Goal: Transaction & Acquisition: Obtain resource

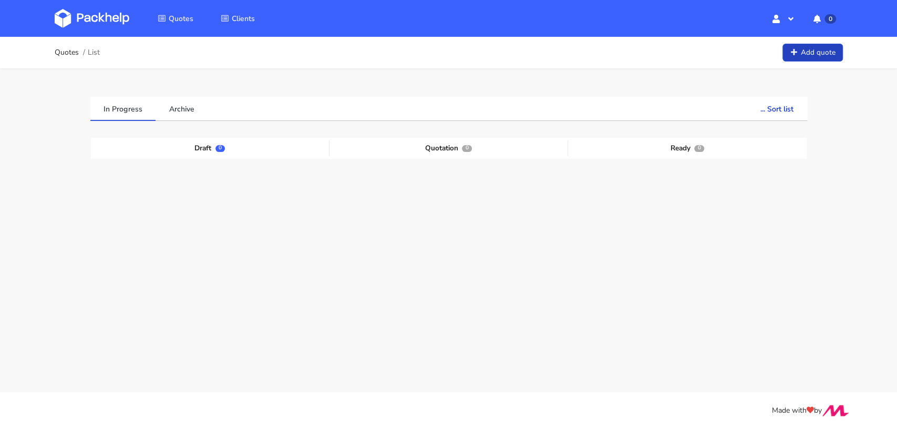
click at [799, 49] on link "Add quote" at bounding box center [813, 53] width 60 height 18
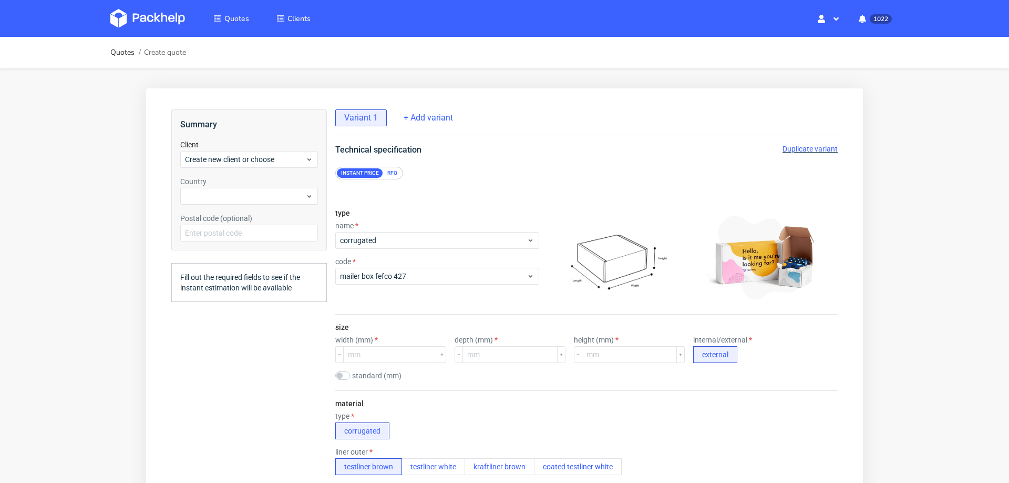
click at [391, 171] on div "RFQ" at bounding box center [392, 172] width 18 height 9
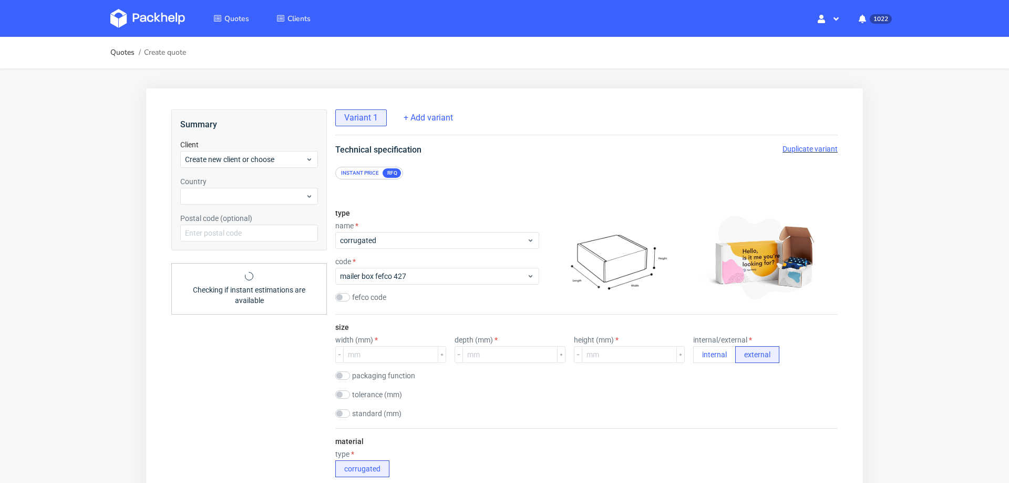
click at [354, 170] on div "Instant price" at bounding box center [360, 172] width 46 height 9
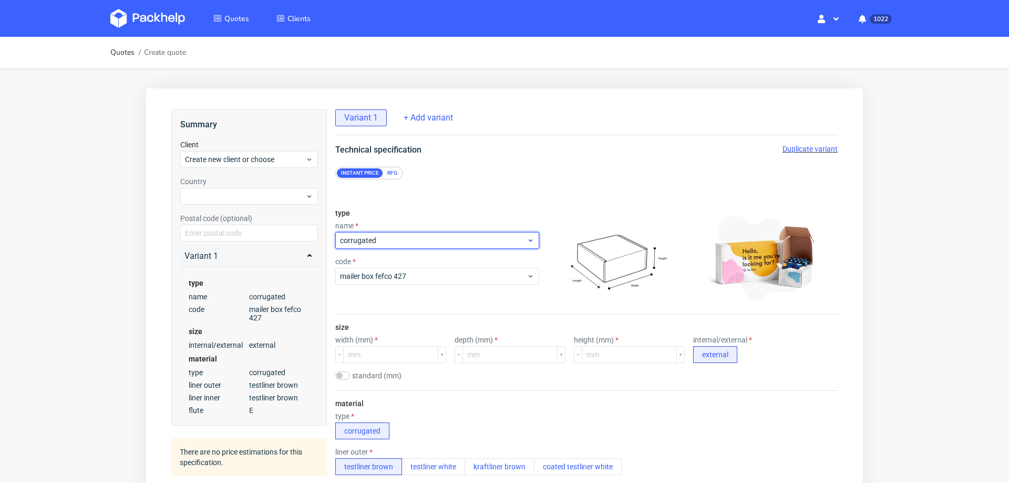
click at [363, 235] on span "corrugated" at bounding box center [433, 240] width 187 height 11
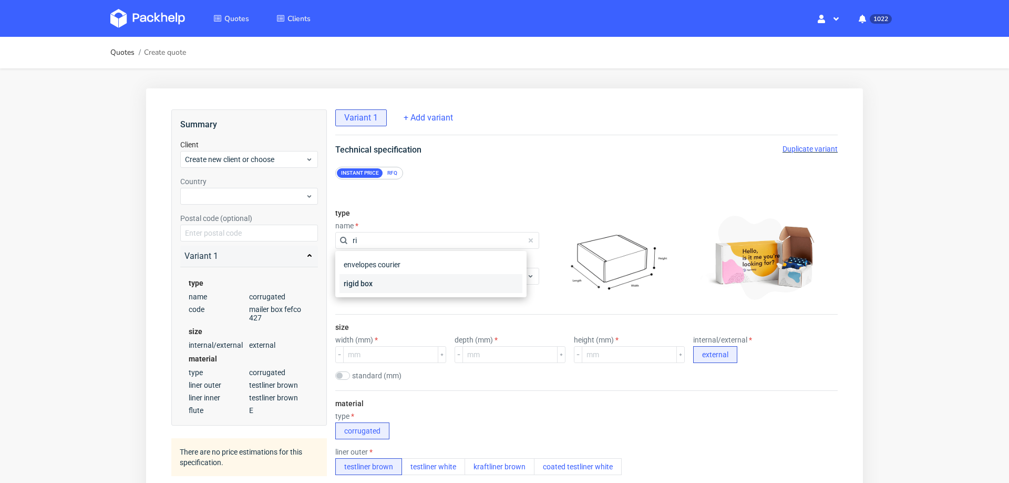
type input "ri"
click at [407, 282] on div "rigid box" at bounding box center [431, 283] width 183 height 19
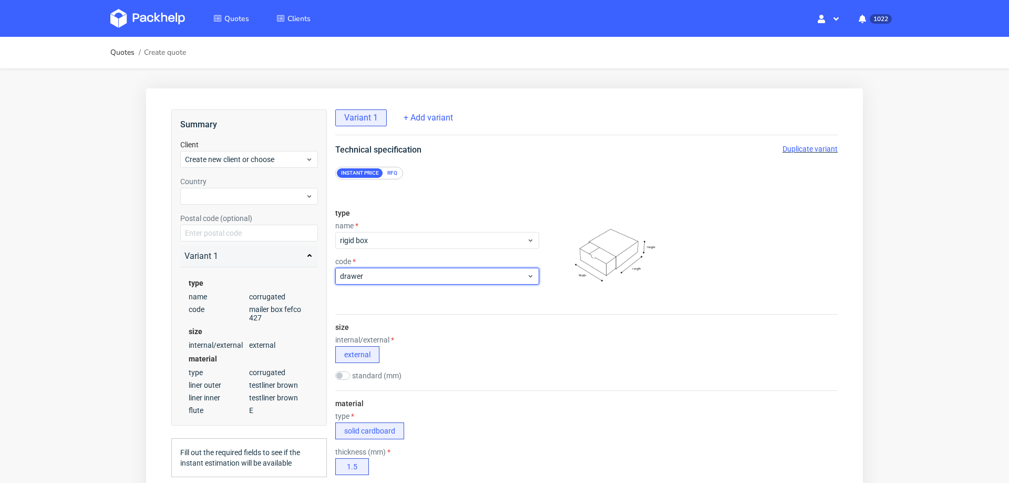
click at [407, 282] on div "drawer" at bounding box center [437, 276] width 204 height 17
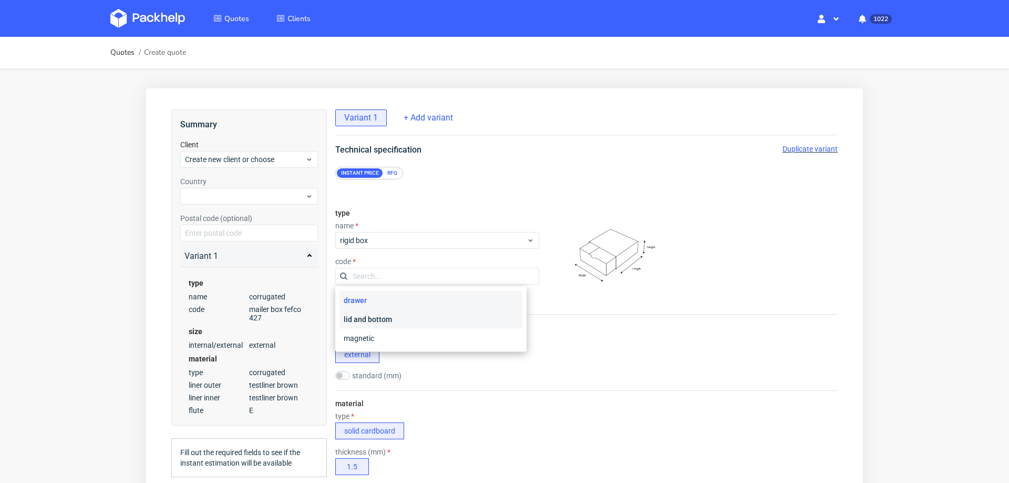
click at [395, 320] on div "lid and bottom" at bounding box center [431, 319] width 183 height 19
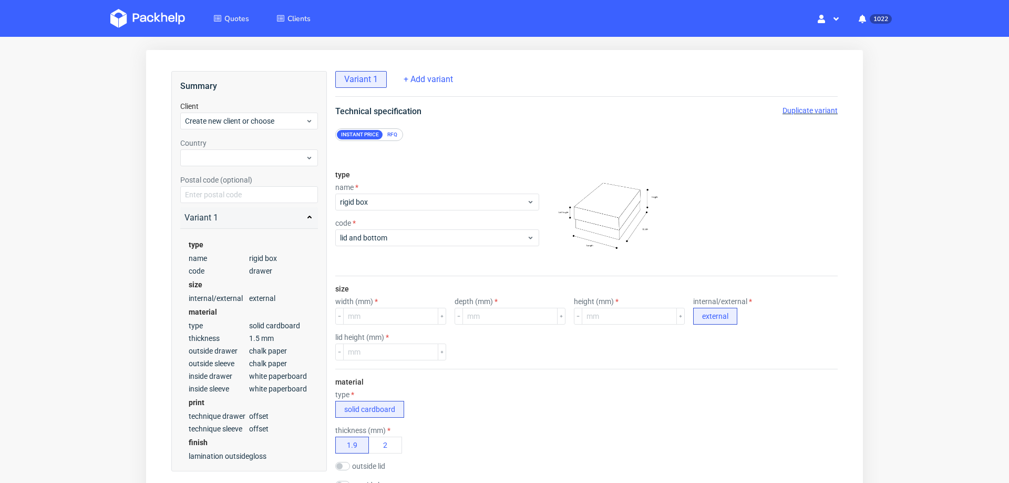
scroll to position [44, 0]
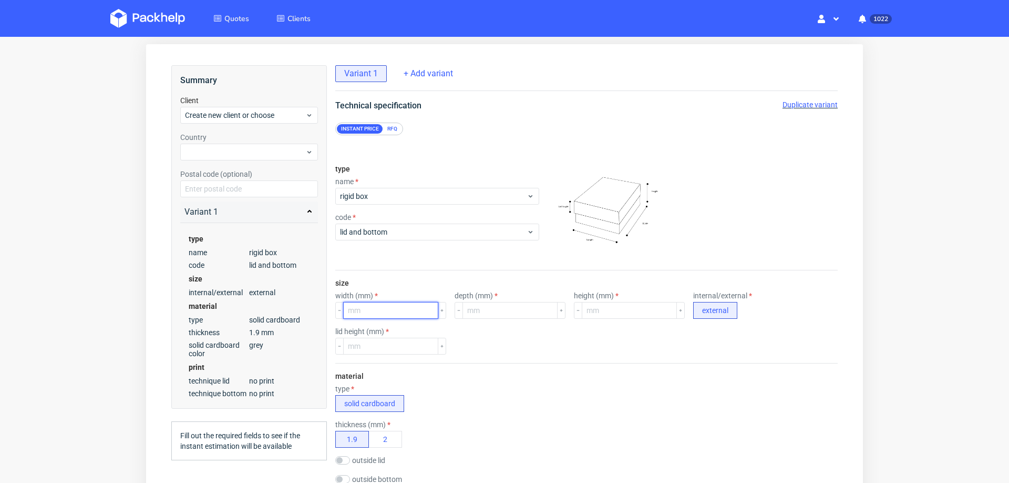
click at [387, 313] on input "number" at bounding box center [390, 310] width 95 height 17
type input "250"
type input "150"
type input "60"
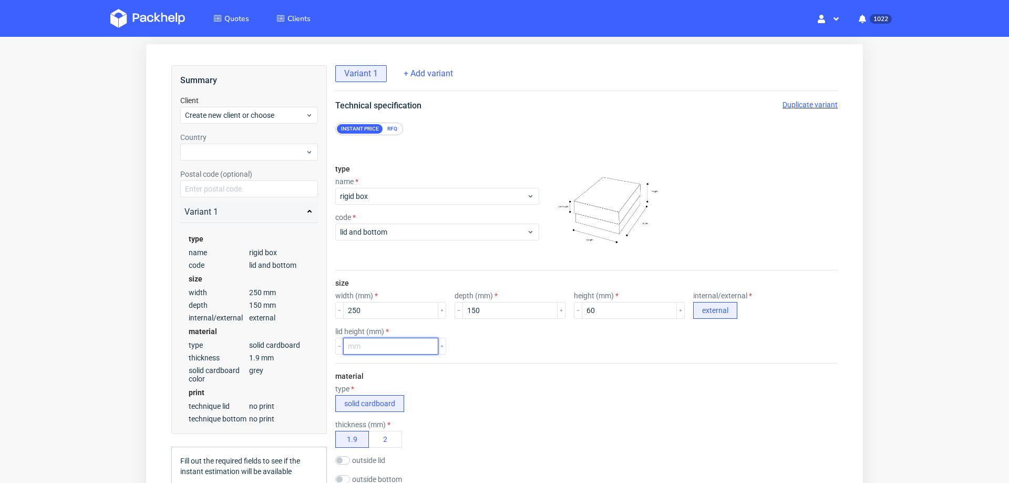
click at [365, 338] on input "number" at bounding box center [390, 346] width 95 height 17
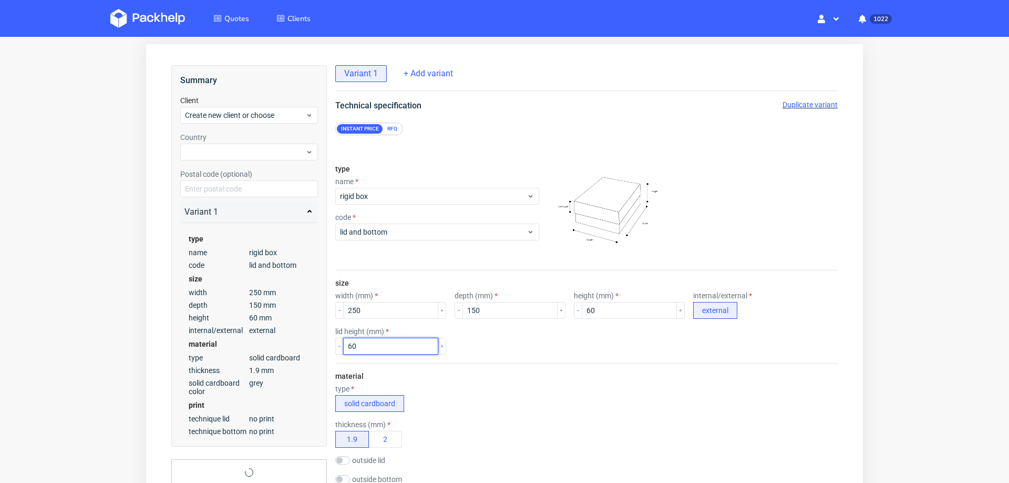
type input "60"
click at [647, 363] on div "material type solid cardboard thickness (mm) 1.9 2 outside lid chalk paper outs…" at bounding box center [586, 456] width 503 height 186
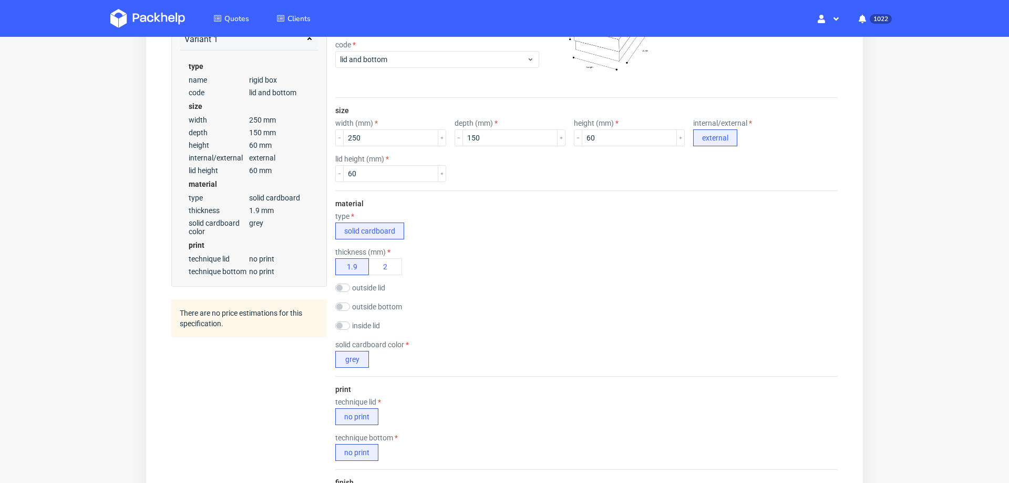
scroll to position [225, 0]
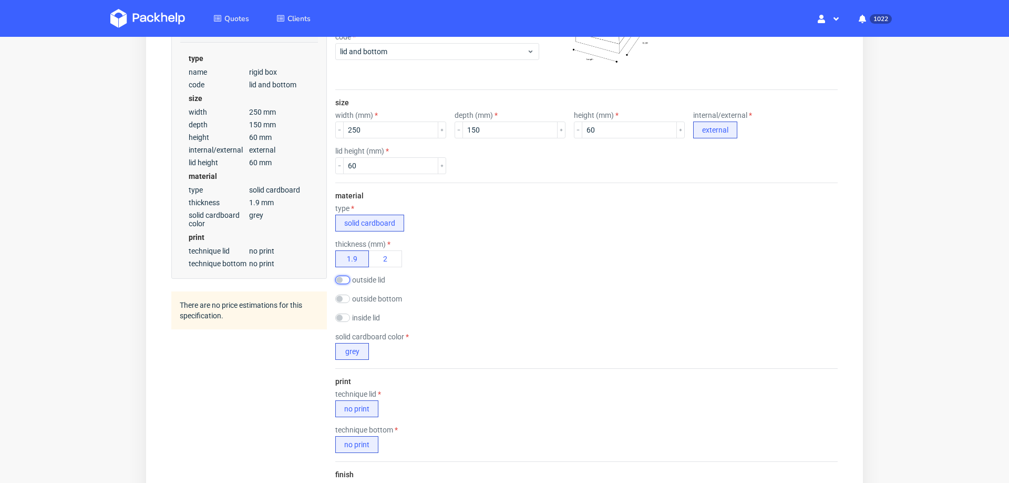
click at [348, 275] on input "checkbox" at bounding box center [342, 279] width 15 height 8
checkbox input "true"
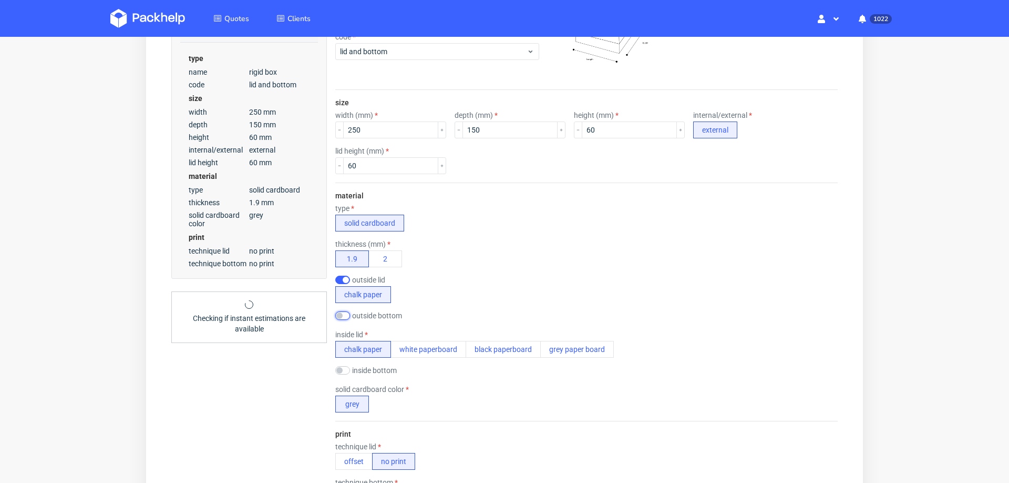
click at [343, 313] on input "checkbox" at bounding box center [342, 315] width 15 height 8
checkbox input "true"
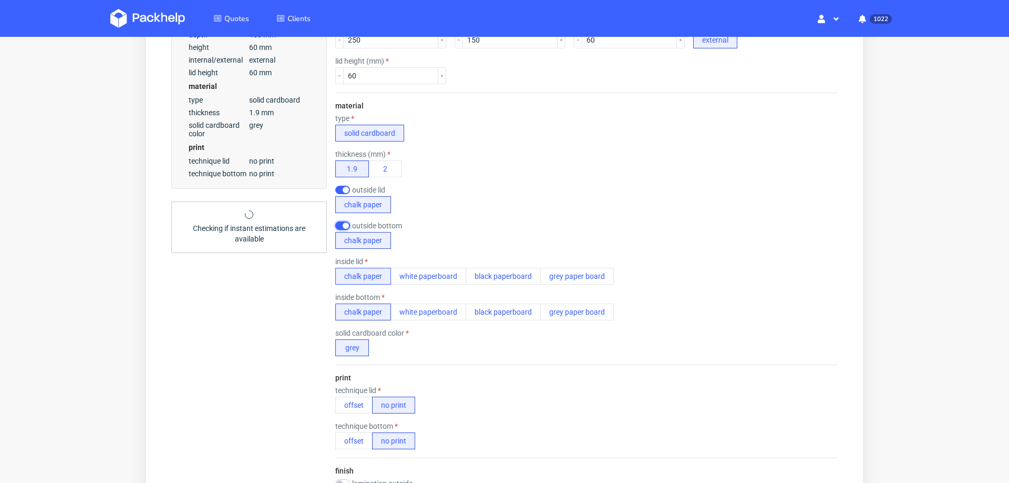
scroll to position [382, 0]
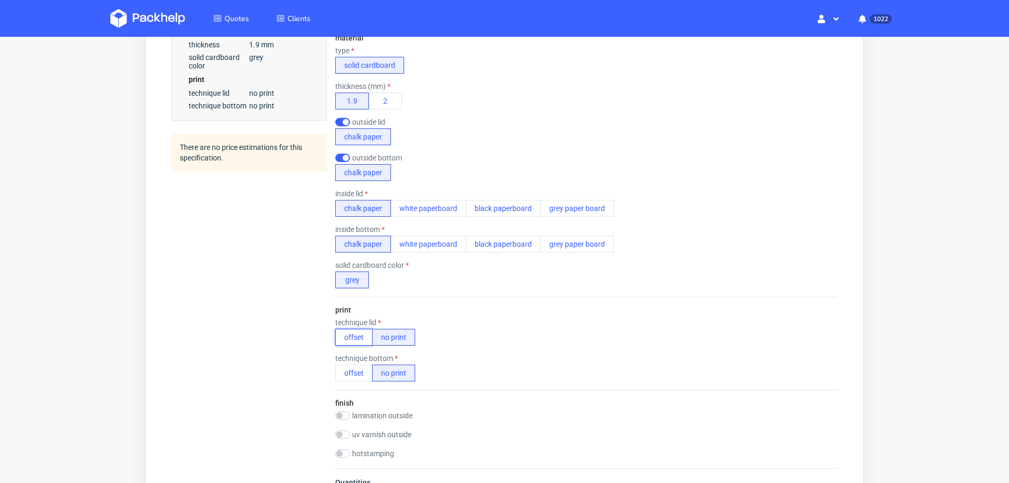
click at [356, 332] on button "offset" at bounding box center [353, 337] width 37 height 17
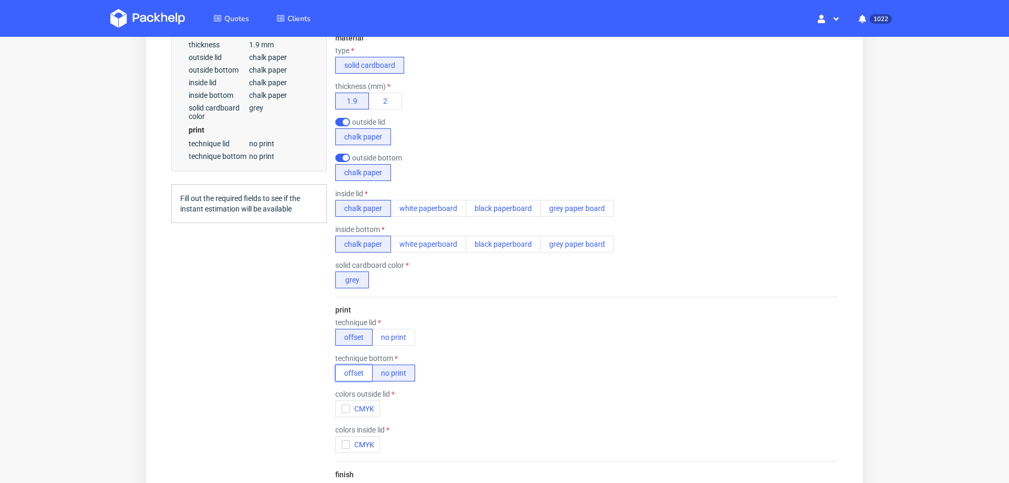
click at [353, 364] on button "offset" at bounding box center [353, 372] width 37 height 17
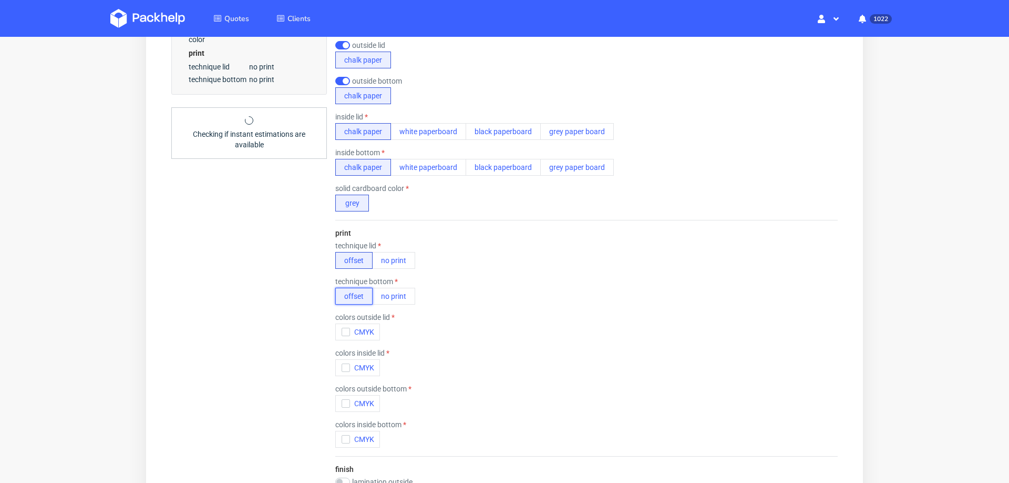
scroll to position [474, 0]
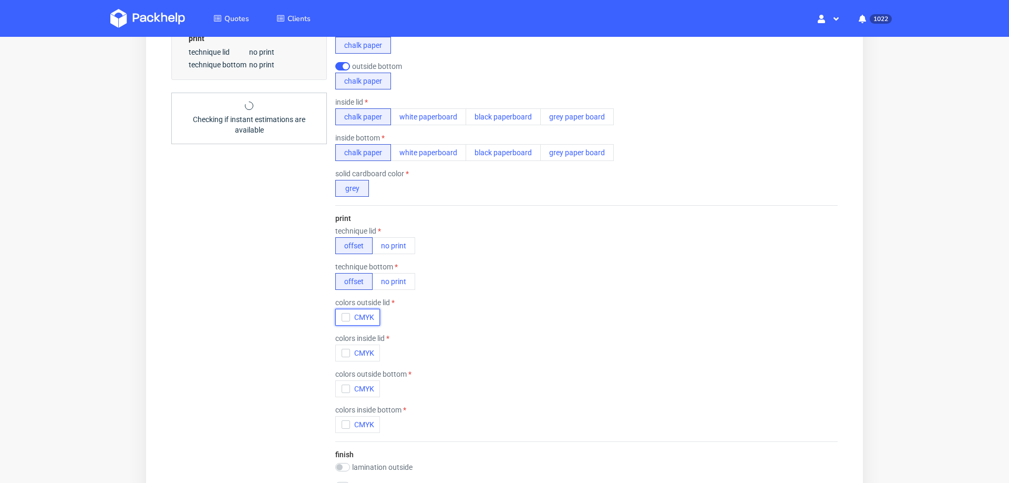
click at [342, 313] on icon "button" at bounding box center [345, 316] width 7 height 7
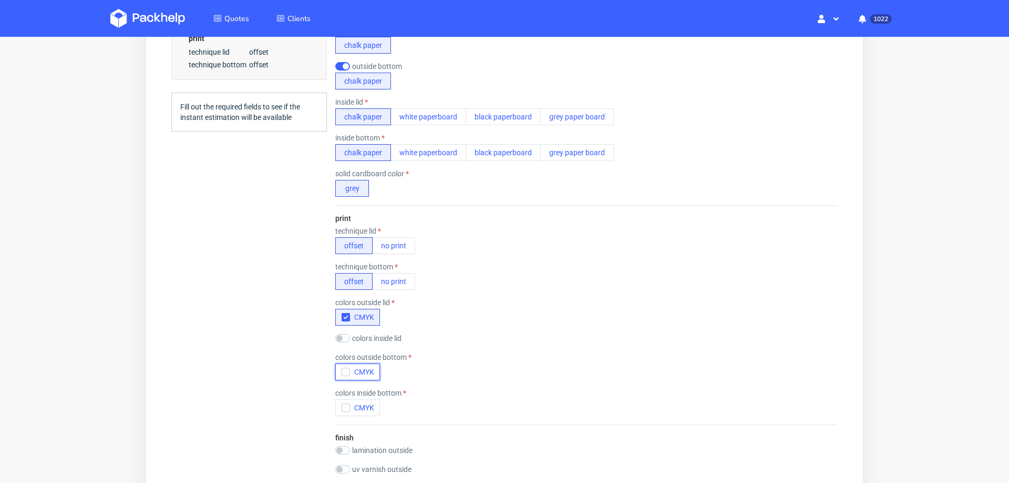
click at [345, 368] on div "button" at bounding box center [346, 372] width 8 height 8
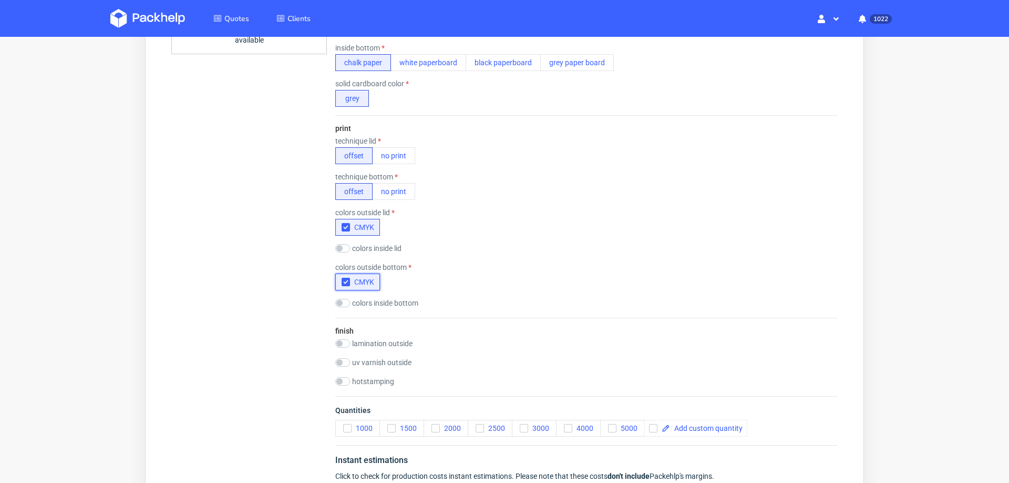
scroll to position [565, 0]
click at [349, 338] on input "checkbox" at bounding box center [342, 342] width 15 height 8
checkbox input "true"
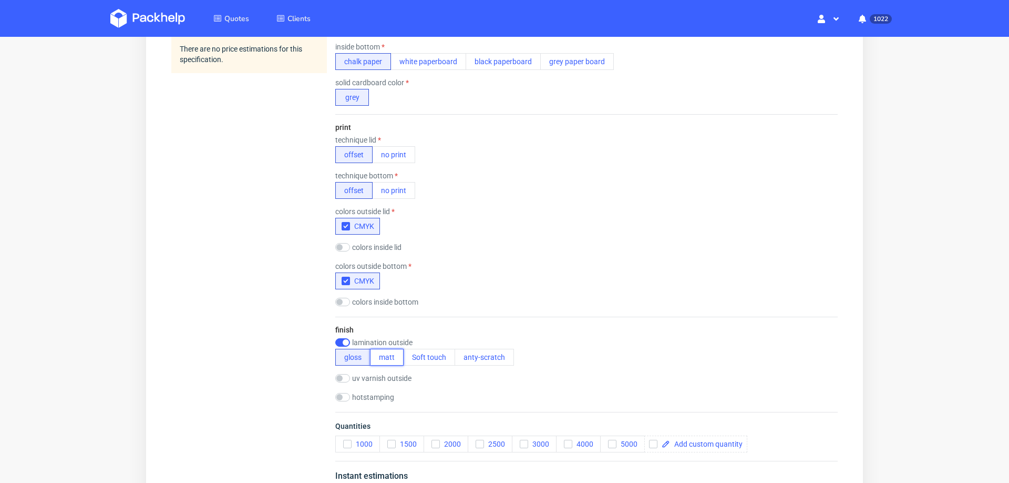
click at [392, 351] on button "matt" at bounding box center [387, 357] width 34 height 17
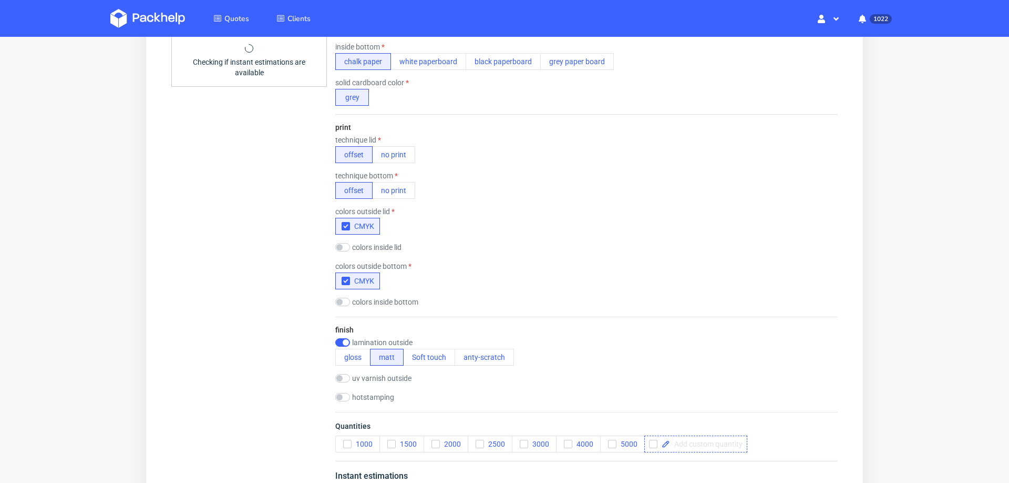
click at [725, 428] on span at bounding box center [706, 443] width 73 height 7
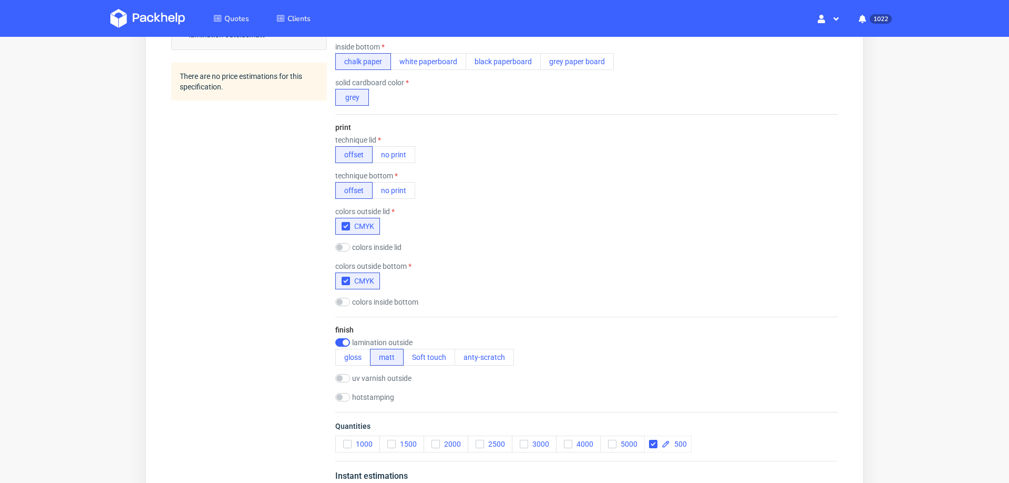
click at [812, 317] on div "finish lamination outside gloss matt Soft touch anty-scratch uv varnish outside…" at bounding box center [586, 364] width 503 height 95
checkbox input "true"
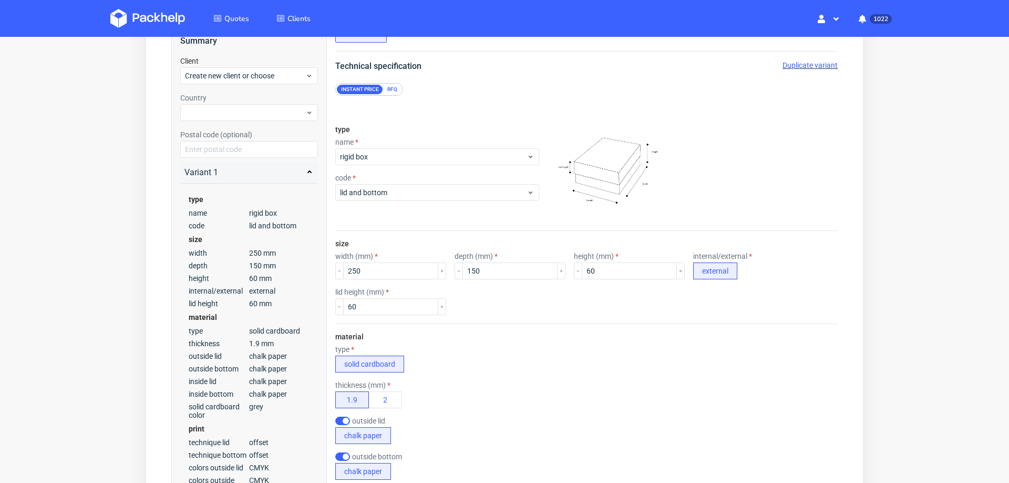
scroll to position [29, 0]
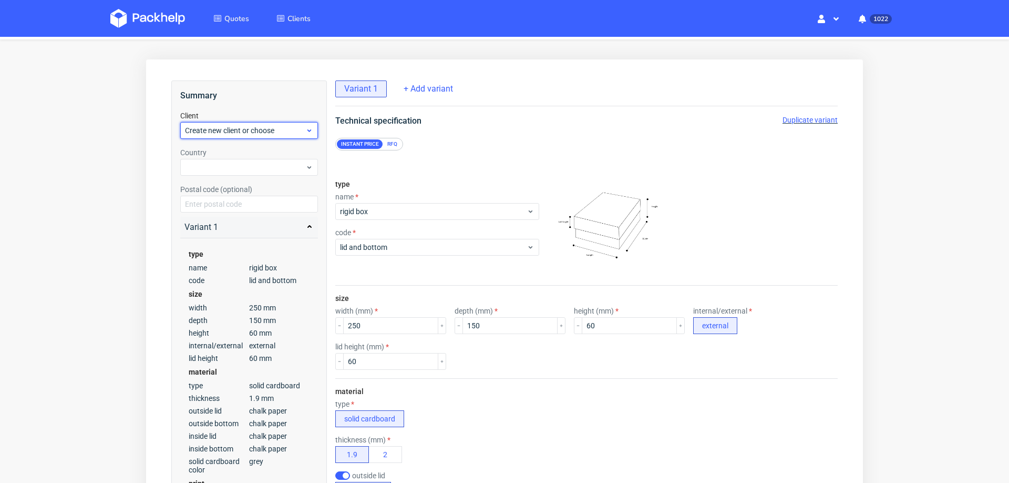
click at [232, 128] on span "Create new client or choose" at bounding box center [245, 130] width 120 height 11
click at [231, 151] on div "Add new client" at bounding box center [250, 154] width 130 height 19
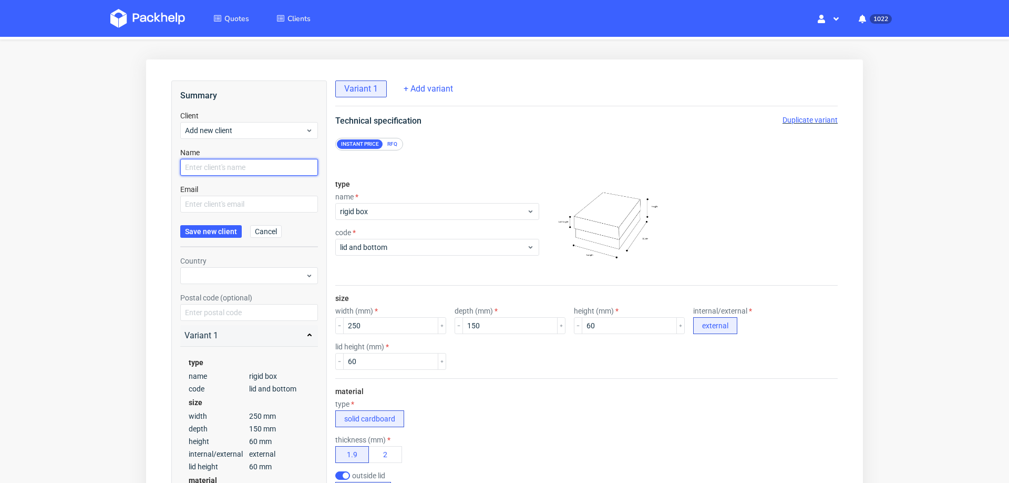
click at [231, 164] on input "text" at bounding box center [249, 167] width 138 height 17
type input "g"
paste input "[PERSON_NAME][EMAIL_ADDRESS][DOMAIN_NAME]"
type input "[PERSON_NAME][EMAIL_ADDRESS][DOMAIN_NAME]"
click at [232, 200] on input "text" at bounding box center [249, 204] width 138 height 17
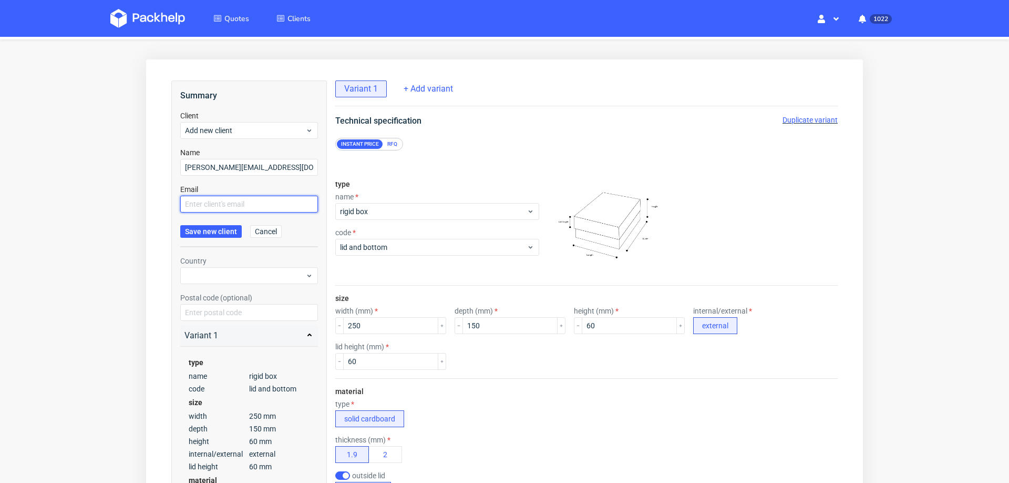
paste input "[PERSON_NAME][EMAIL_ADDRESS][DOMAIN_NAME]"
type input "[PERSON_NAME][EMAIL_ADDRESS][DOMAIN_NAME]"
click at [215, 237] on button "Save new client" at bounding box center [211, 231] width 62 height 13
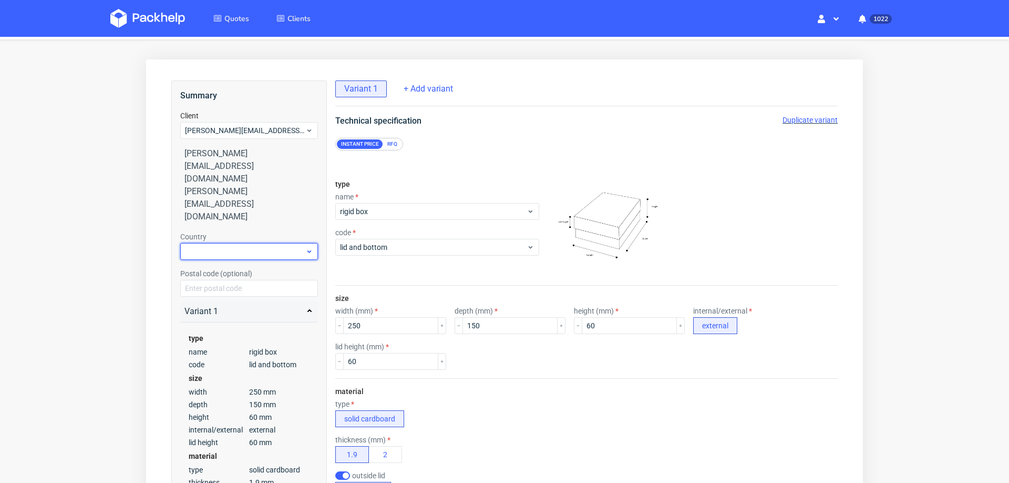
click at [213, 243] on div at bounding box center [249, 251] width 138 height 17
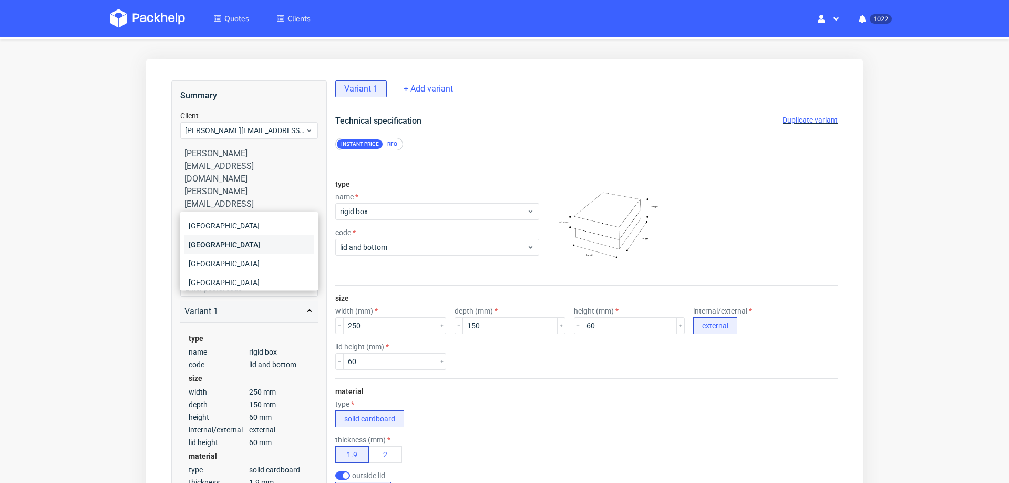
type input "ger"
click at [209, 246] on div "Germany" at bounding box center [250, 244] width 130 height 19
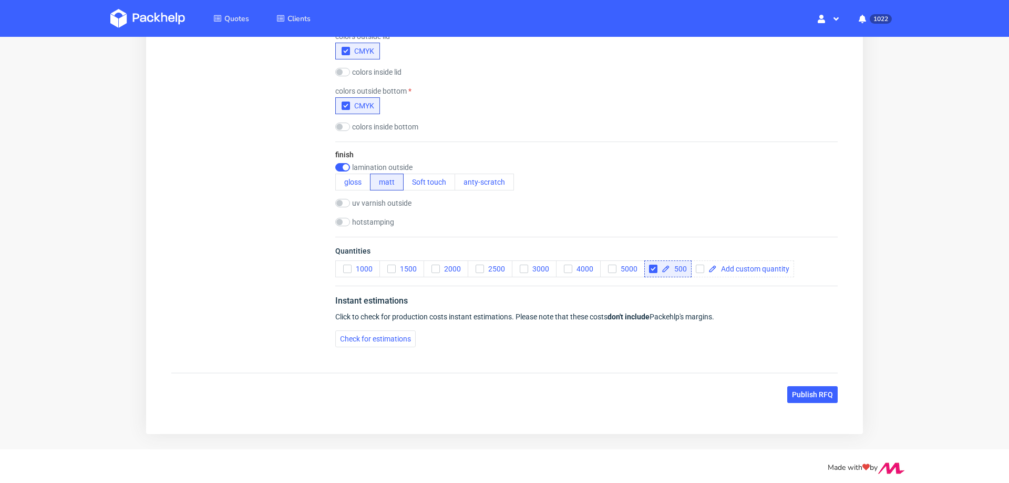
scroll to position [743, 0]
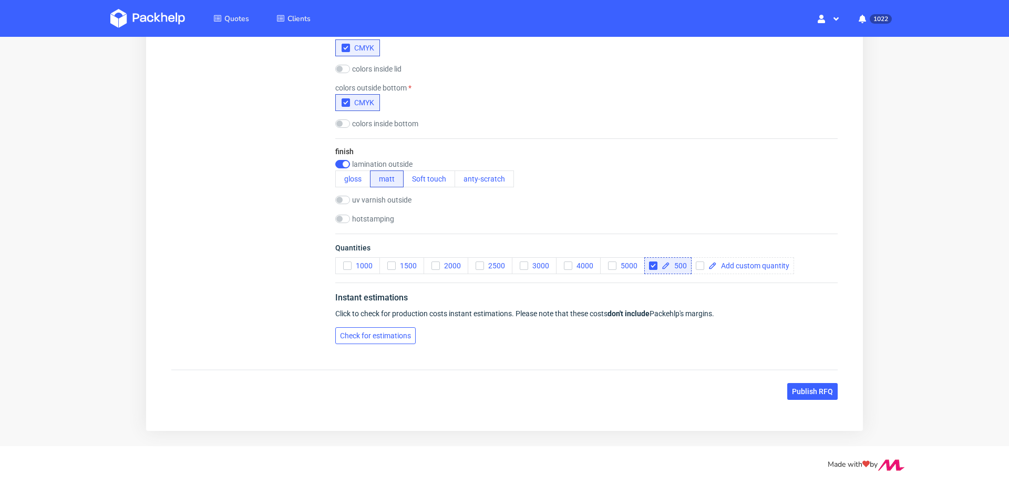
click at [384, 334] on span "Check for estimations" at bounding box center [375, 335] width 71 height 7
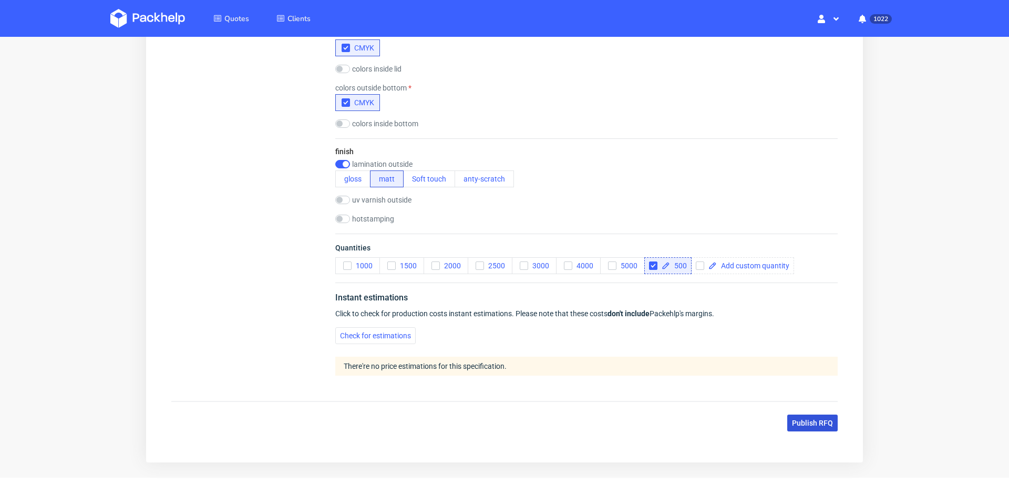
click at [792, 419] on span "Publish RFQ" at bounding box center [812, 422] width 41 height 7
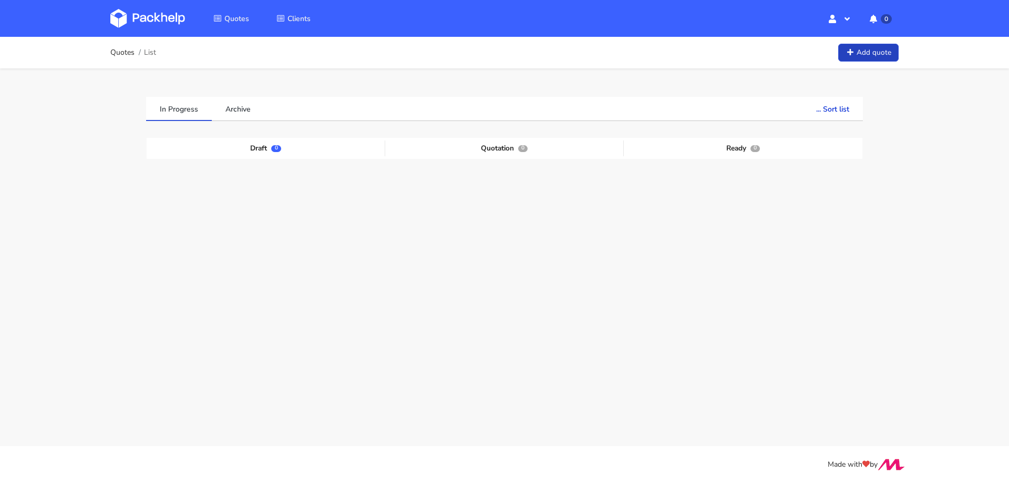
click at [875, 45] on link "Add quote" at bounding box center [869, 53] width 60 height 18
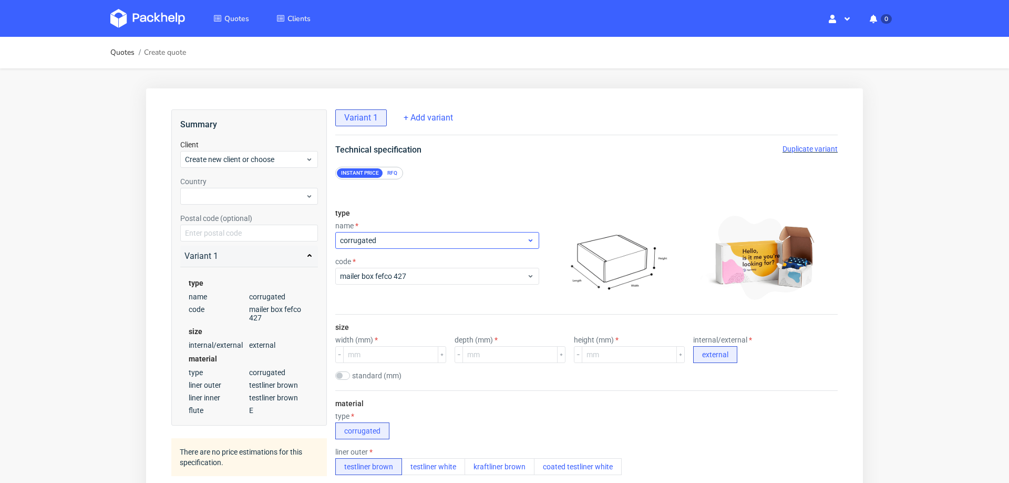
scroll to position [4, 0]
click at [369, 351] on input "number" at bounding box center [390, 354] width 95 height 17
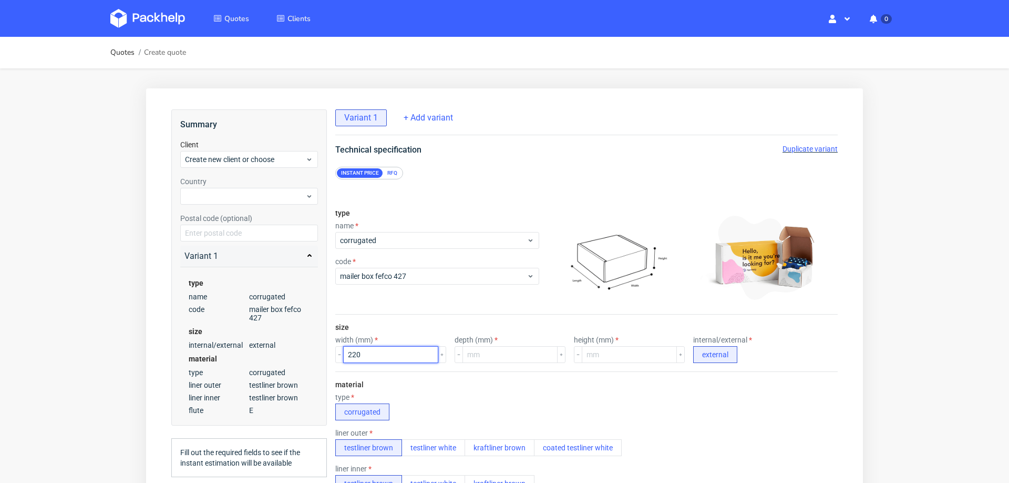
type input "220"
type input "160"
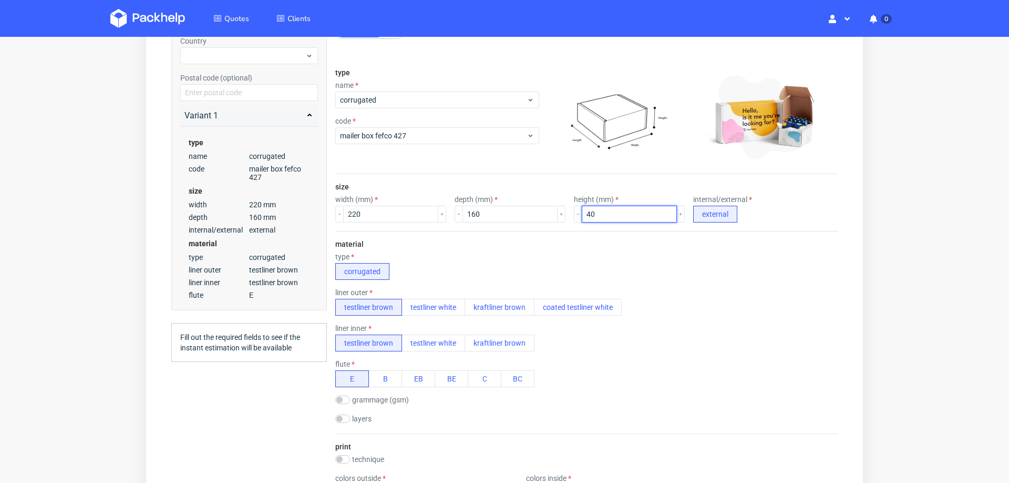
scroll to position [202, 0]
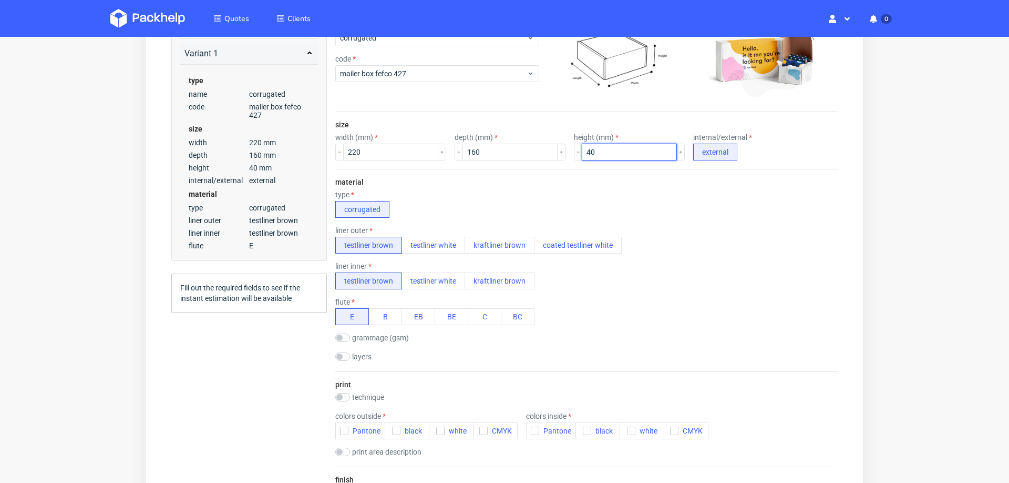
type input "40"
click at [668, 299] on div "flute E B EB BE C BC" at bounding box center [586, 311] width 503 height 27
click at [447, 281] on button "testliner white" at bounding box center [434, 280] width 64 height 17
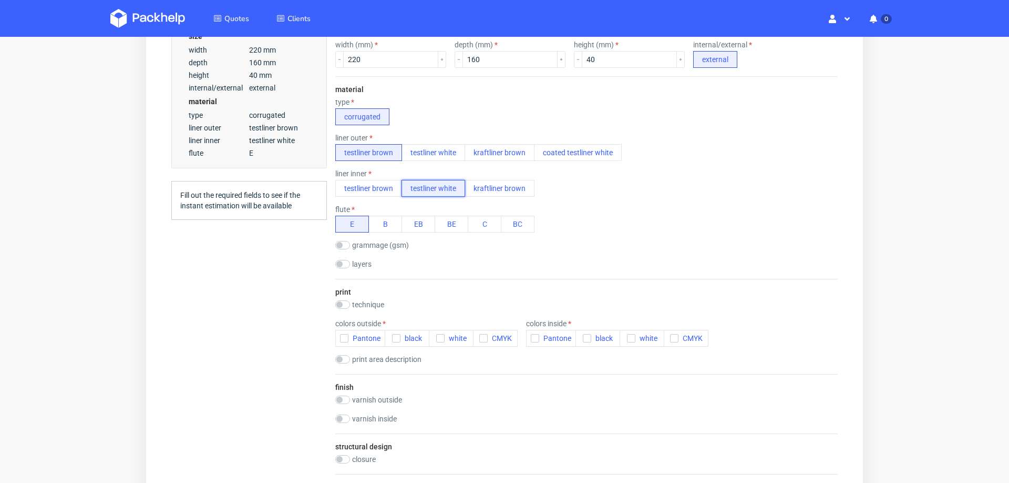
scroll to position [309, 0]
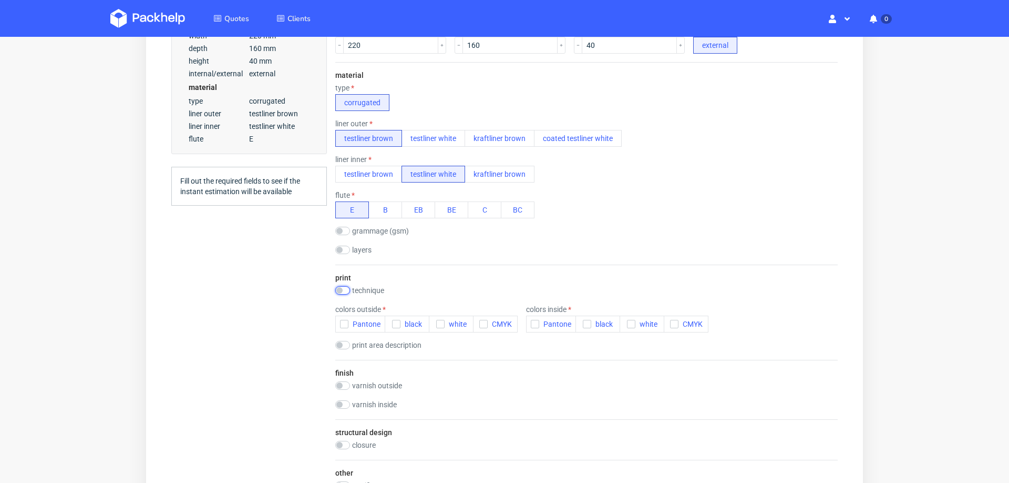
click at [345, 286] on input "checkbox" at bounding box center [342, 290] width 15 height 8
checkbox input "true"
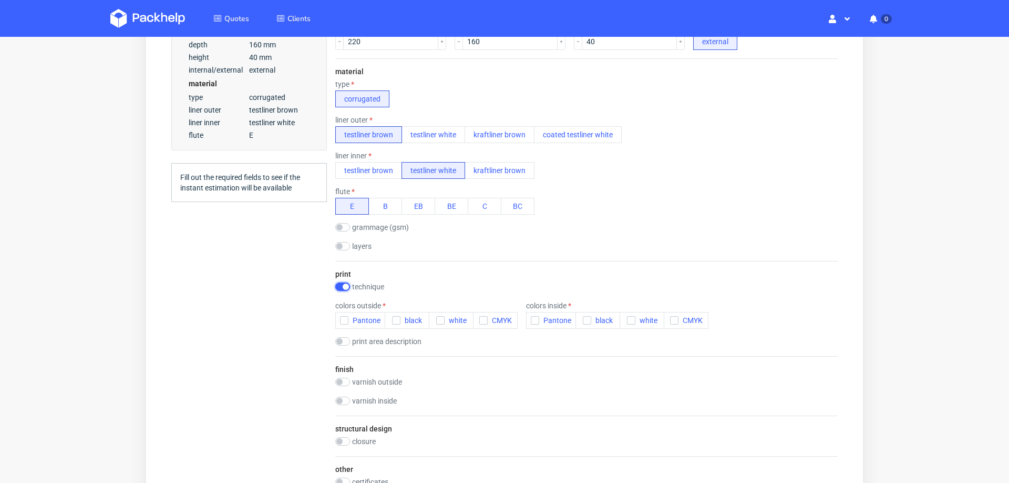
scroll to position [0, 0]
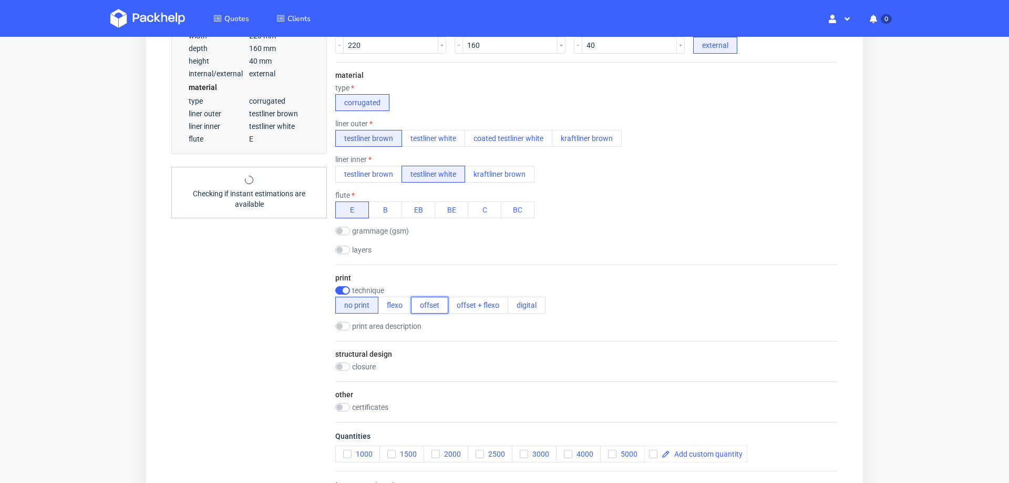
click at [430, 302] on button "offset" at bounding box center [429, 305] width 37 height 17
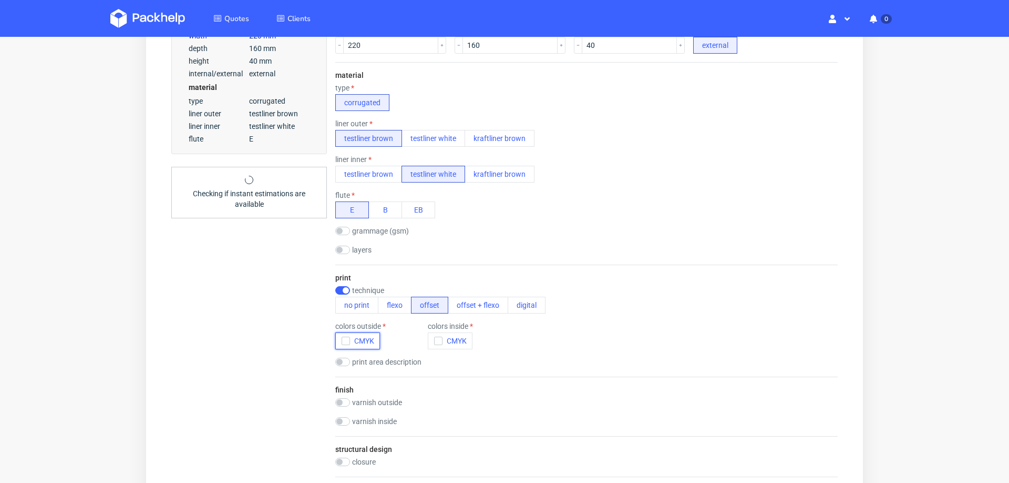
click at [342, 338] on icon "button" at bounding box center [345, 340] width 7 height 7
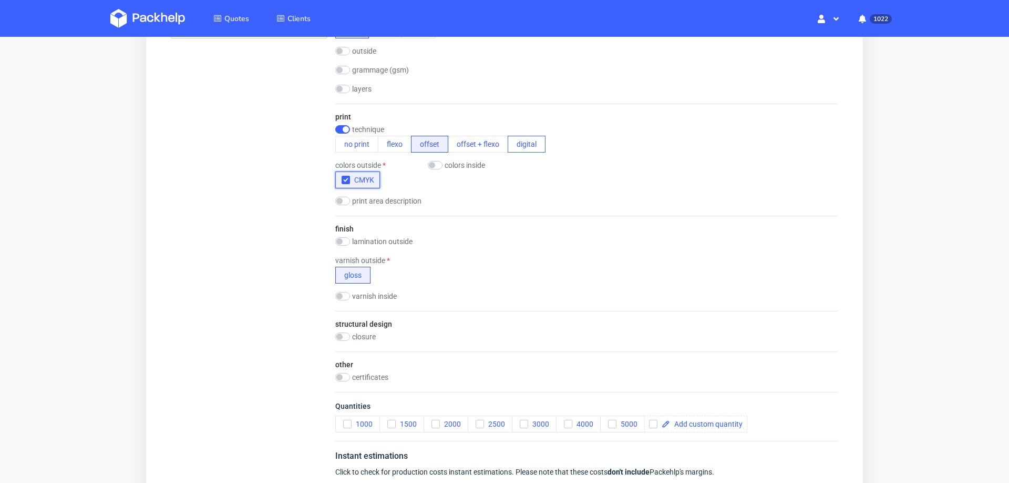
scroll to position [524, 0]
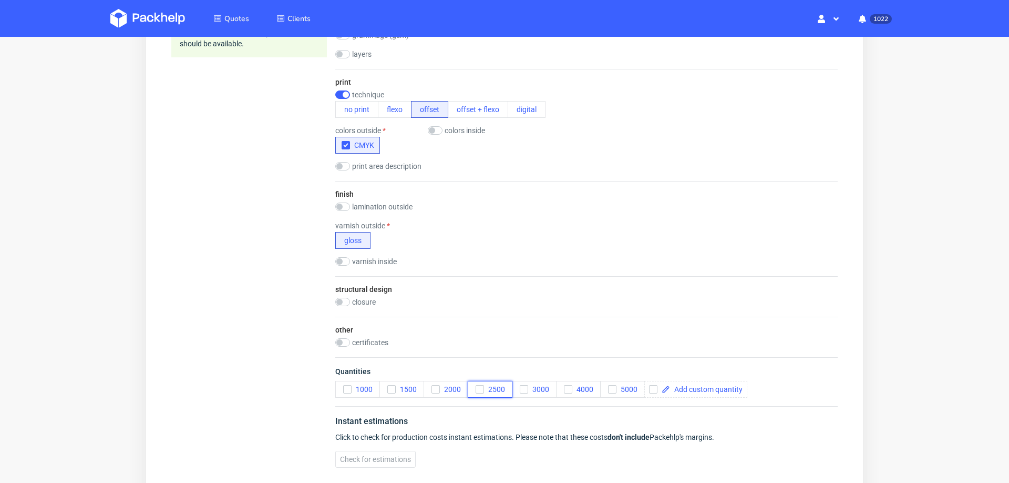
click at [484, 386] on span "2500" at bounding box center [494, 389] width 21 height 8
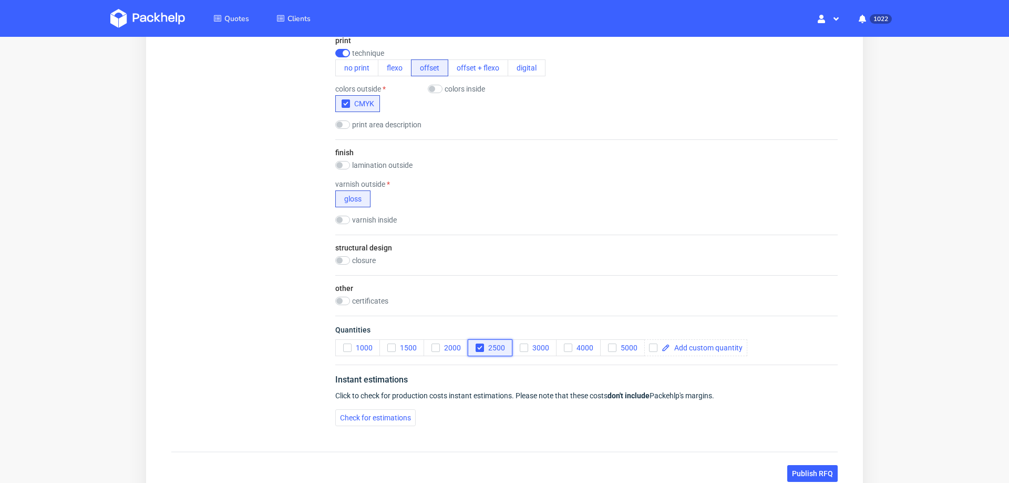
scroll to position [576, 0]
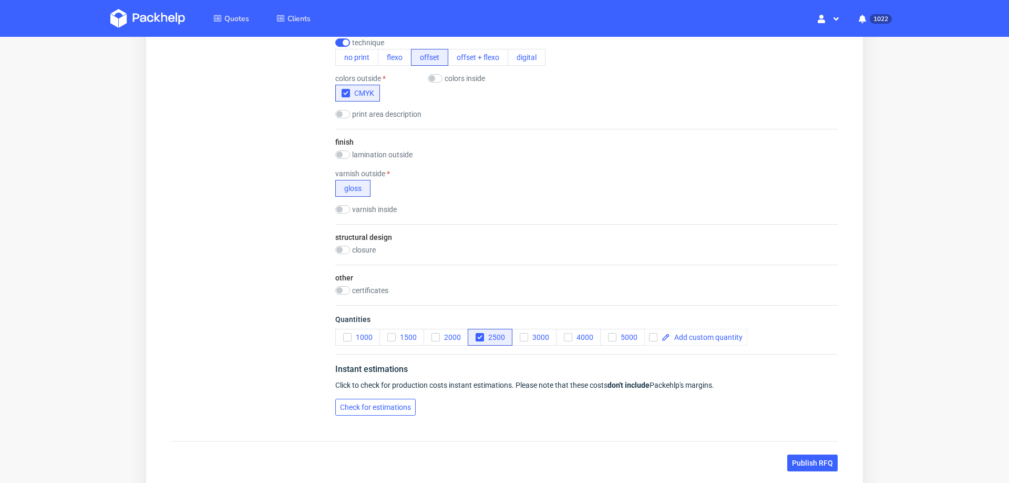
click at [380, 404] on span "Check for estimations" at bounding box center [375, 406] width 71 height 7
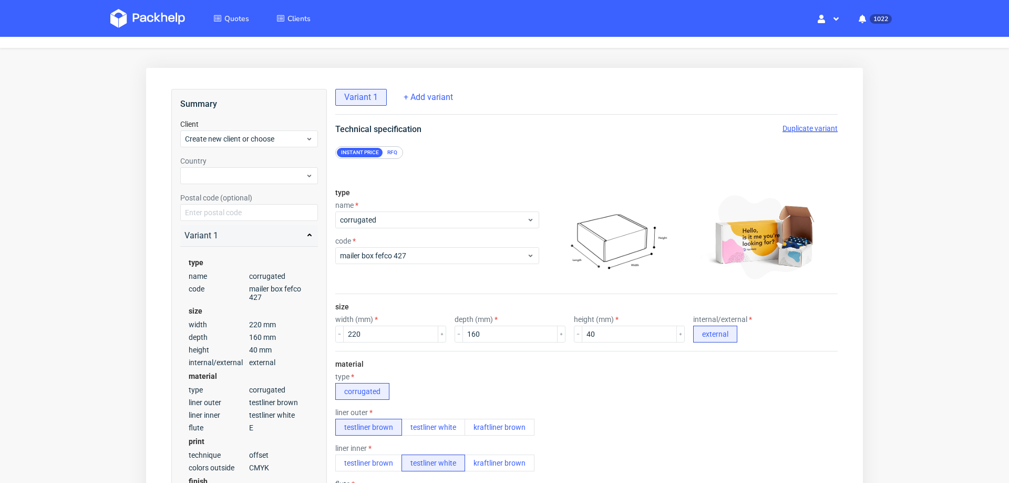
scroll to position [12, 0]
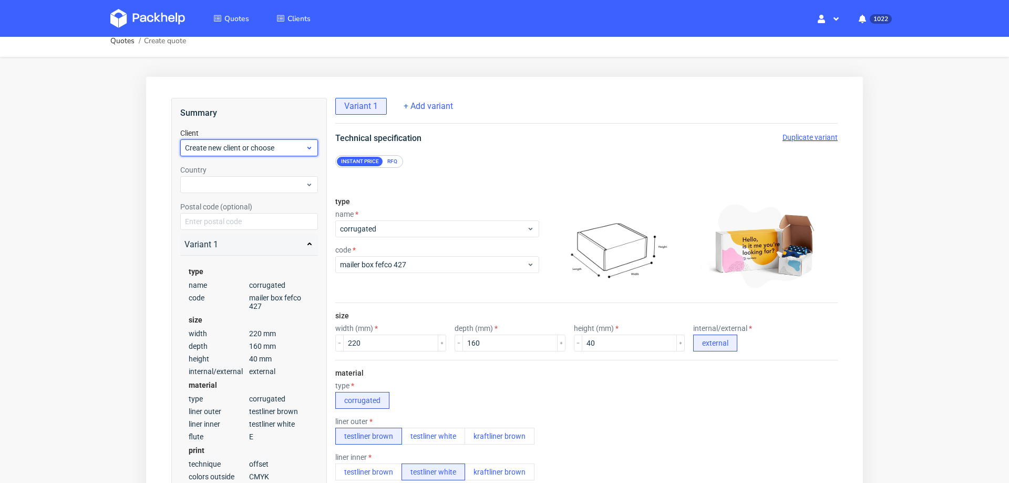
click at [262, 149] on span "Create new client or choose" at bounding box center [245, 147] width 120 height 11
click at [256, 168] on div "Add new client" at bounding box center [250, 171] width 130 height 19
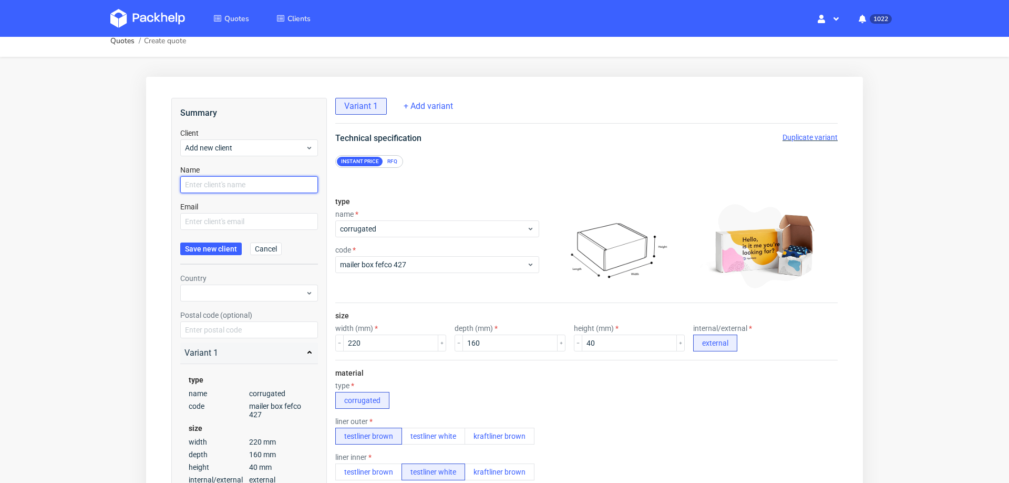
click at [247, 188] on input "text" at bounding box center [249, 184] width 138 height 17
paste input "thaller@formba.de"
type input "thaller@formba.de"
click at [235, 220] on input "text" at bounding box center [249, 221] width 138 height 17
paste input "thaller@formba.de"
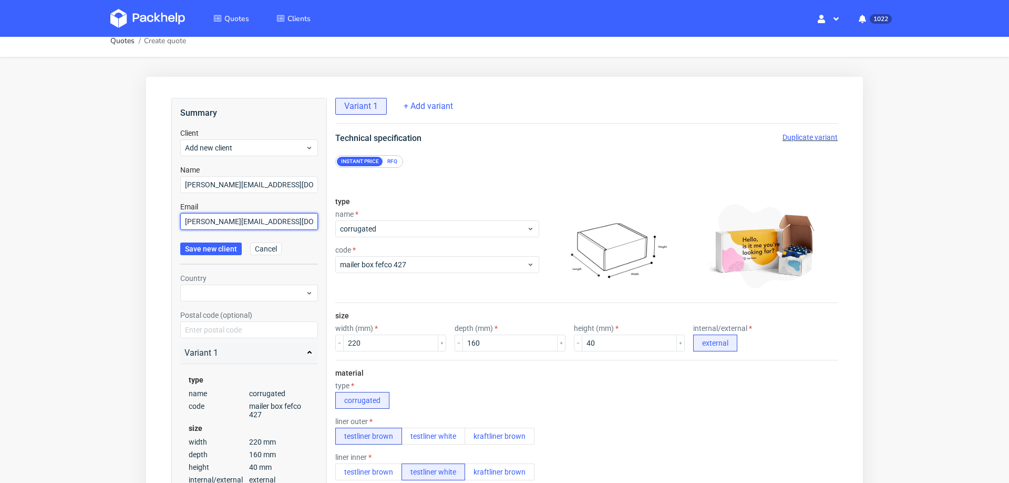
type input "thaller@formba.de"
click at [212, 256] on form "Client Add new client Name thaller@formba.de Email thaller@formba.de Save new c…" at bounding box center [249, 196] width 138 height 137
click at [212, 255] on form "Client Add new client Name thaller@formba.de Email thaller@formba.de Save new c…" at bounding box center [249, 196] width 138 height 137
click at [211, 245] on span "Save new client" at bounding box center [211, 248] width 52 height 7
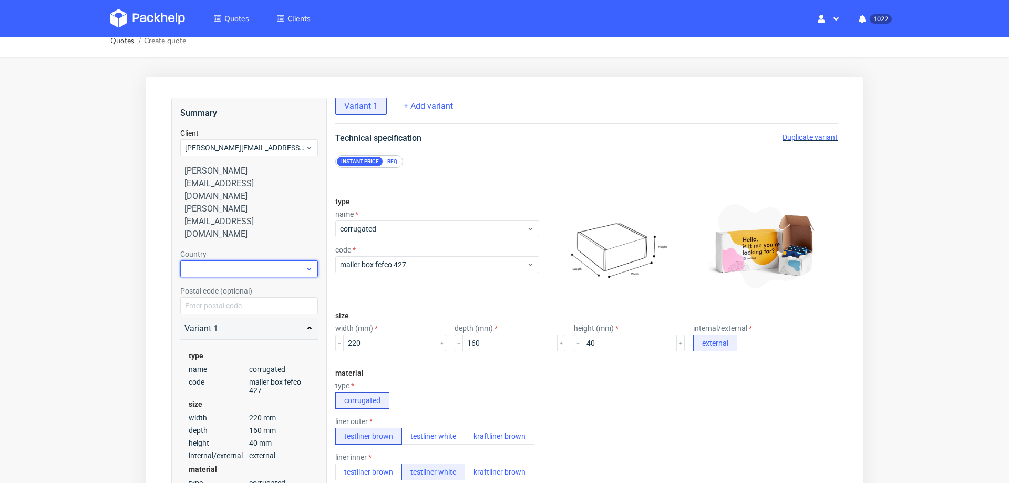
click at [240, 260] on div at bounding box center [249, 268] width 138 height 17
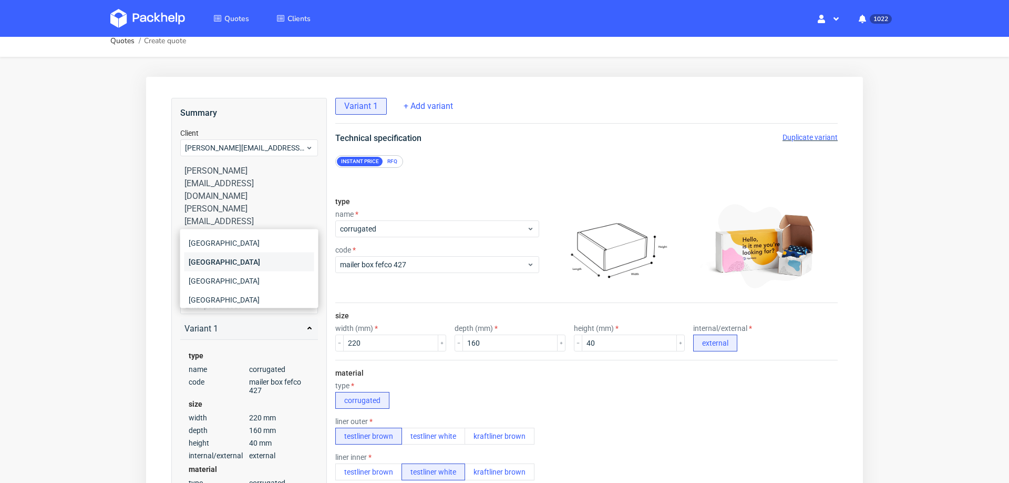
type input "ger"
click at [232, 259] on div "Germany" at bounding box center [250, 261] width 130 height 19
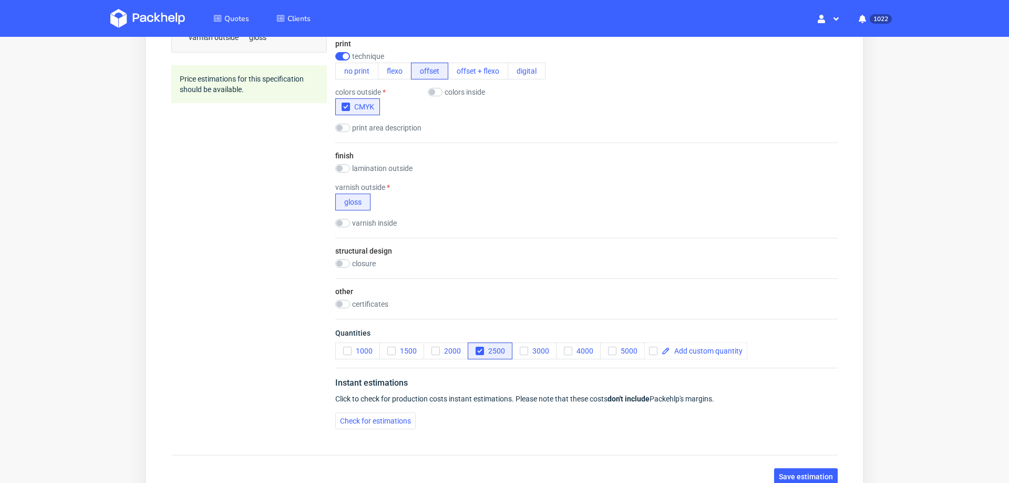
scroll to position [647, 0]
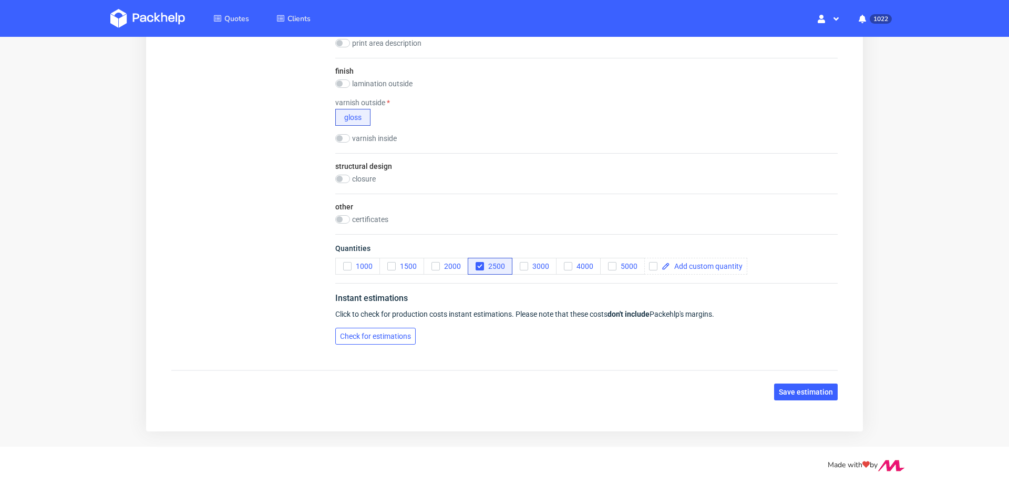
click at [353, 332] on span "Check for estimations" at bounding box center [375, 335] width 71 height 7
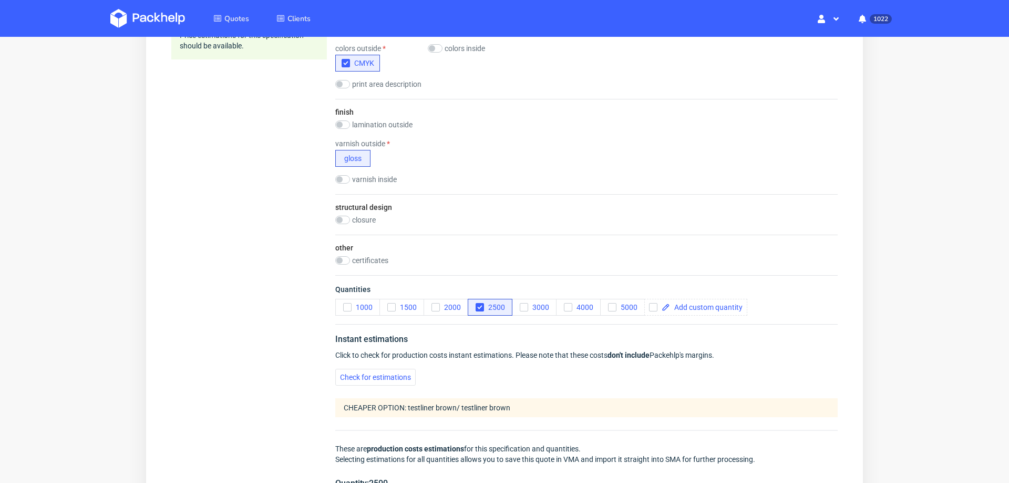
scroll to position [899, 0]
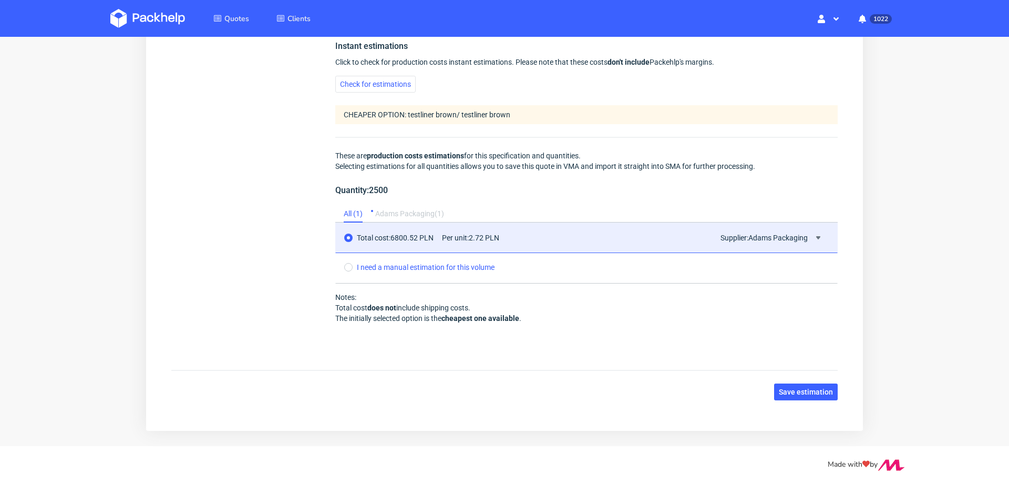
click at [812, 388] on span "Save estimation" at bounding box center [806, 391] width 54 height 7
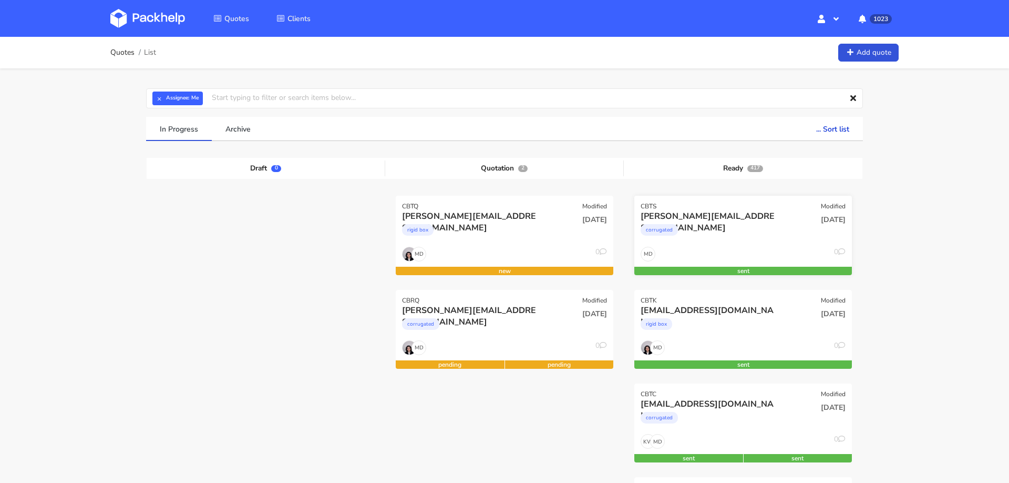
click at [706, 247] on div "MD 0" at bounding box center [744, 257] width 218 height 20
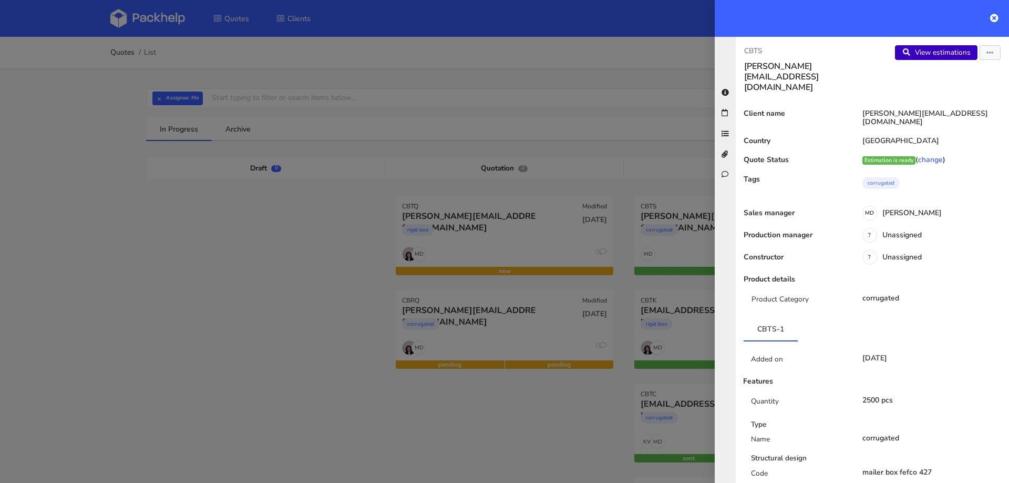
click at [953, 50] on link "View estimations" at bounding box center [936, 52] width 83 height 15
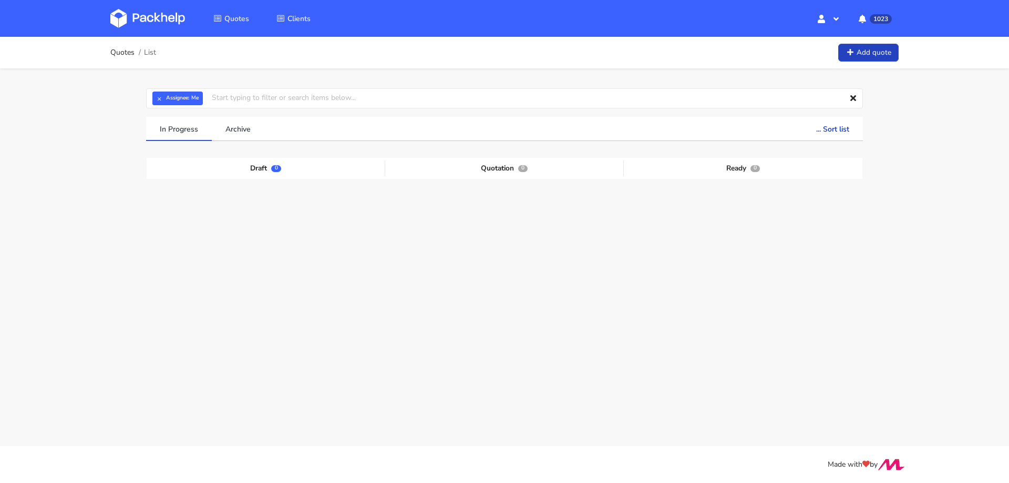
click at [864, 53] on link "Add quote" at bounding box center [869, 53] width 60 height 18
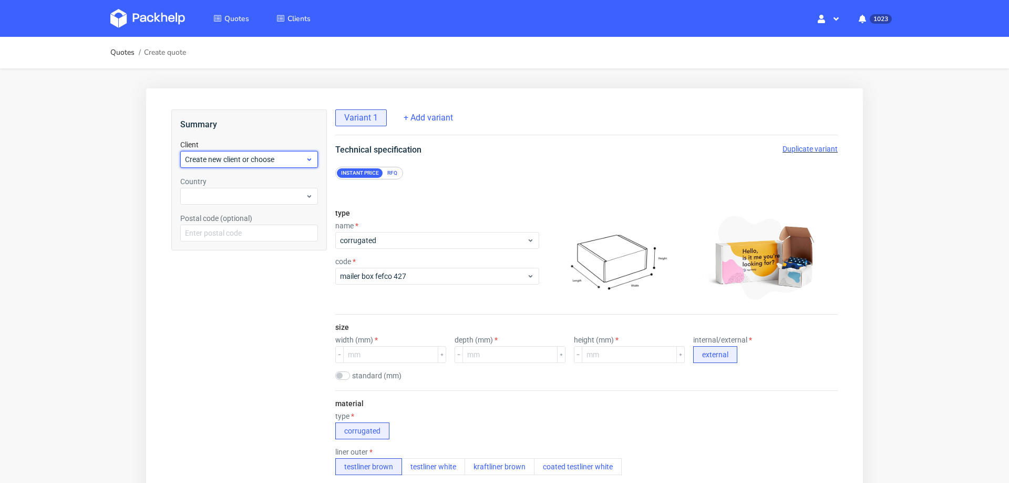
click at [243, 160] on span "Create new client or choose" at bounding box center [245, 159] width 120 height 11
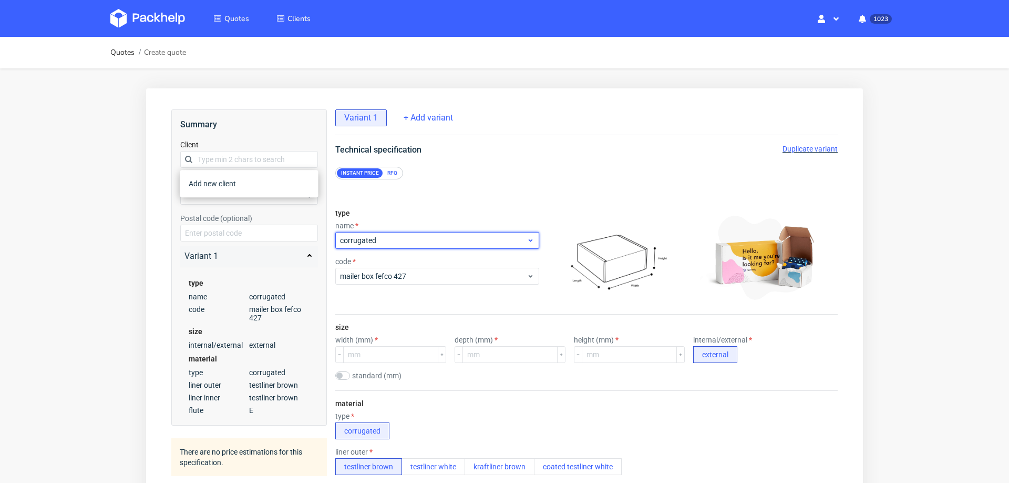
click at [384, 240] on span "corrugated" at bounding box center [433, 240] width 187 height 11
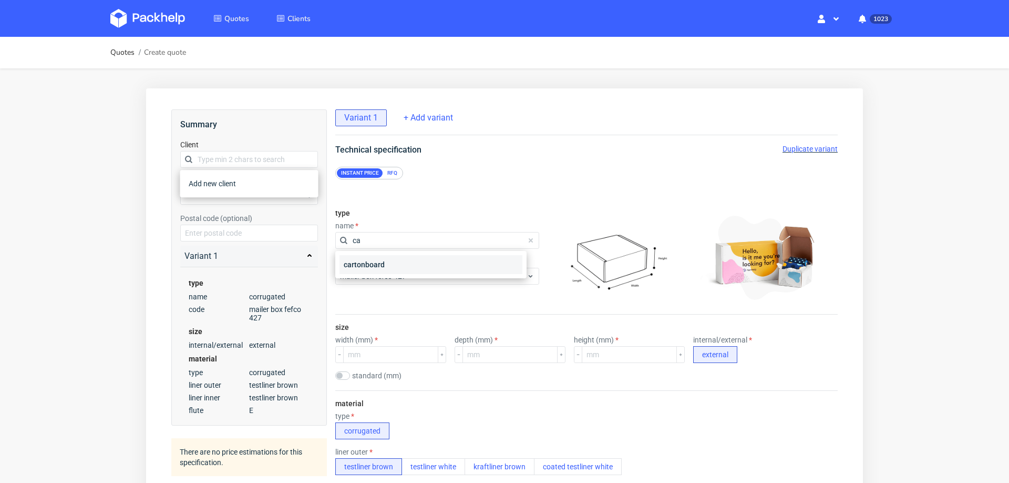
type input "ca"
click at [387, 267] on div "cartonboard" at bounding box center [431, 264] width 183 height 19
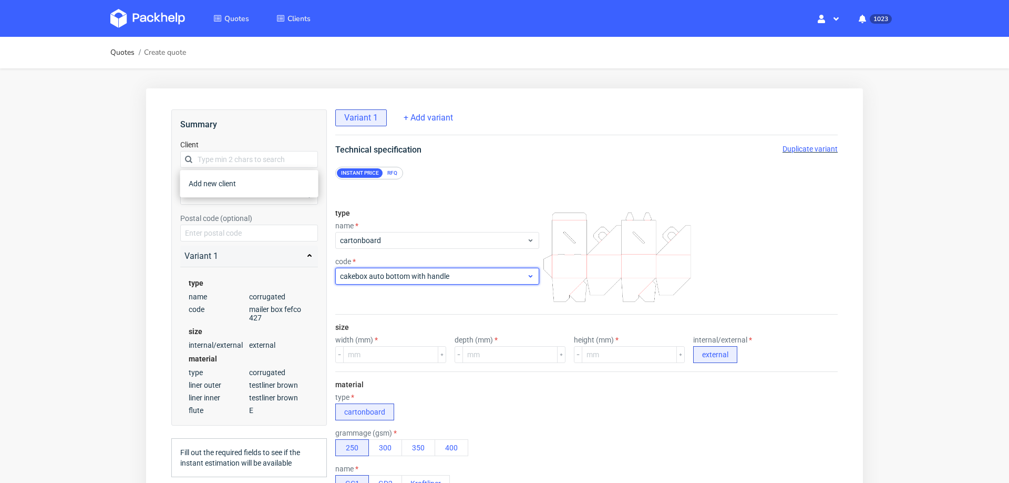
click at [387, 278] on span "cakebox auto bottom with handle" at bounding box center [433, 276] width 187 height 11
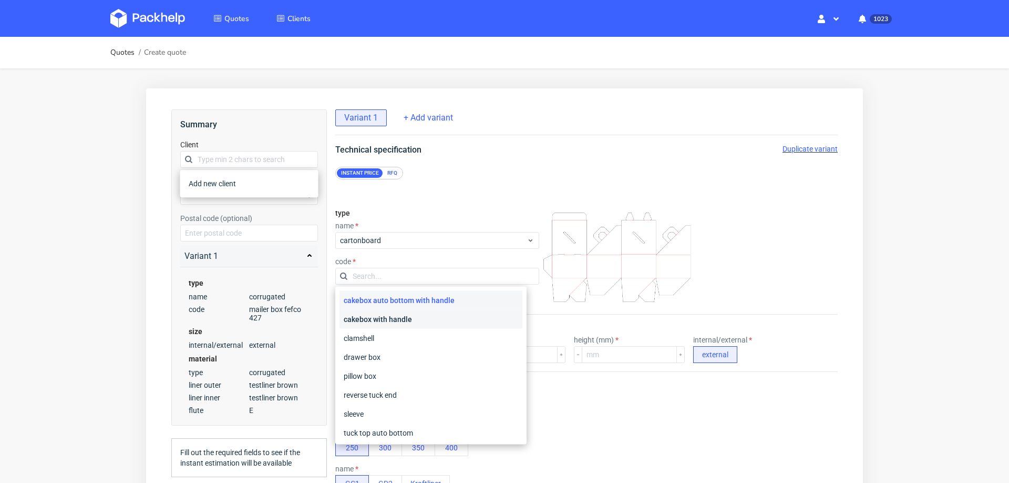
scroll to position [39, 0]
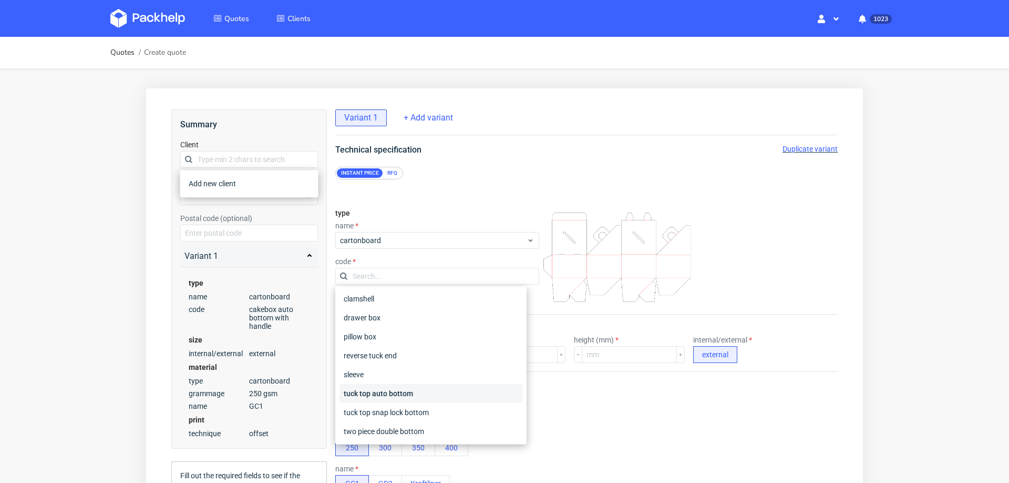
click at [391, 395] on div "tuck top auto bottom" at bounding box center [431, 393] width 183 height 19
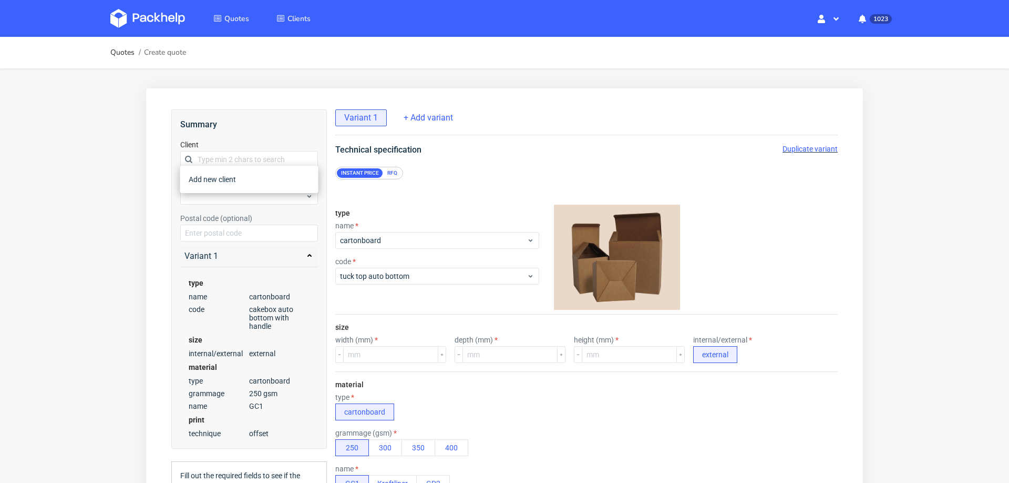
scroll to position [3, 0]
click at [403, 355] on input "number" at bounding box center [390, 354] width 95 height 17
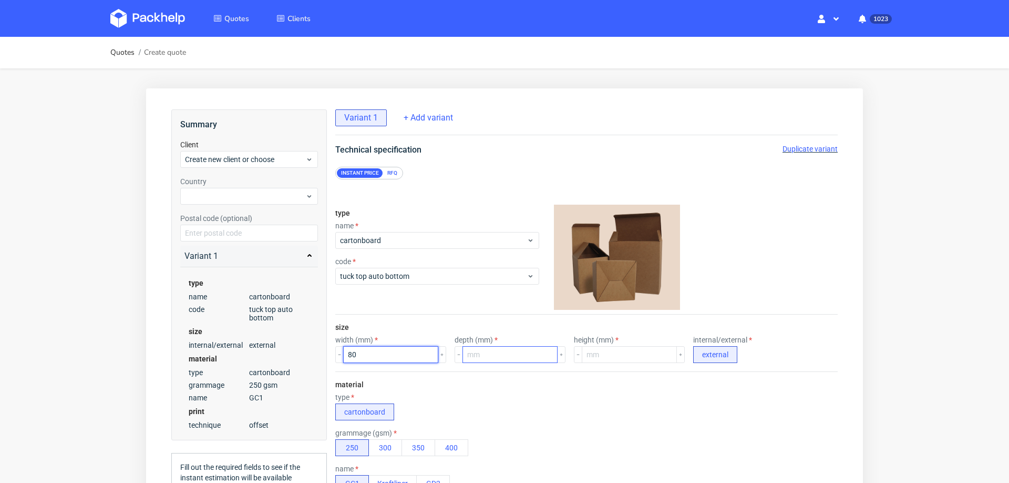
type input "80"
click at [493, 359] on input "number" at bounding box center [510, 354] width 95 height 17
type input "80"
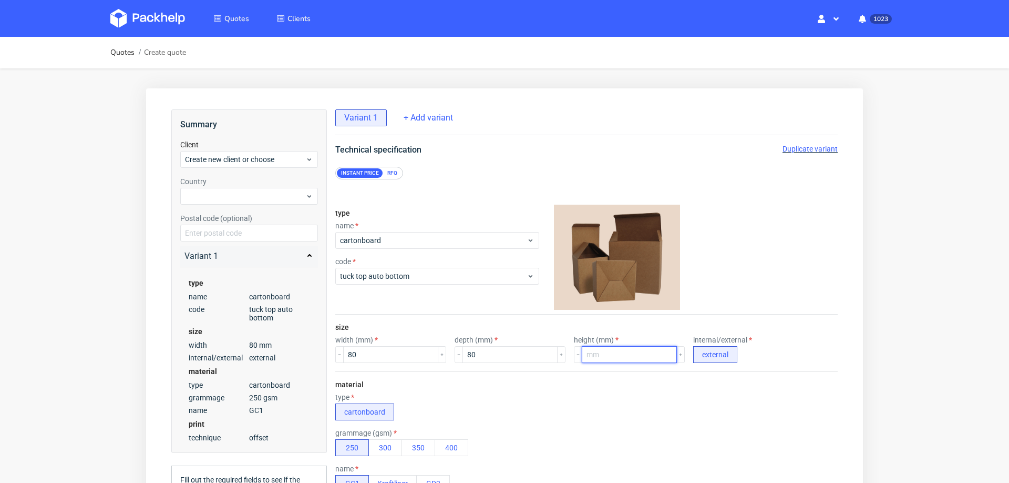
click at [615, 351] on input "number" at bounding box center [629, 354] width 95 height 17
type input "380"
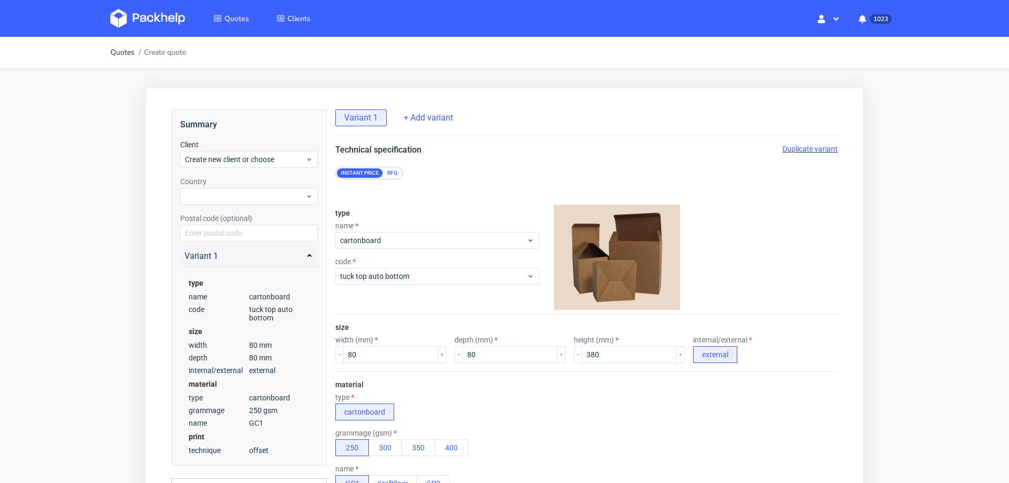
click at [616, 385] on div "material type cartonboard grammage (gsm) 250 300 350 400 name GC1 Kraftliner GD2" at bounding box center [586, 435] width 503 height 129
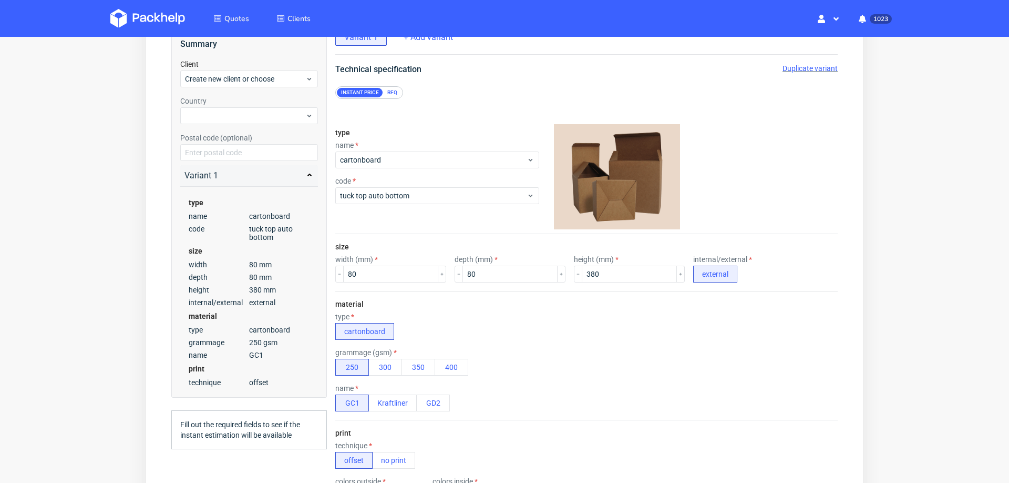
scroll to position [91, 0]
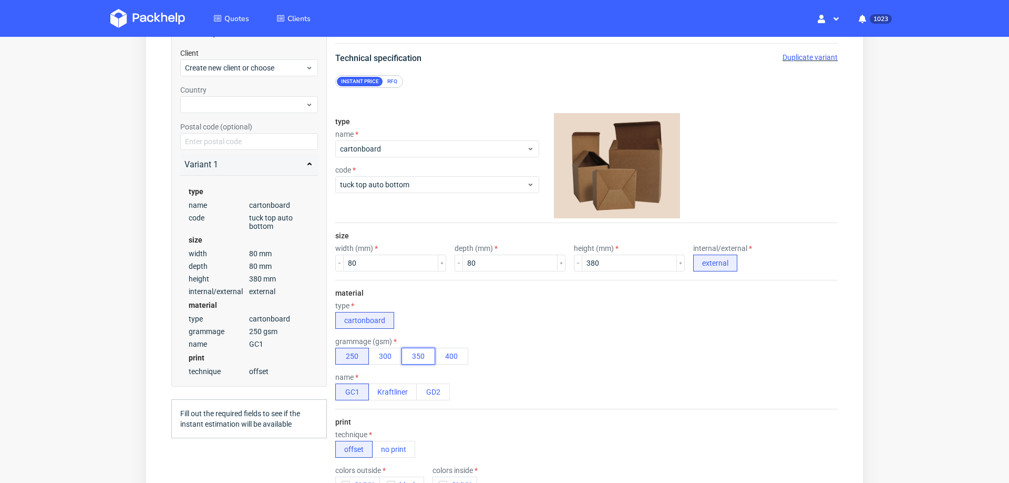
click at [417, 348] on button "350" at bounding box center [419, 356] width 34 height 17
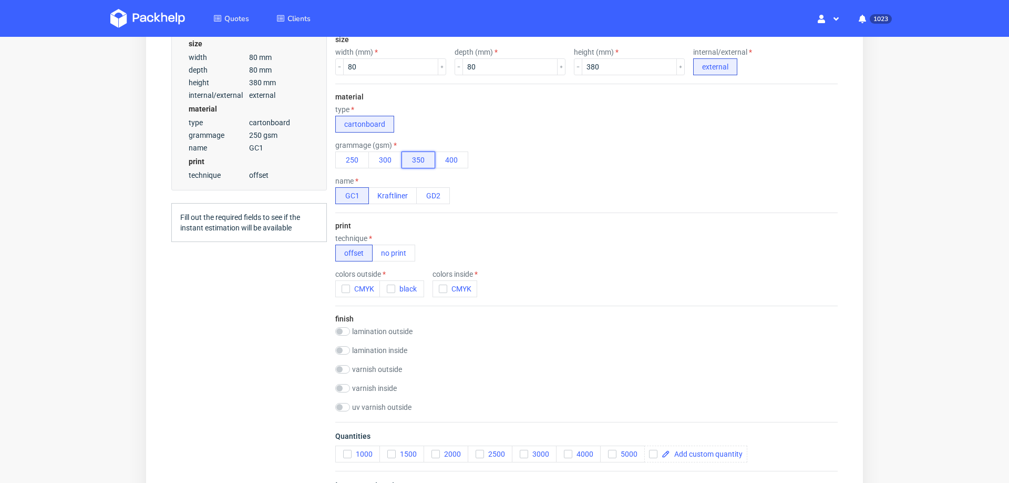
scroll to position [287, 0]
click at [344, 285] on icon "button" at bounding box center [345, 288] width 7 height 7
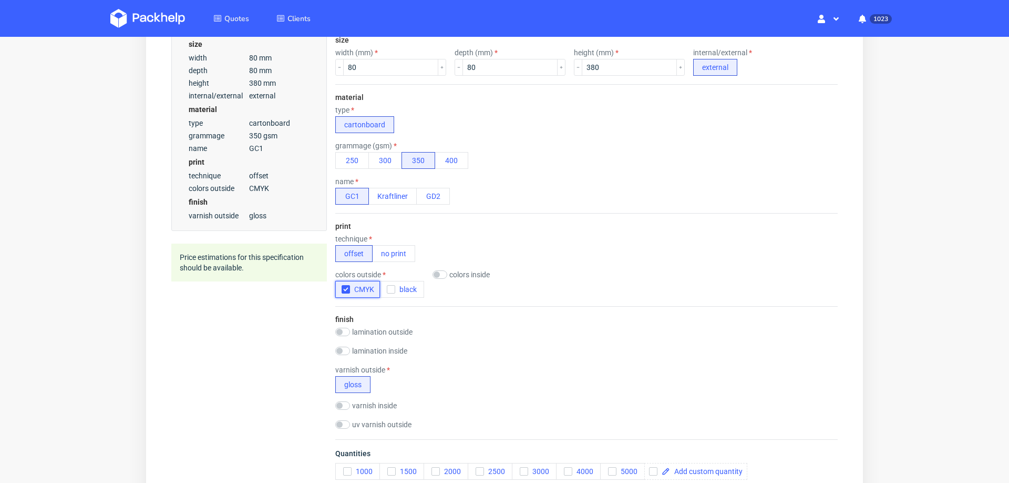
scroll to position [5, 0]
click at [350, 467] on icon "button" at bounding box center [347, 470] width 7 height 7
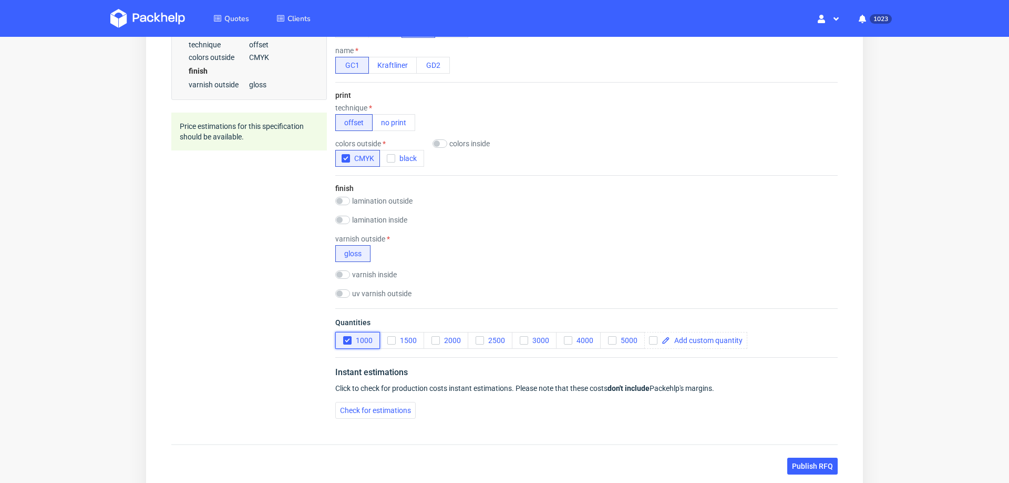
scroll to position [437, 0]
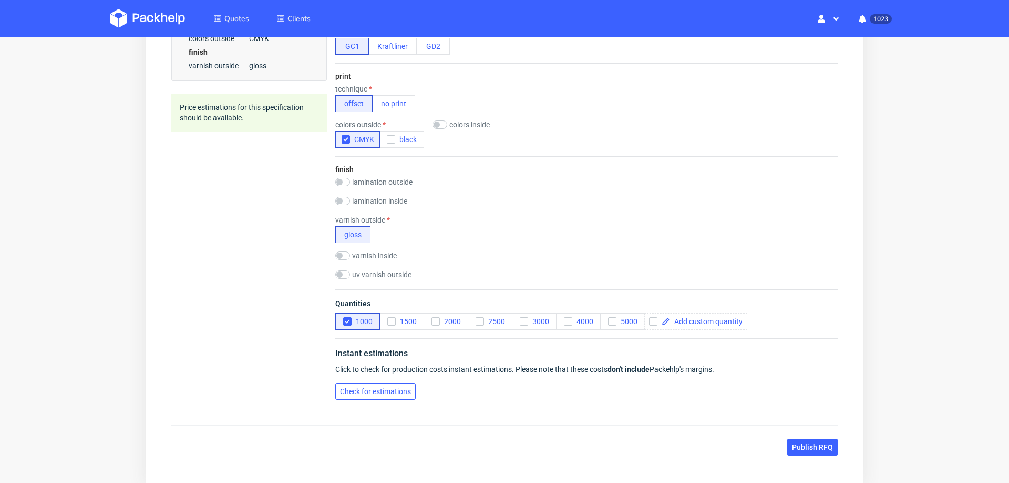
click at [364, 387] on span "Check for estimations" at bounding box center [375, 390] width 71 height 7
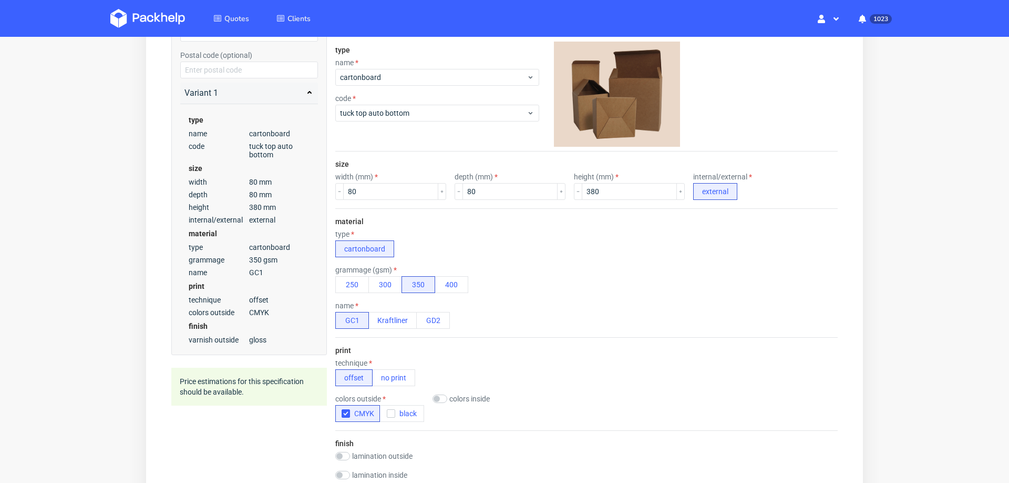
scroll to position [0, 0]
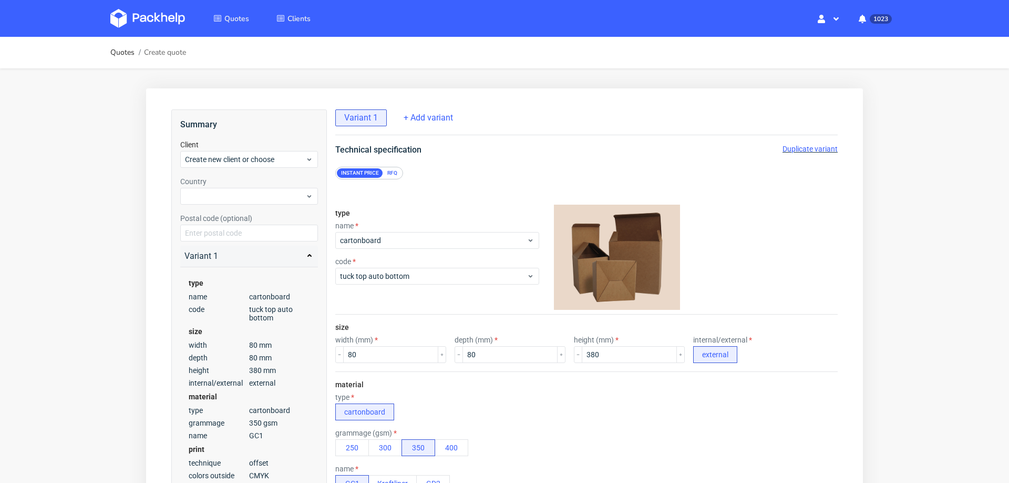
click at [801, 146] on span "Duplicate variant" at bounding box center [810, 149] width 55 height 8
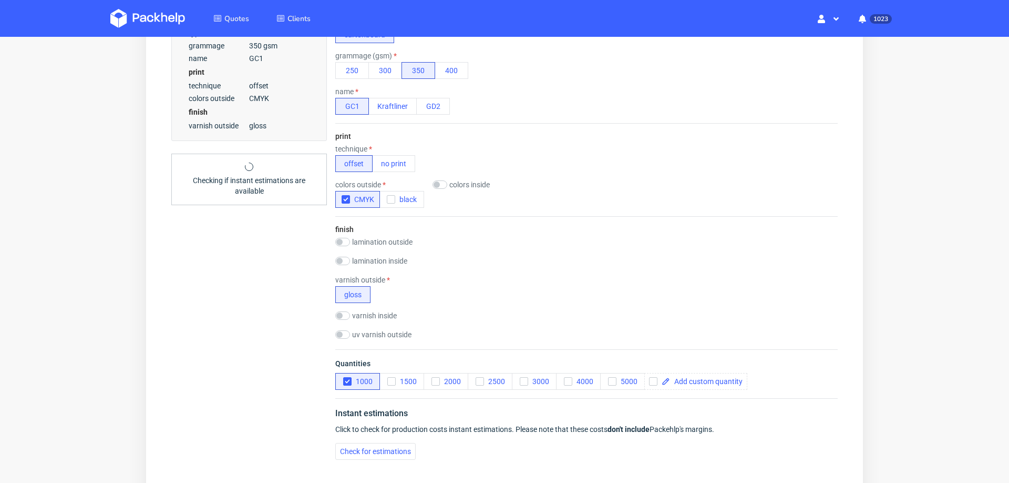
scroll to position [384, 0]
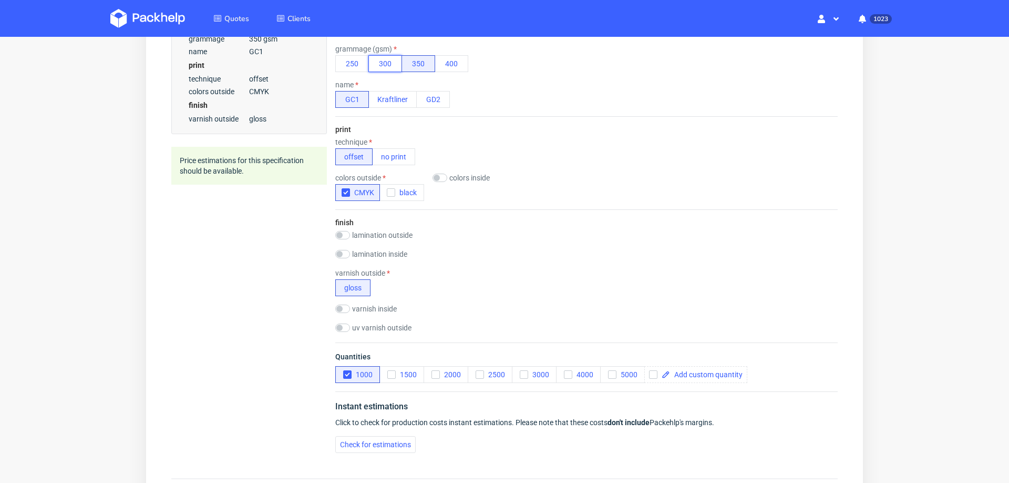
click at [390, 62] on button "300" at bounding box center [386, 63] width 34 height 17
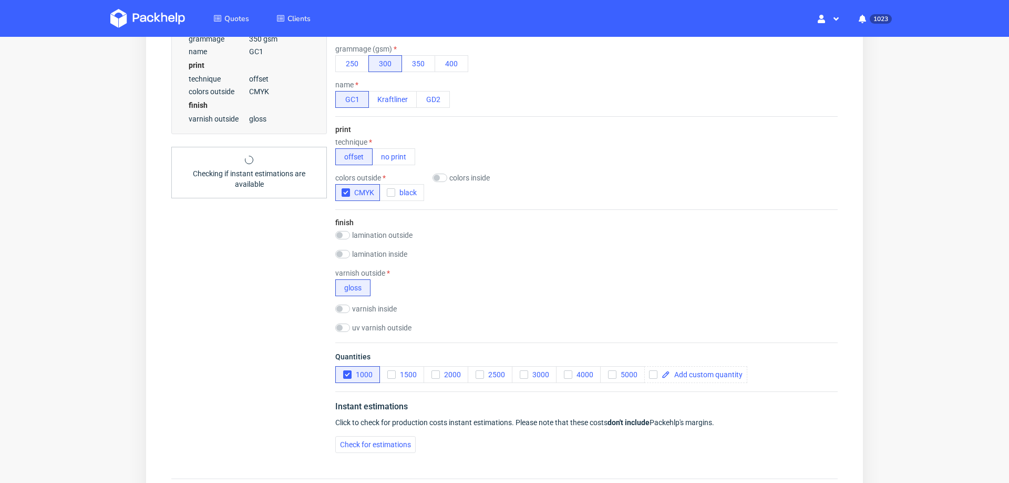
click at [371, 448] on div "Instant estimations Click to check for production costs instant estimations. Pl…" at bounding box center [586, 426] width 503 height 70
click at [390, 441] on span "Check for estimations" at bounding box center [375, 444] width 71 height 7
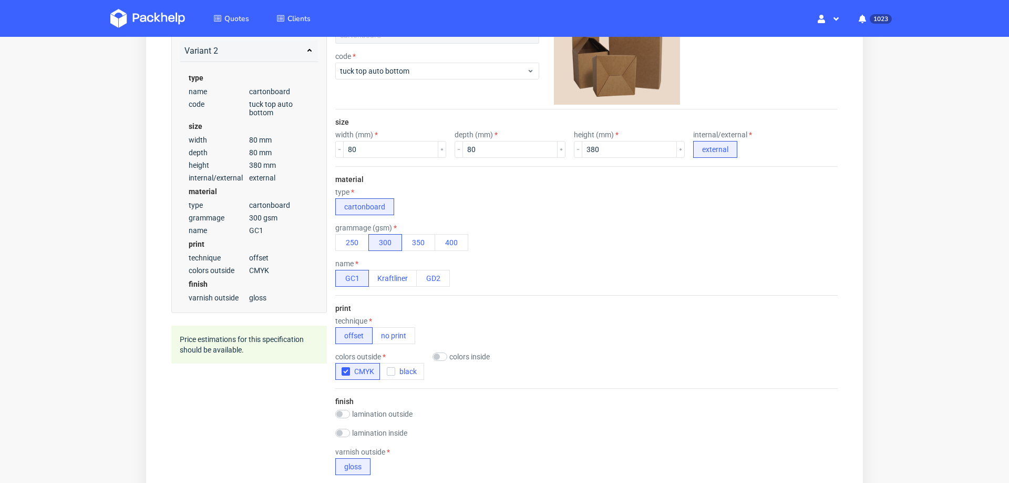
scroll to position [0, 0]
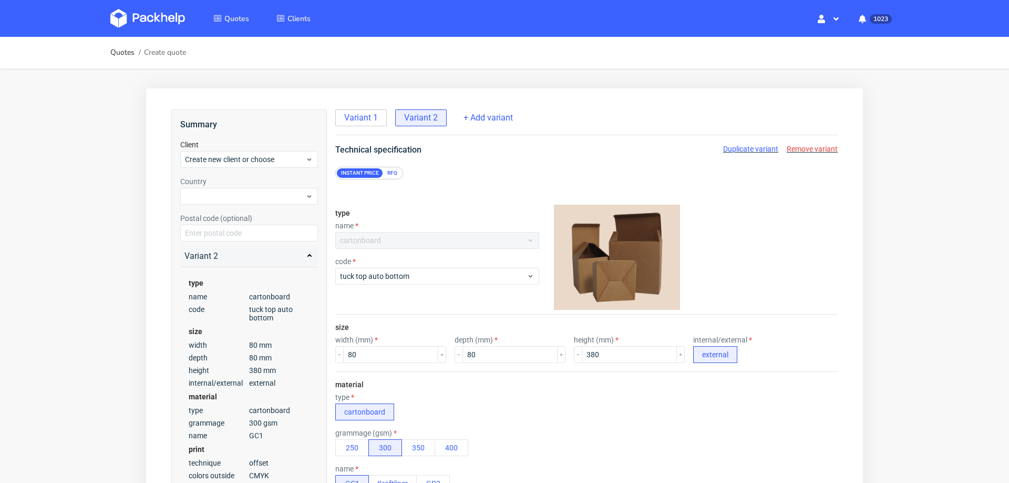
click at [284, 151] on div "Create new client or choose" at bounding box center [249, 159] width 138 height 17
click at [259, 183] on div "Add new client" at bounding box center [250, 183] width 130 height 19
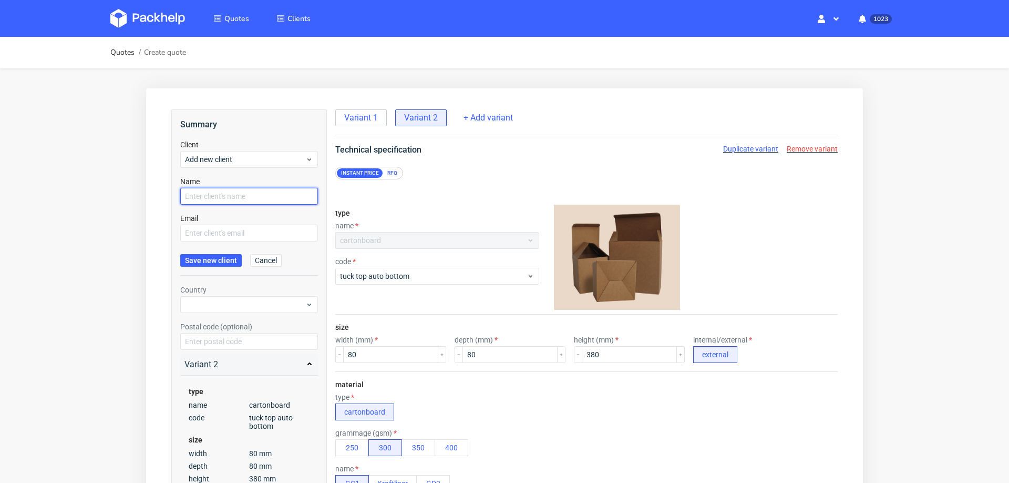
click at [252, 197] on input "text" at bounding box center [249, 196] width 138 height 17
paste input "[EMAIL_ADDRESS][DOMAIN_NAME]"
type input "[EMAIL_ADDRESS][DOMAIN_NAME]"
click at [235, 226] on input "text" at bounding box center [249, 233] width 138 height 17
paste input "[EMAIL_ADDRESS][DOMAIN_NAME]"
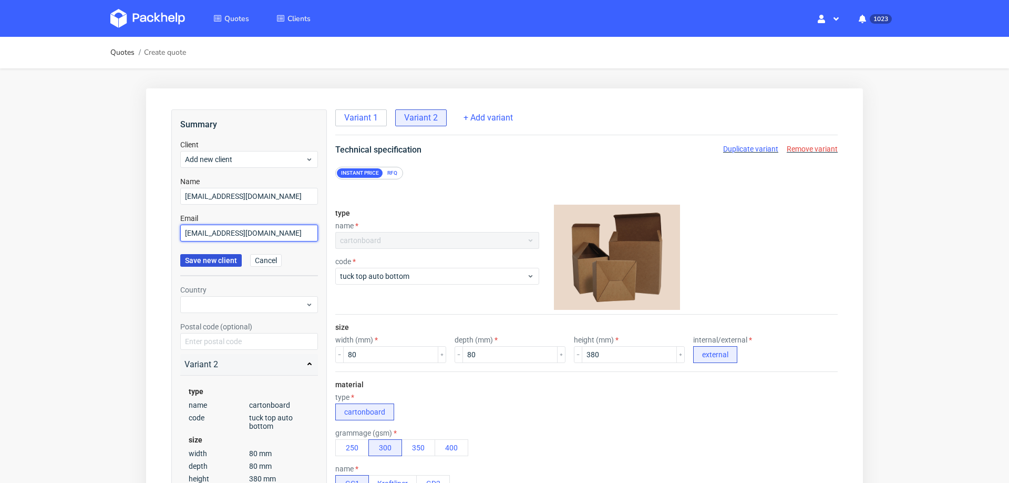
type input "[EMAIL_ADDRESS][DOMAIN_NAME]"
click at [226, 261] on span "Save new client" at bounding box center [211, 260] width 52 height 7
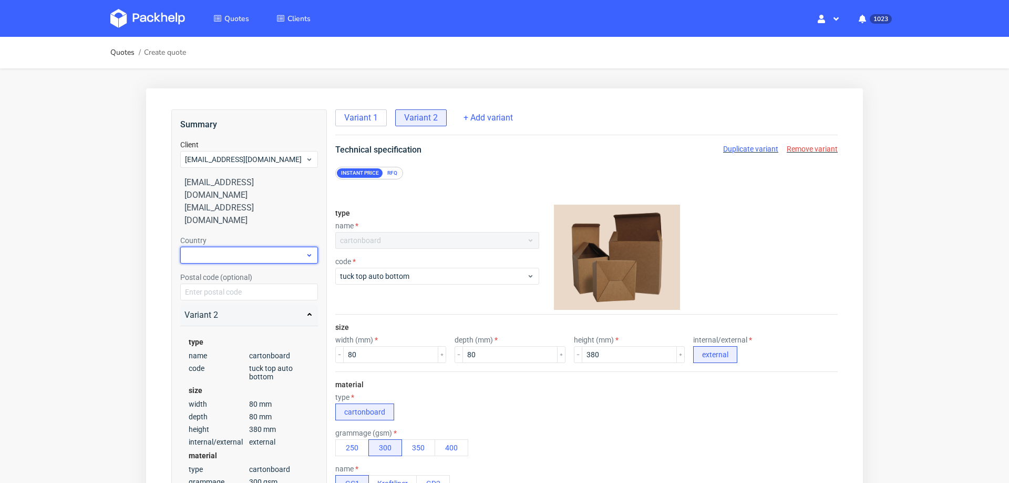
click at [256, 247] on div at bounding box center [249, 255] width 138 height 17
type input "spa"
click at [246, 249] on div "Spain" at bounding box center [250, 254] width 130 height 19
click at [428, 284] on div "type name cartonboard code tuck top auto bottom" at bounding box center [437, 257] width 204 height 114
click at [423, 274] on span "tuck top auto bottom" at bounding box center [433, 276] width 187 height 11
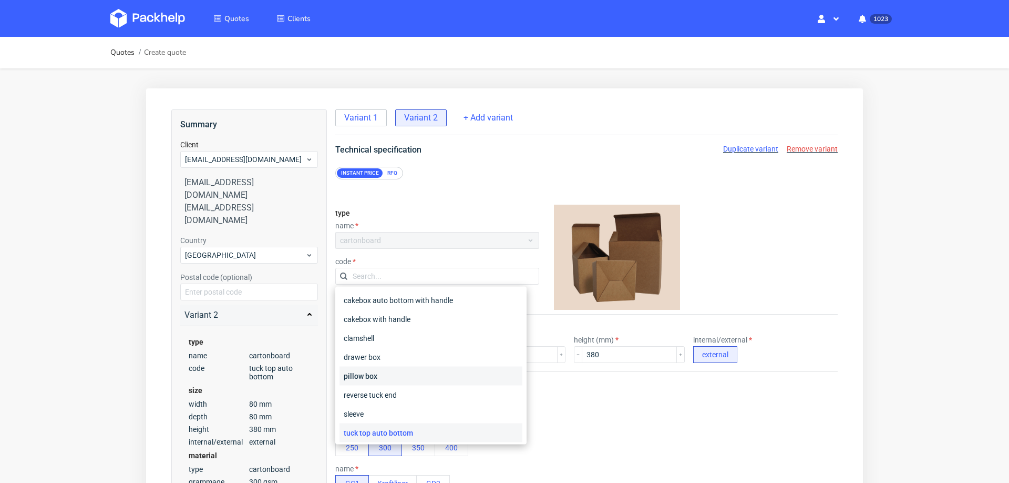
scroll to position [39, 0]
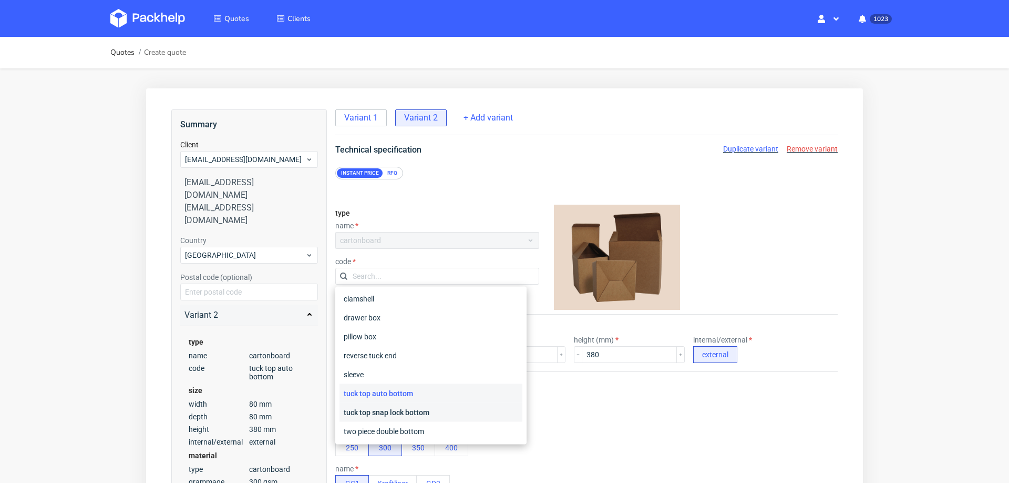
click at [408, 403] on div "tuck top snap lock bottom" at bounding box center [431, 412] width 183 height 19
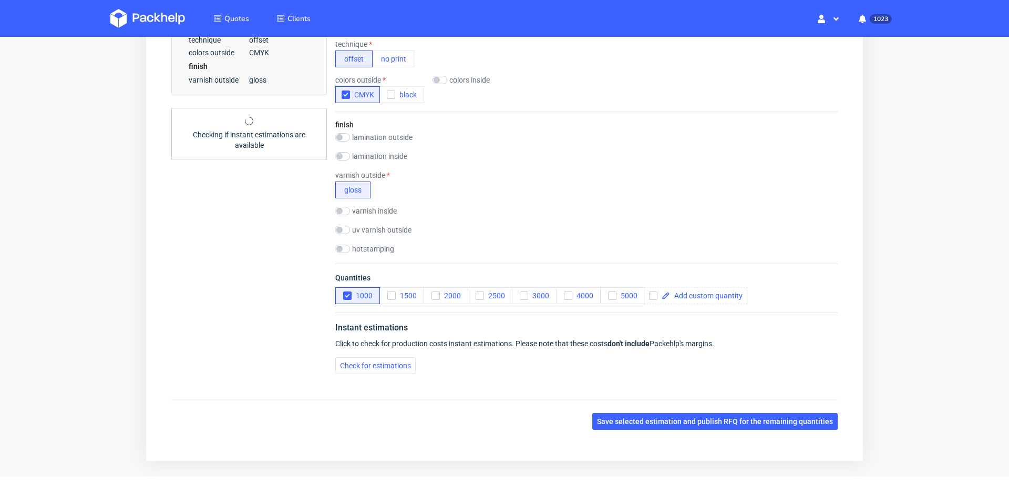
scroll to position [511, 0]
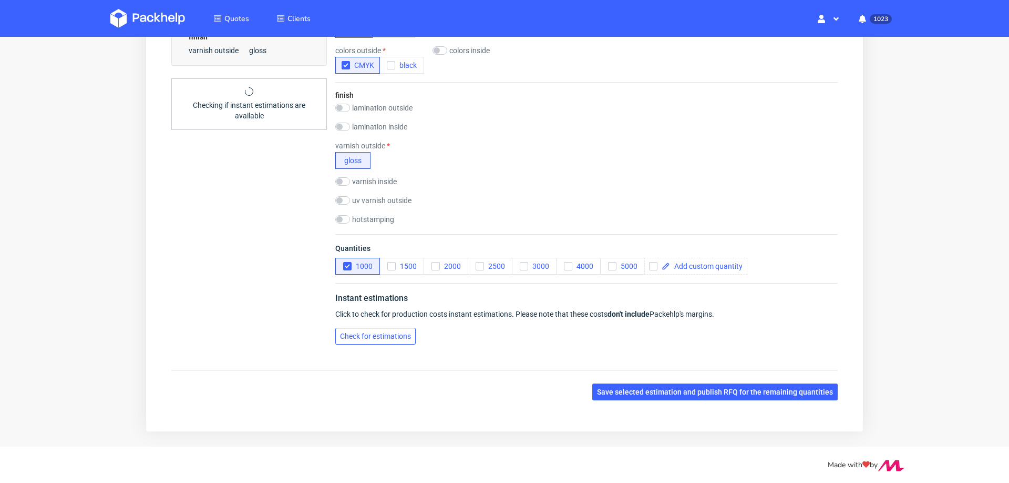
click at [392, 332] on span "Check for estimations" at bounding box center [375, 335] width 71 height 7
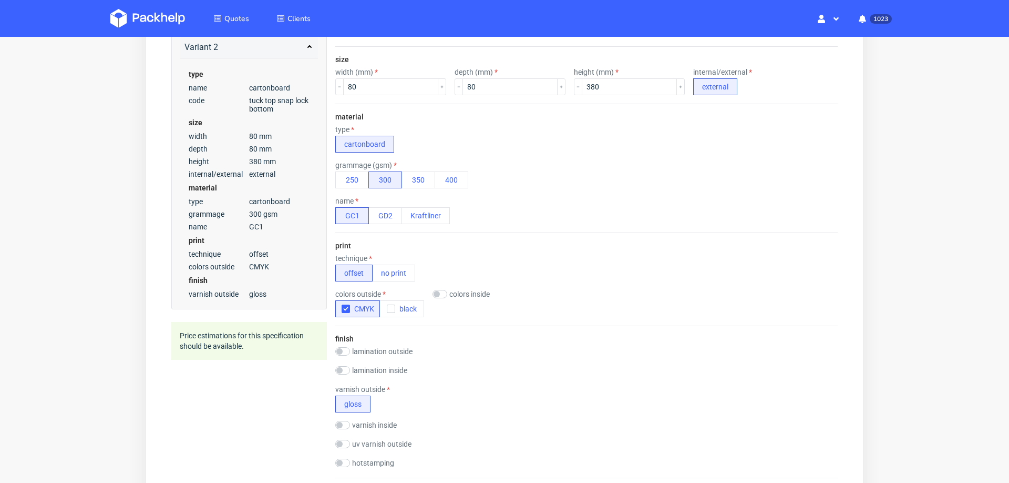
scroll to position [0, 0]
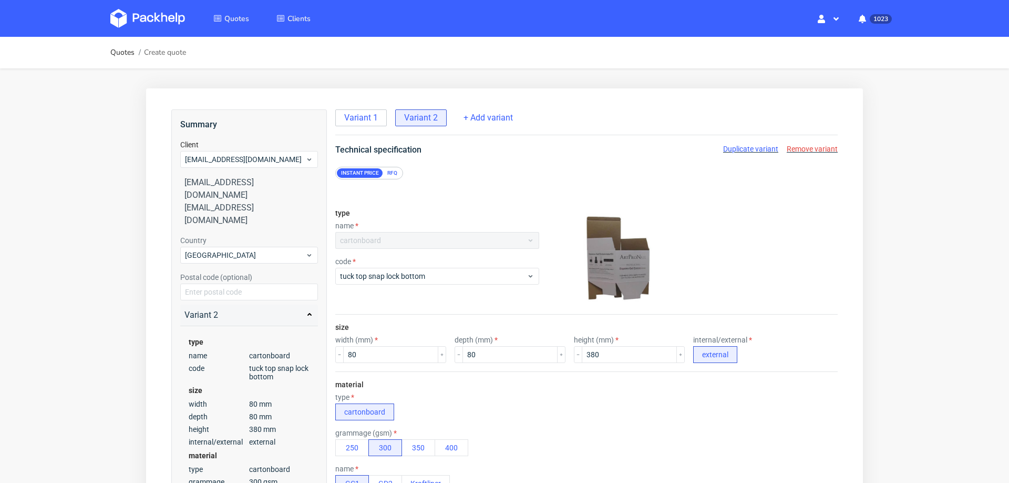
click at [360, 131] on div "Variant 1 Variant 2 + Add variant" at bounding box center [586, 122] width 503 height 26
click at [360, 127] on div "Variant 1 Variant 2 + Add variant" at bounding box center [586, 122] width 503 height 26
click at [367, 117] on span "Variant 1" at bounding box center [361, 118] width 34 height 12
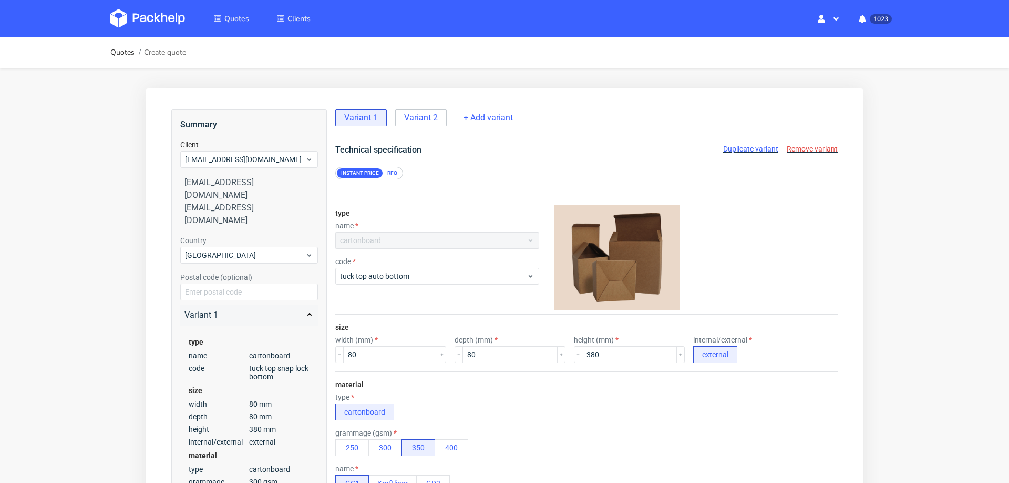
scroll to position [492, 0]
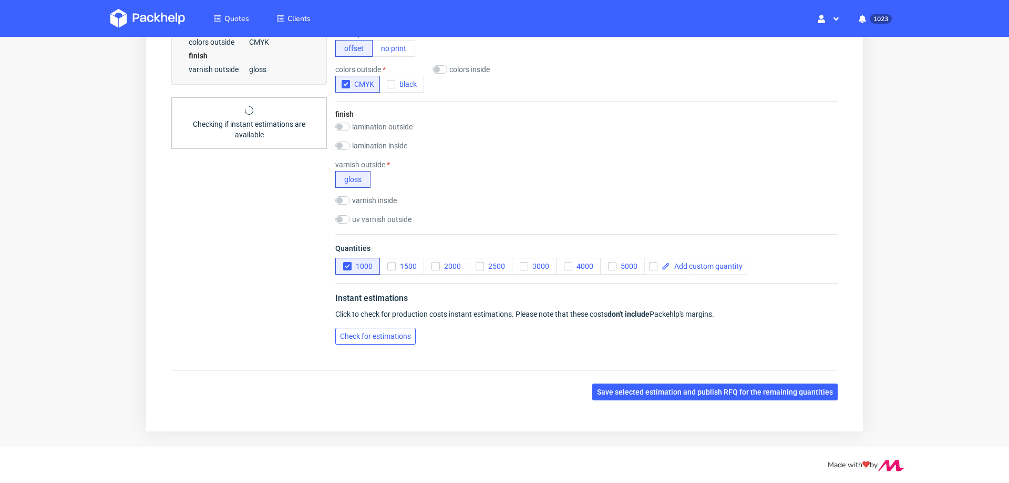
click at [383, 332] on span "Check for estimations" at bounding box center [375, 335] width 71 height 7
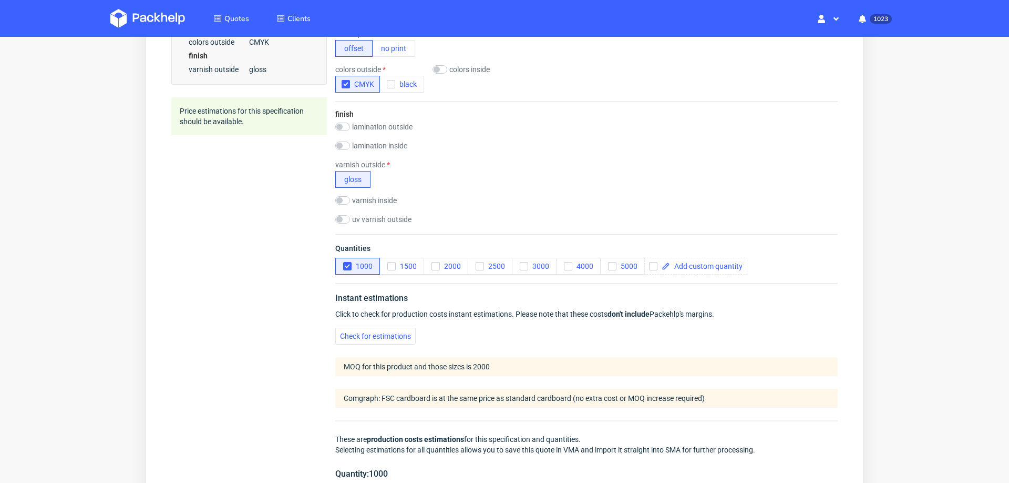
scroll to position [0, 0]
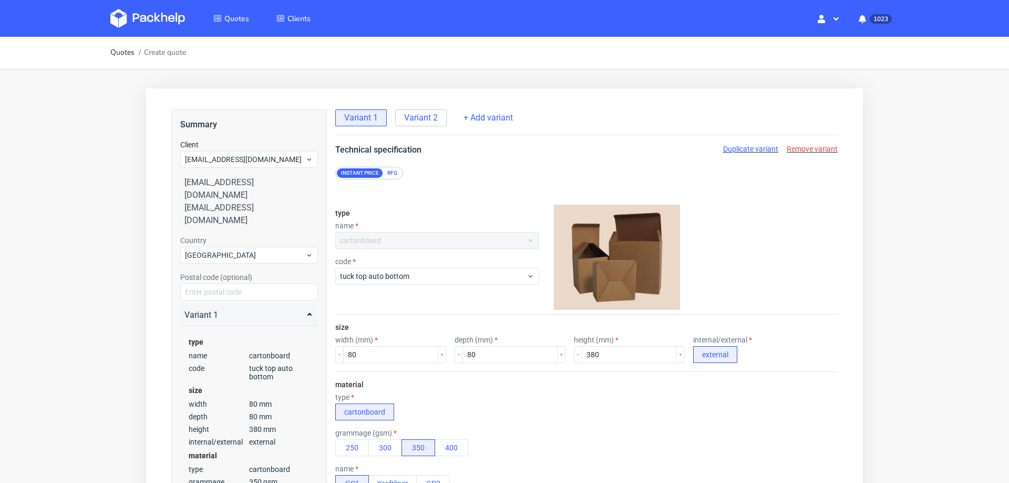
click at [738, 149] on span "Duplicate variant" at bounding box center [750, 149] width 55 height 8
click at [810, 145] on span "Remove variant" at bounding box center [812, 149] width 51 height 8
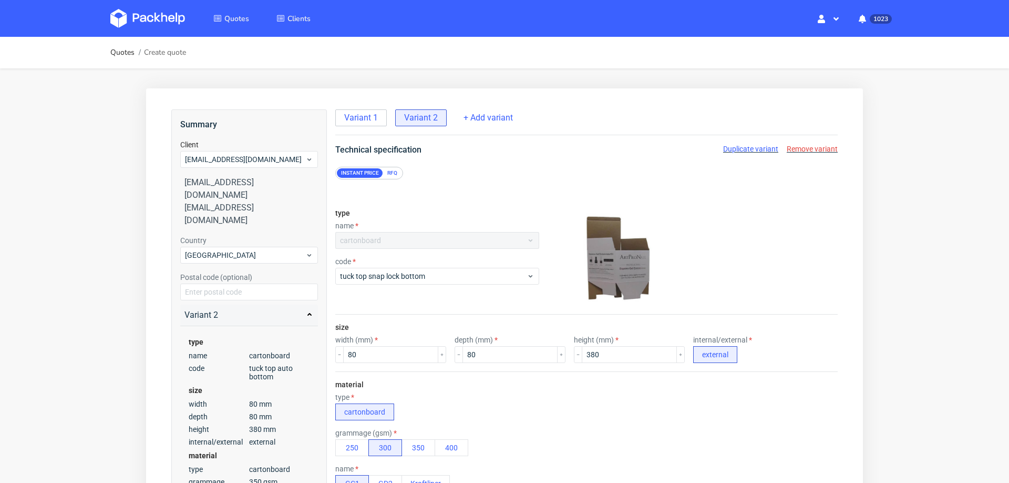
radio input "false"
click at [358, 109] on div "Variant 1" at bounding box center [361, 117] width 52 height 17
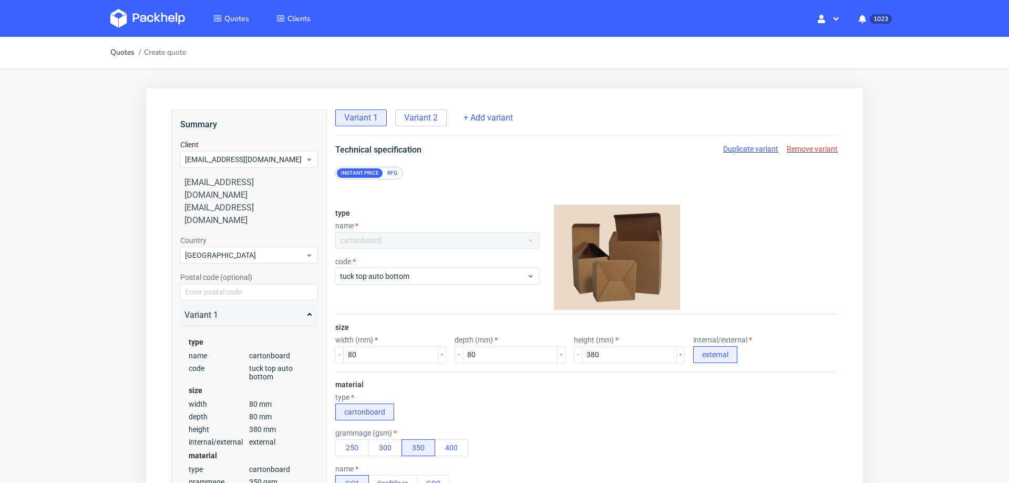
radio input "false"
click at [384, 446] on button "300" at bounding box center [386, 447] width 34 height 17
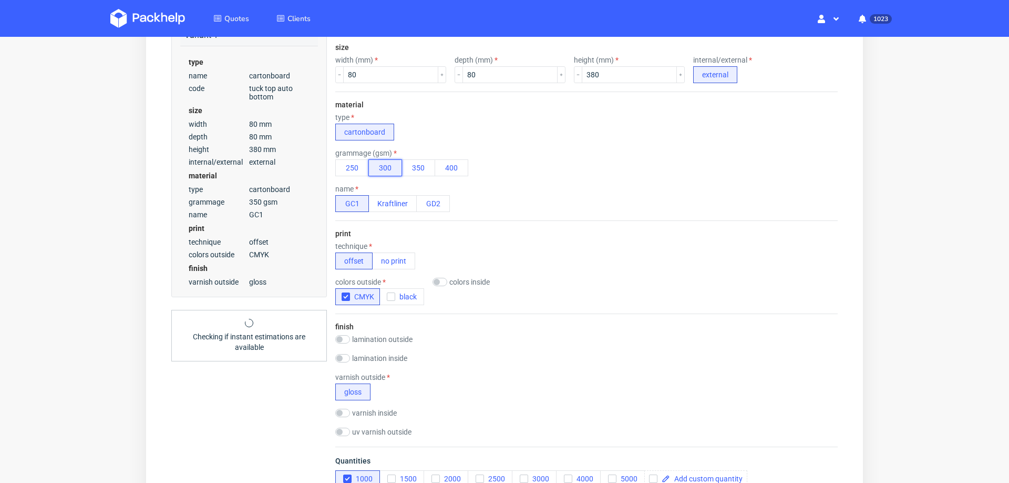
scroll to position [5, 0]
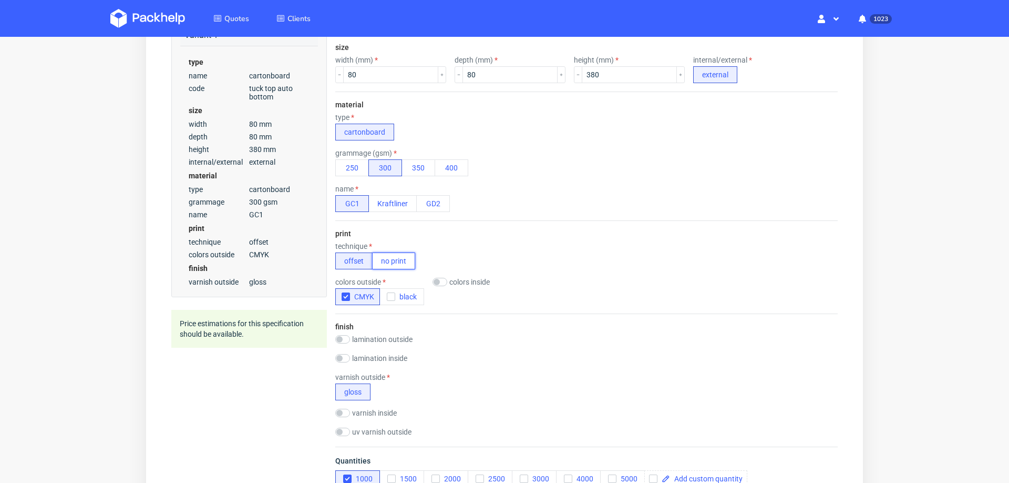
click at [388, 252] on button "no print" at bounding box center [393, 260] width 43 height 17
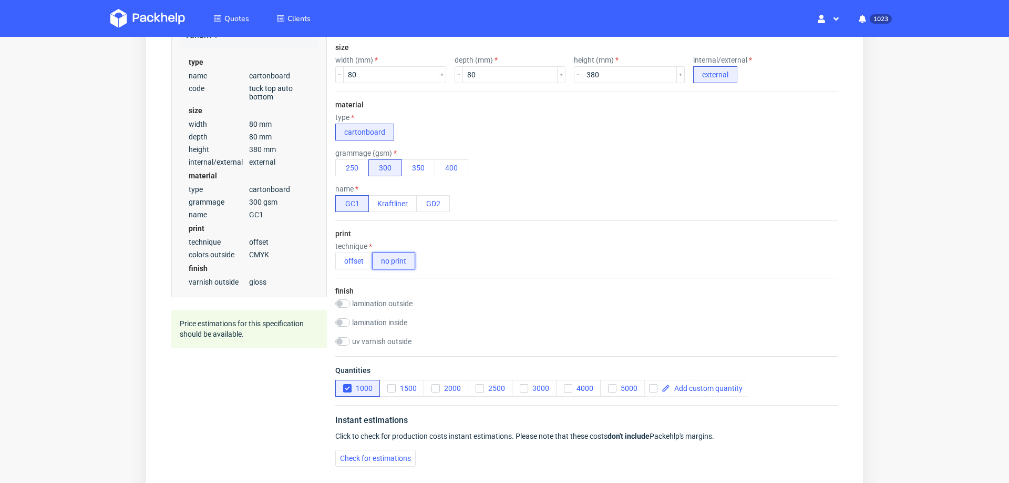
scroll to position [0, 0]
click at [363, 457] on span "Check for estimations" at bounding box center [375, 457] width 71 height 7
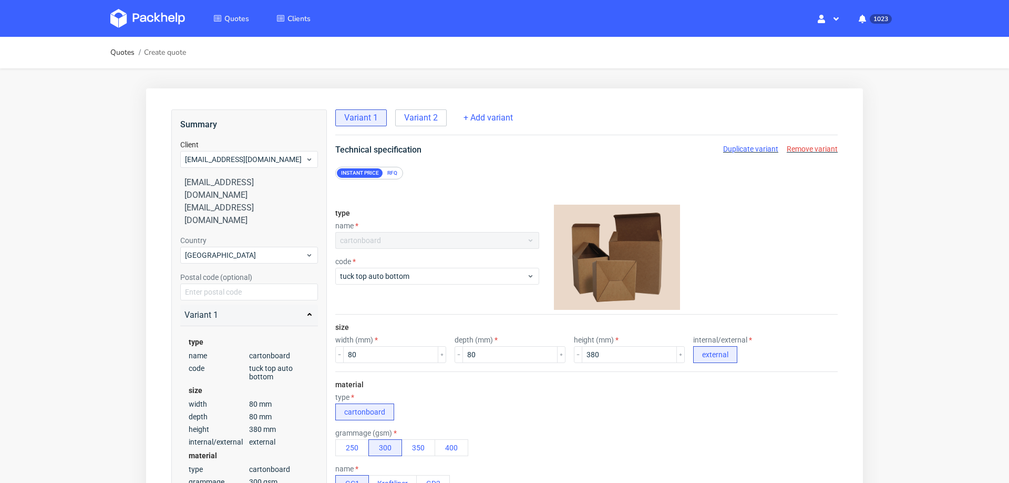
click at [422, 128] on div "Variant 1 Variant 2 + Add variant" at bounding box center [586, 122] width 503 height 26
click at [434, 112] on span "Variant 2" at bounding box center [421, 118] width 34 height 12
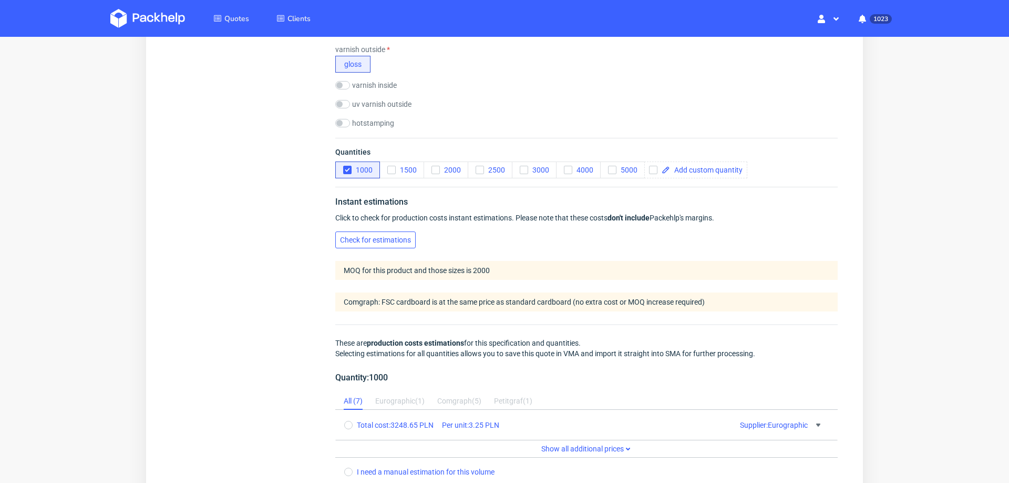
click at [382, 236] on span "Check for estimations" at bounding box center [375, 239] width 71 height 7
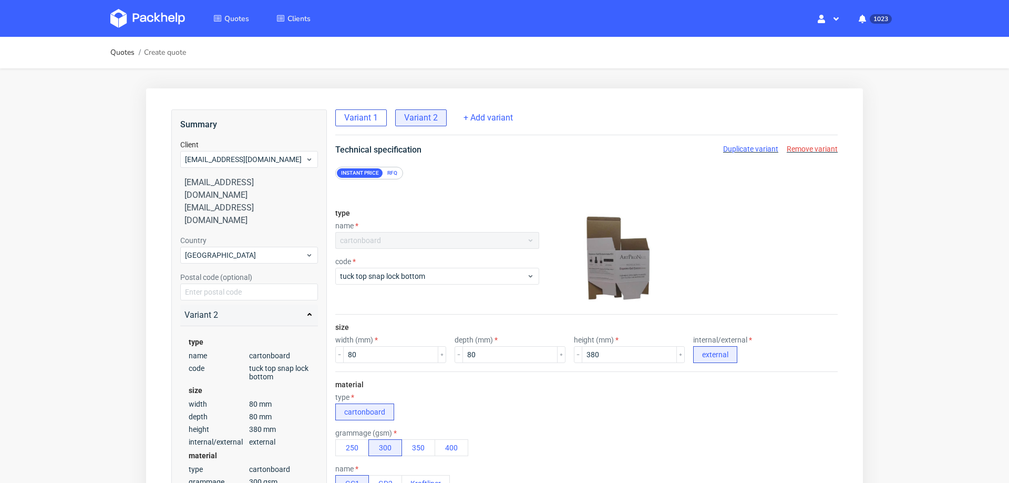
click at [363, 115] on span "Variant 1" at bounding box center [361, 118] width 34 height 12
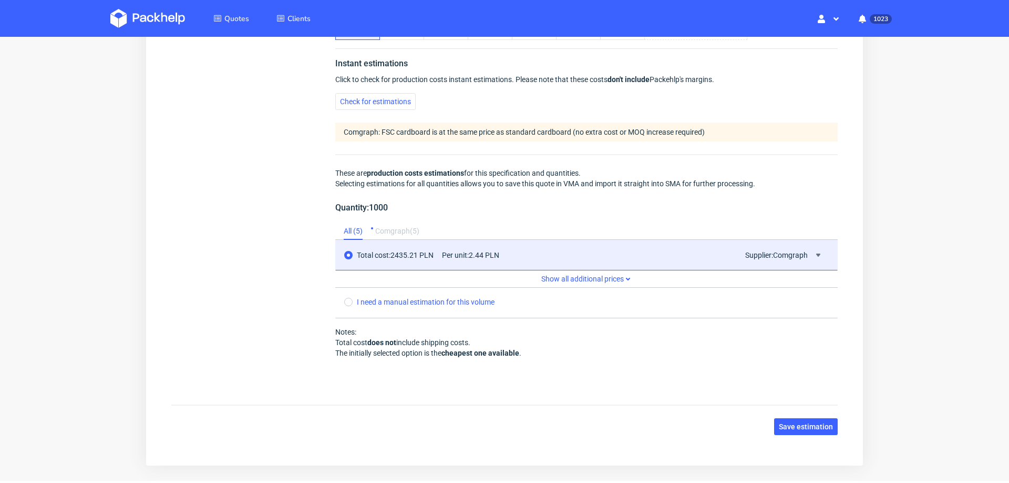
radio input "false"
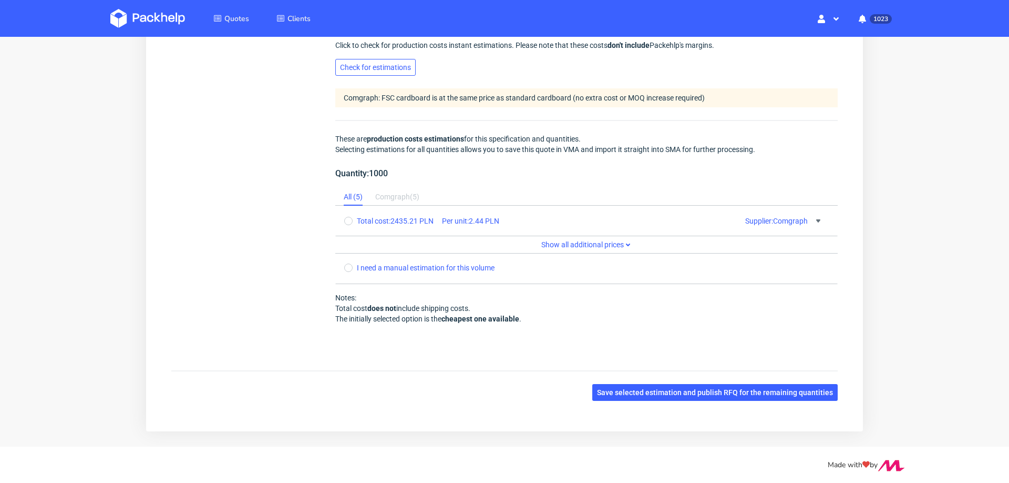
click at [396, 66] on span "Check for estimations" at bounding box center [375, 67] width 71 height 7
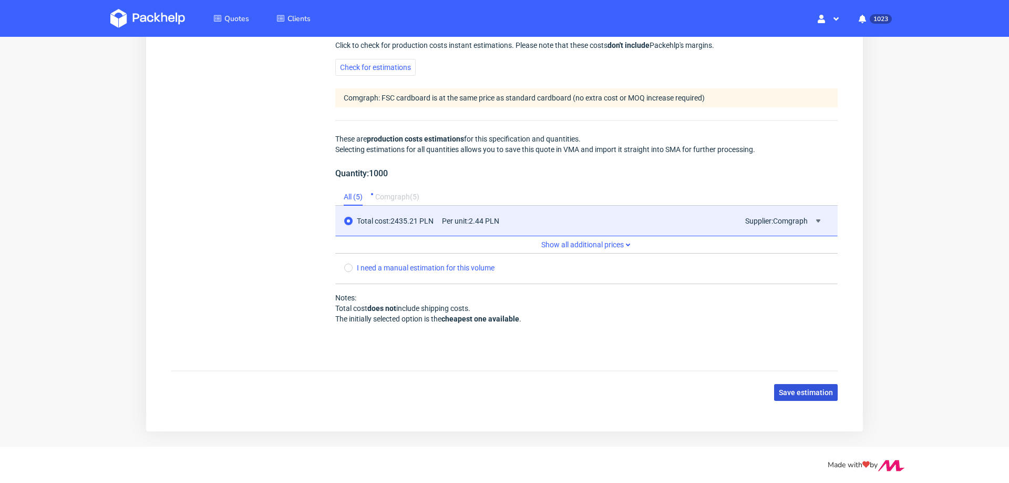
click at [782, 389] on span "Save estimation" at bounding box center [806, 392] width 54 height 7
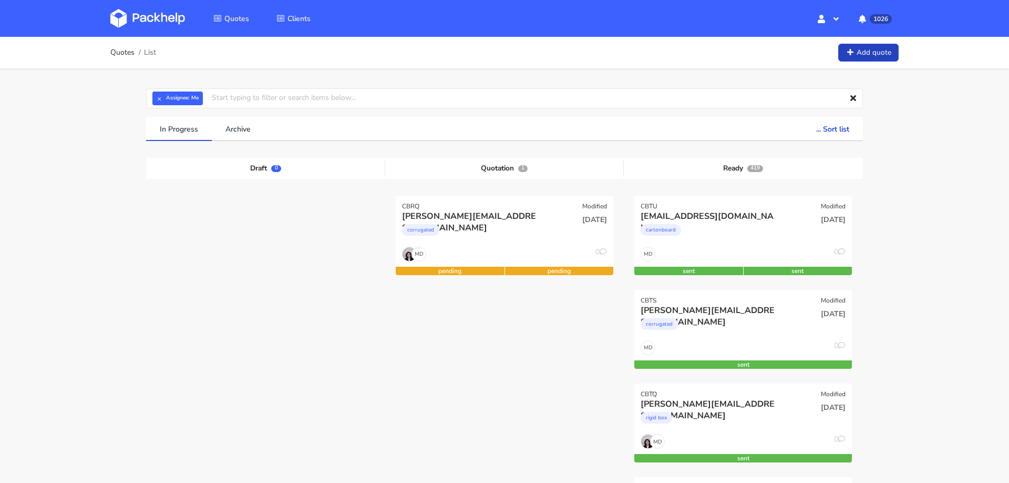
click at [855, 48] on link "Add quote" at bounding box center [869, 53] width 60 height 18
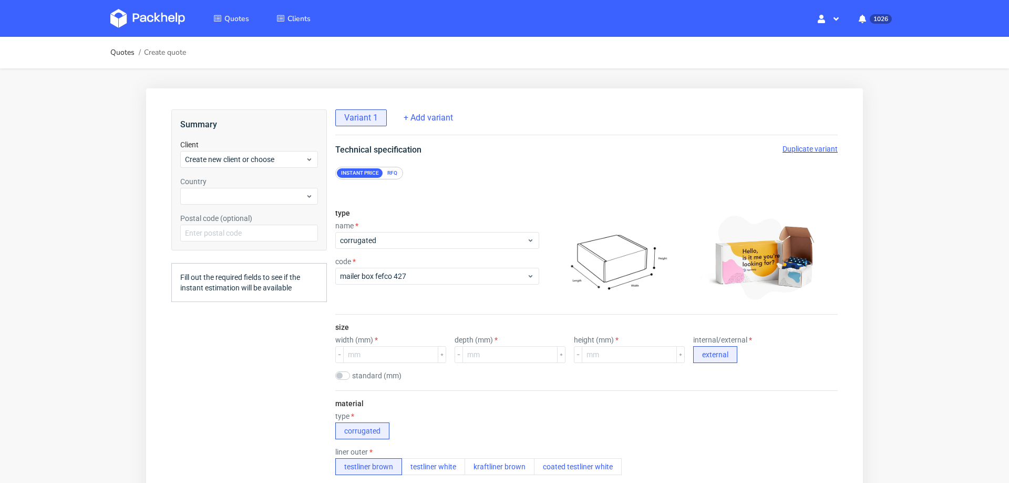
scroll to position [4, 0]
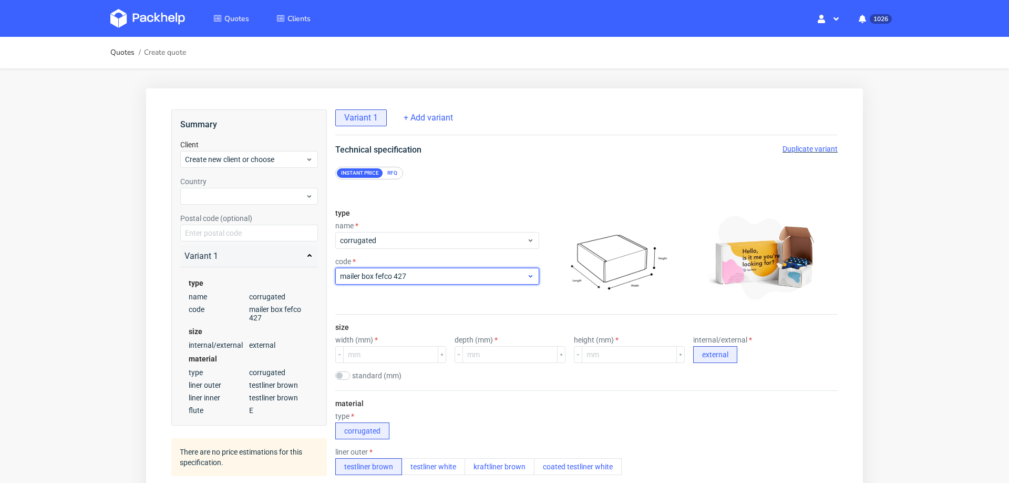
click at [404, 274] on span "mailer box fefco 427" at bounding box center [433, 276] width 187 height 11
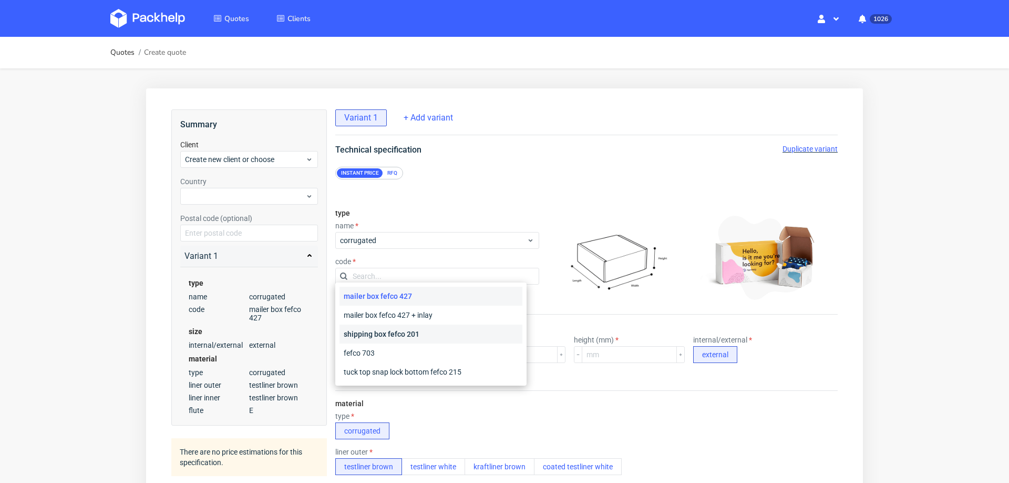
click at [404, 333] on div "shipping box fefco 201" at bounding box center [431, 333] width 183 height 19
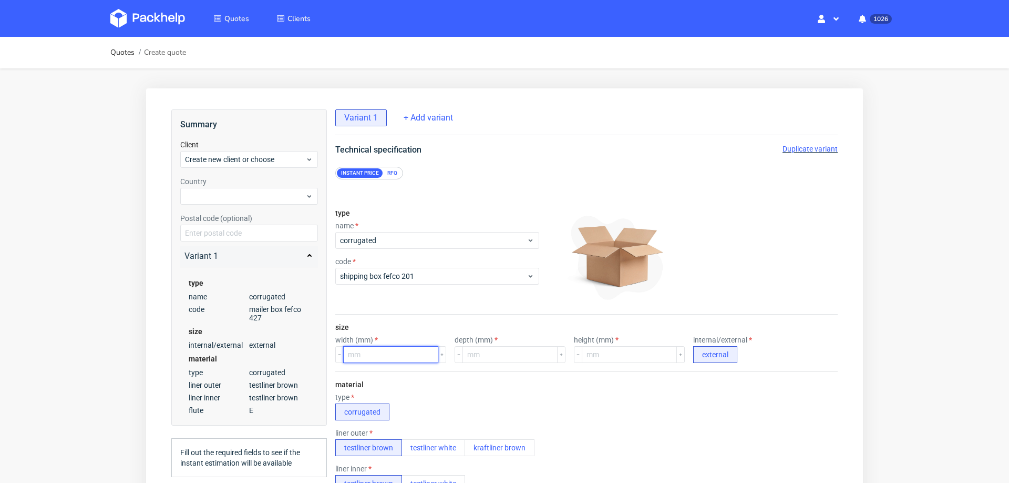
click at [404, 354] on input "number" at bounding box center [390, 354] width 95 height 17
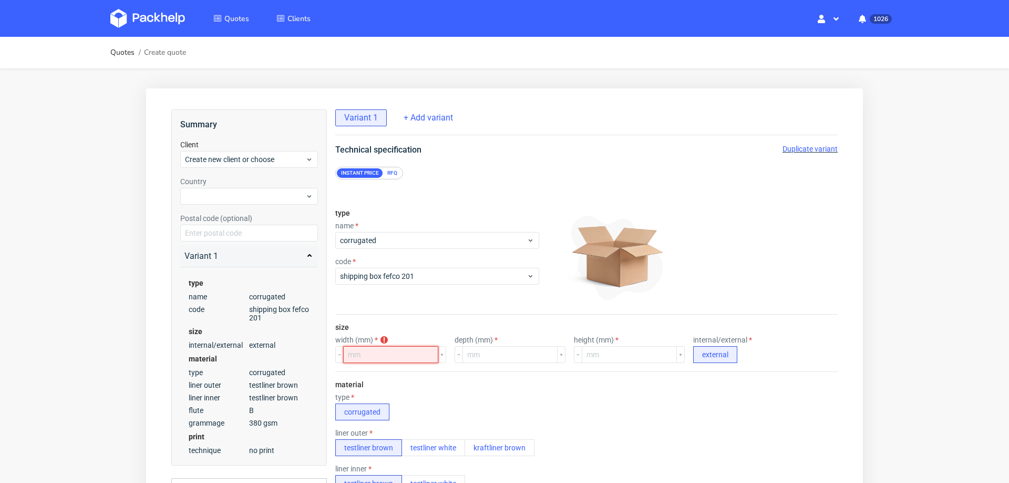
type input "2"
type input "366"
click at [468, 354] on input "number" at bounding box center [510, 354] width 95 height 17
type input "366"
click at [582, 354] on input "number" at bounding box center [629, 354] width 95 height 17
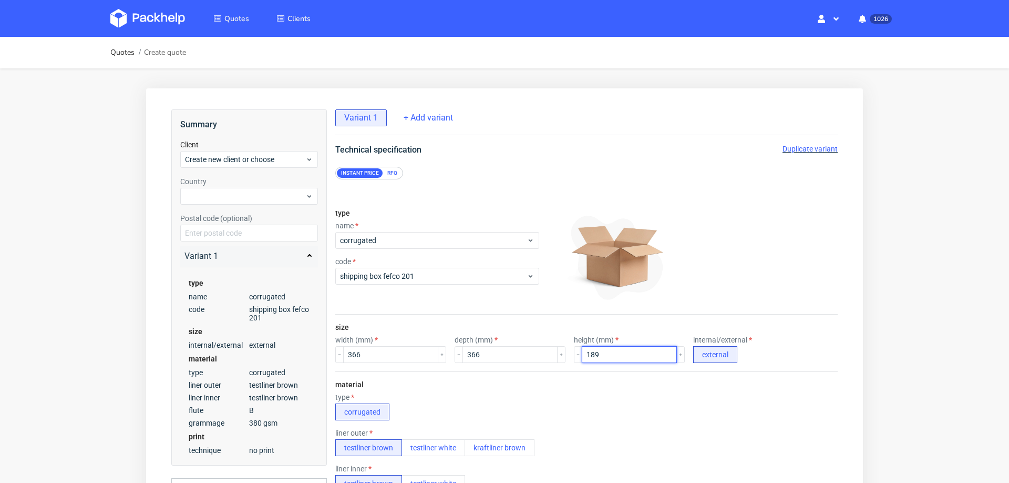
type input "189"
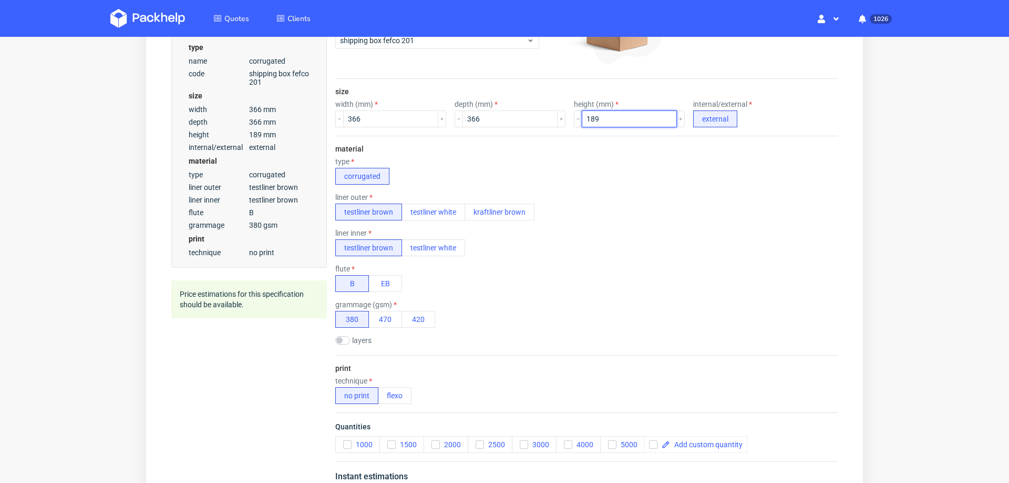
scroll to position [249, 0]
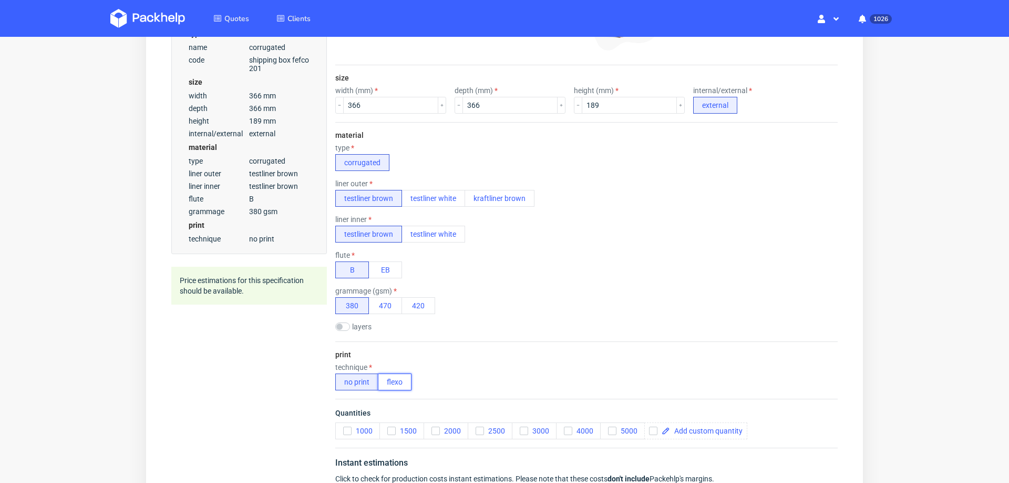
click at [393, 377] on button "flexo" at bounding box center [395, 381] width 34 height 17
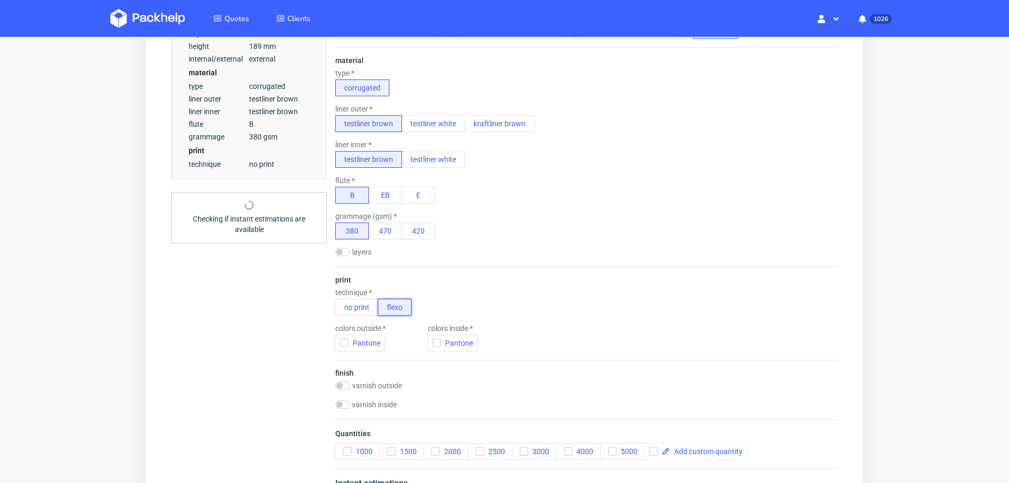
scroll to position [325, 0]
click at [341, 338] on div "button" at bounding box center [344, 342] width 8 height 8
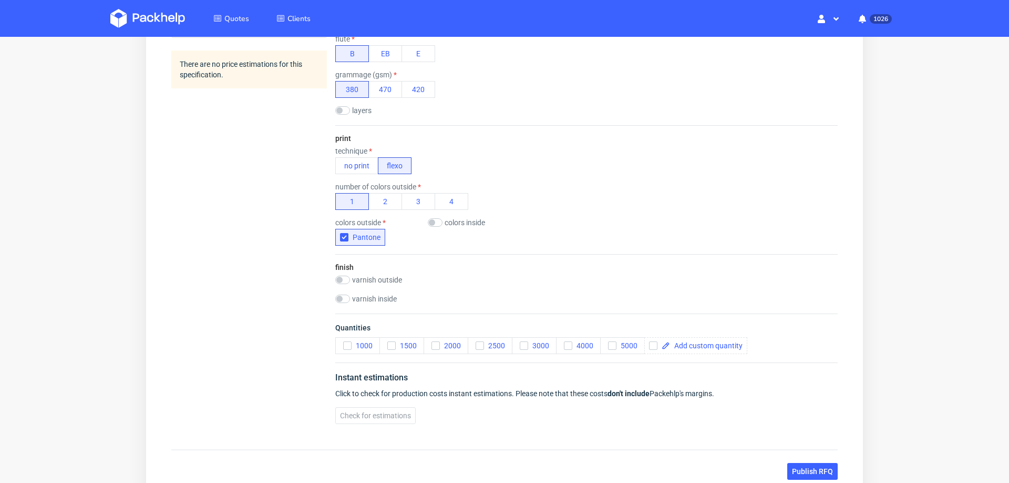
scroll to position [473, 0]
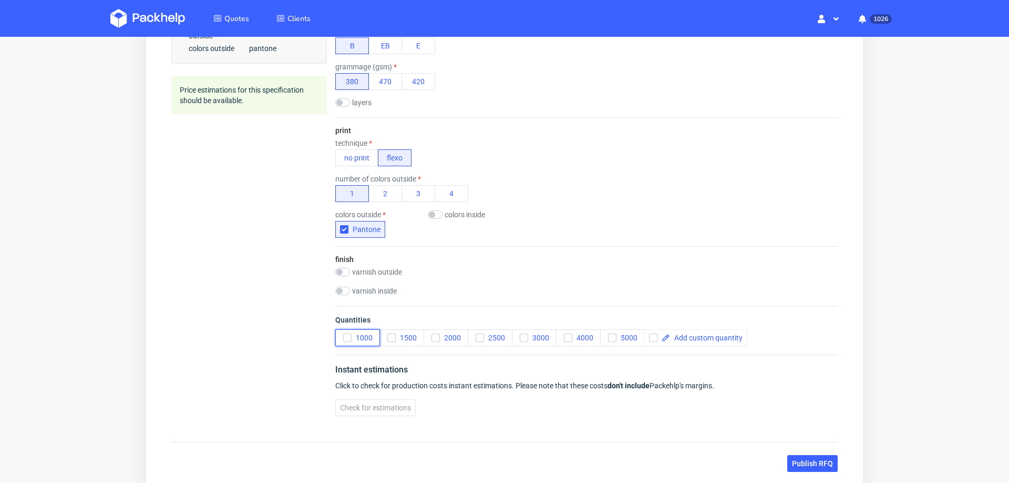
click at [344, 334] on icon "button" at bounding box center [347, 337] width 7 height 7
click at [479, 334] on icon "button" at bounding box center [479, 337] width 7 height 7
click at [619, 333] on span "5000" at bounding box center [627, 337] width 21 height 8
click at [367, 404] on span "Check for estimations" at bounding box center [375, 407] width 71 height 7
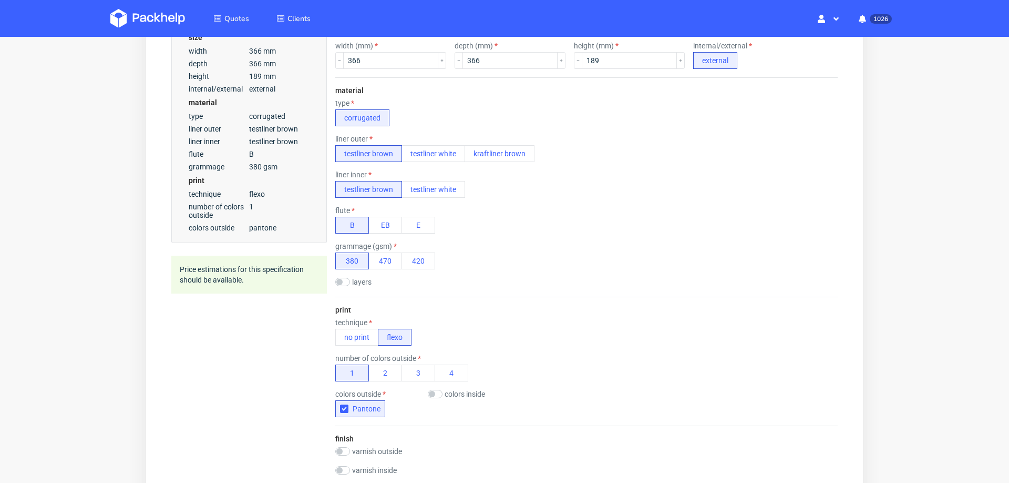
scroll to position [0, 0]
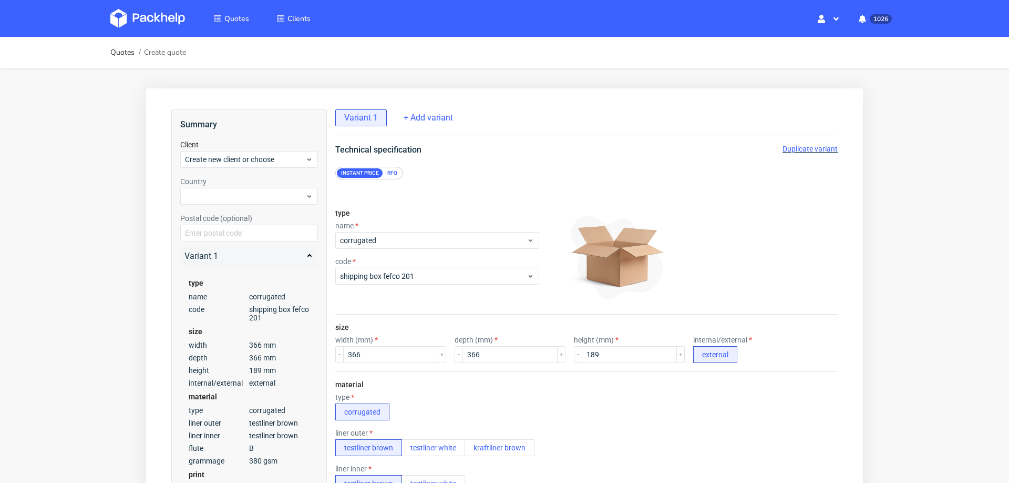
click at [785, 147] on span "Duplicate variant" at bounding box center [810, 149] width 55 height 8
click at [600, 355] on input "189" at bounding box center [629, 354] width 95 height 17
type input "269"
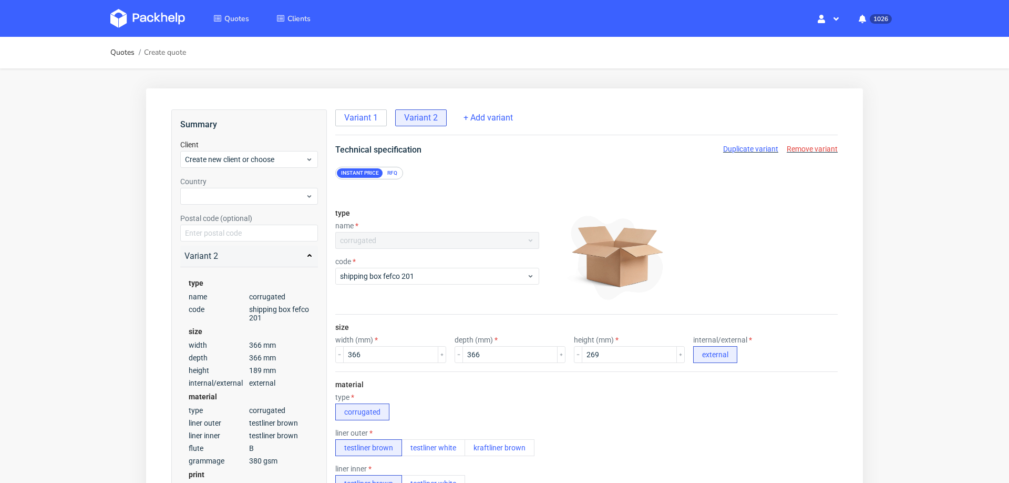
click at [588, 423] on div "material type corrugated liner outer testliner brown testliner white kraftliner…" at bounding box center [586, 480] width 503 height 219
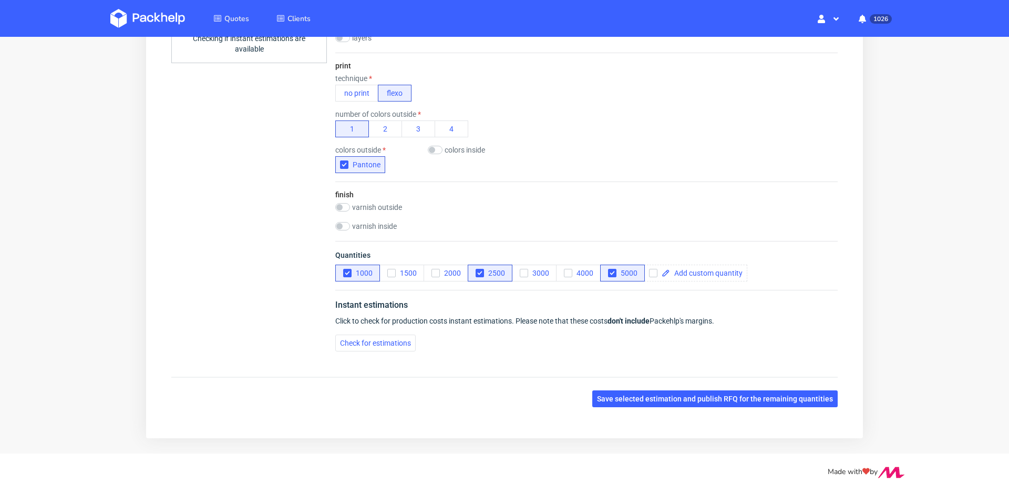
scroll to position [545, 0]
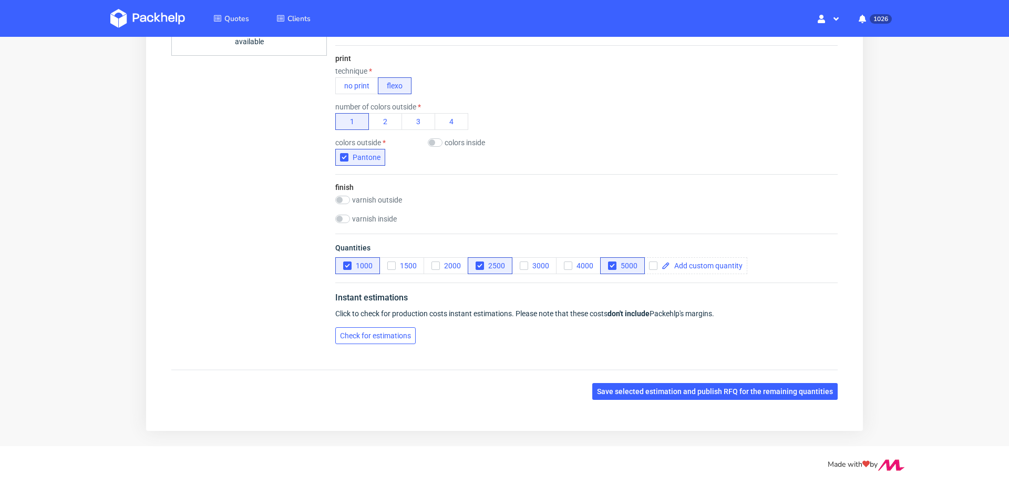
click at [390, 336] on button "Check for estimations" at bounding box center [375, 335] width 80 height 17
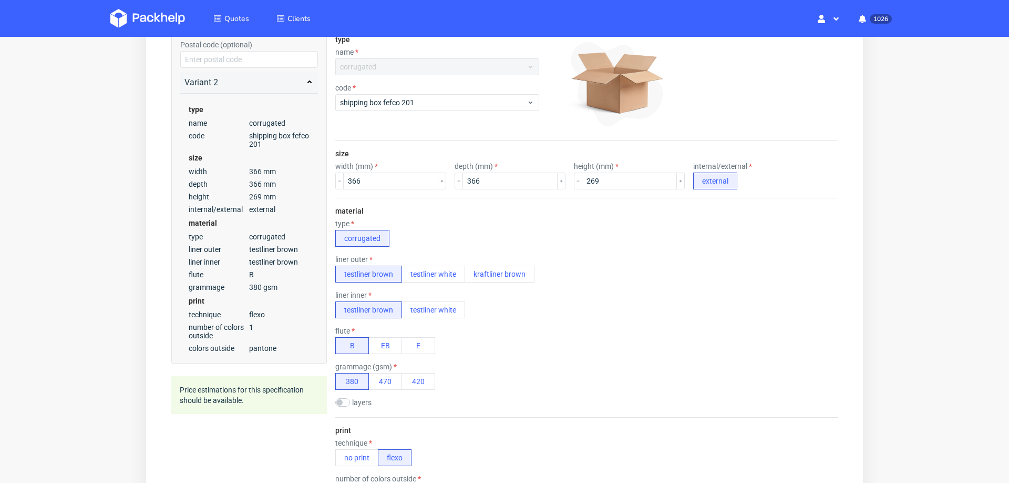
scroll to position [0, 0]
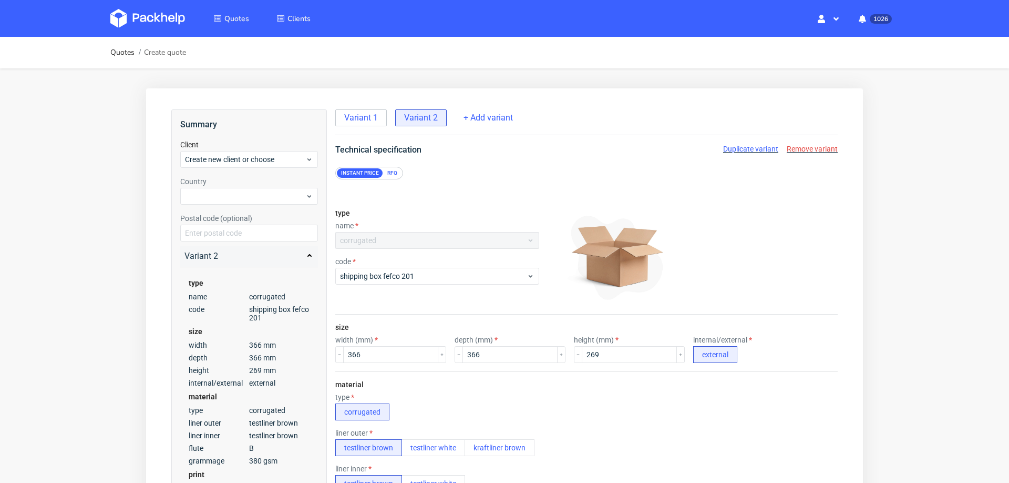
click at [752, 149] on span "Duplicate variant" at bounding box center [750, 149] width 55 height 8
click at [585, 358] on input "269" at bounding box center [629, 354] width 95 height 17
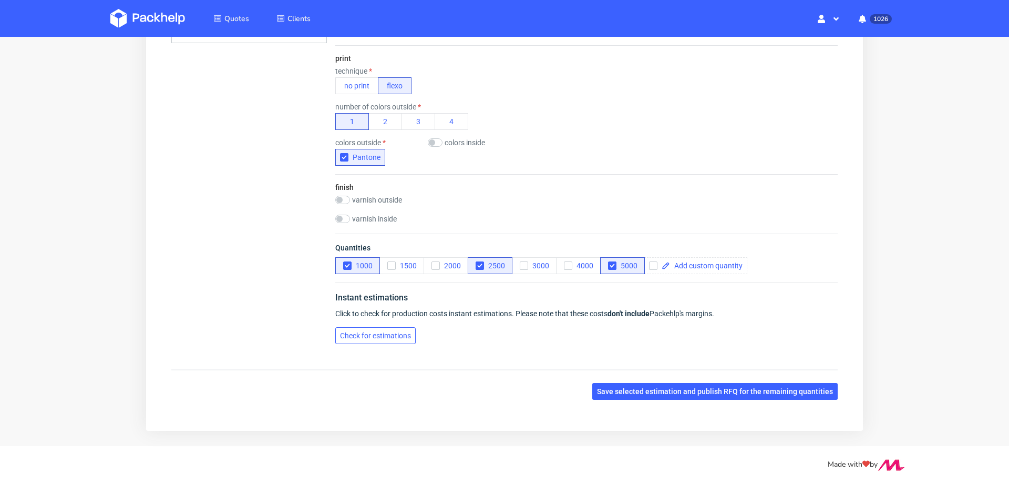
type input "379"
click at [386, 332] on span "Check for estimations" at bounding box center [375, 335] width 71 height 7
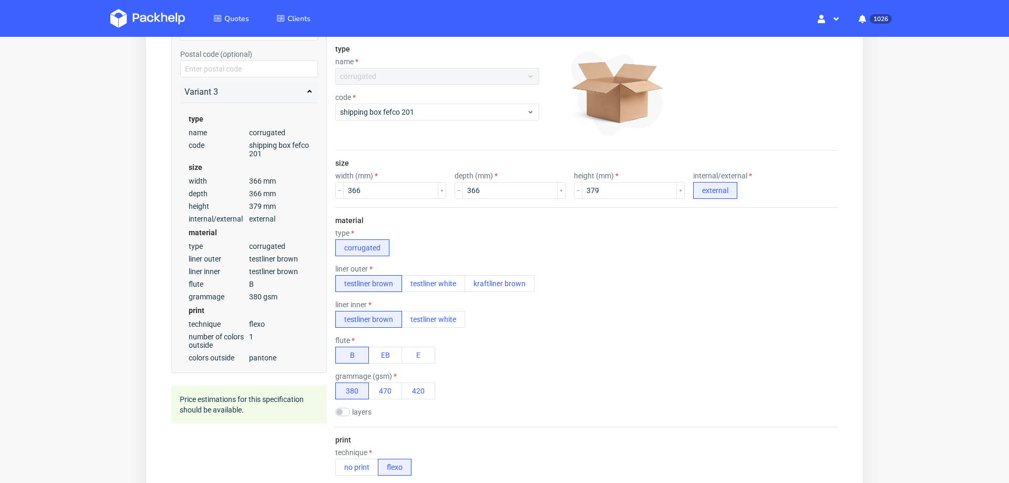
scroll to position [0, 0]
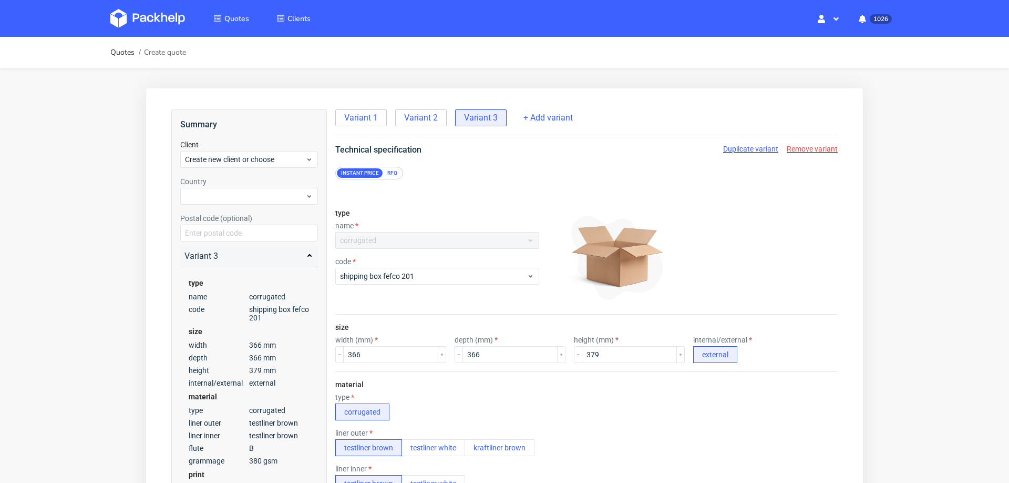
click at [748, 152] on span "Duplicate variant" at bounding box center [750, 149] width 55 height 8
click at [582, 349] on input "379" at bounding box center [629, 354] width 95 height 17
type input "479"
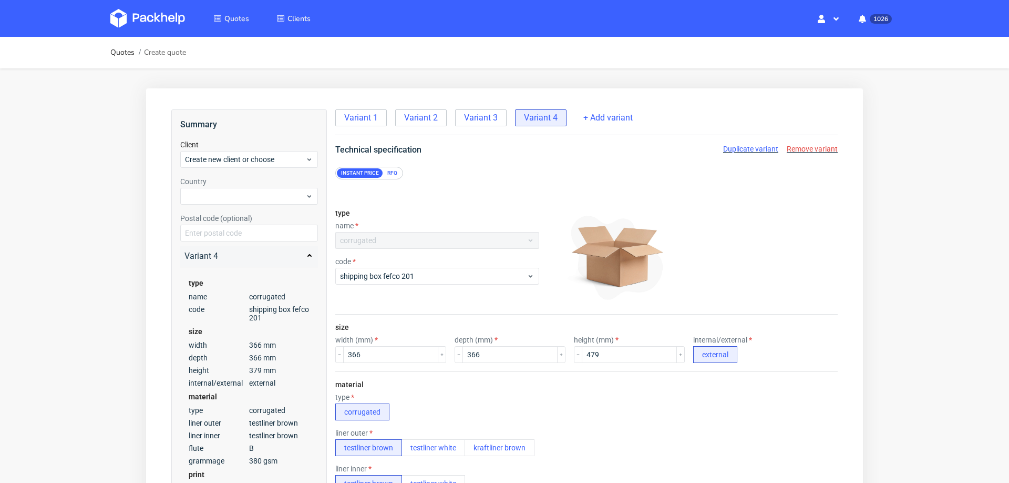
click at [604, 422] on div "material type corrugated liner outer testliner brown testliner white kraftliner…" at bounding box center [586, 480] width 503 height 219
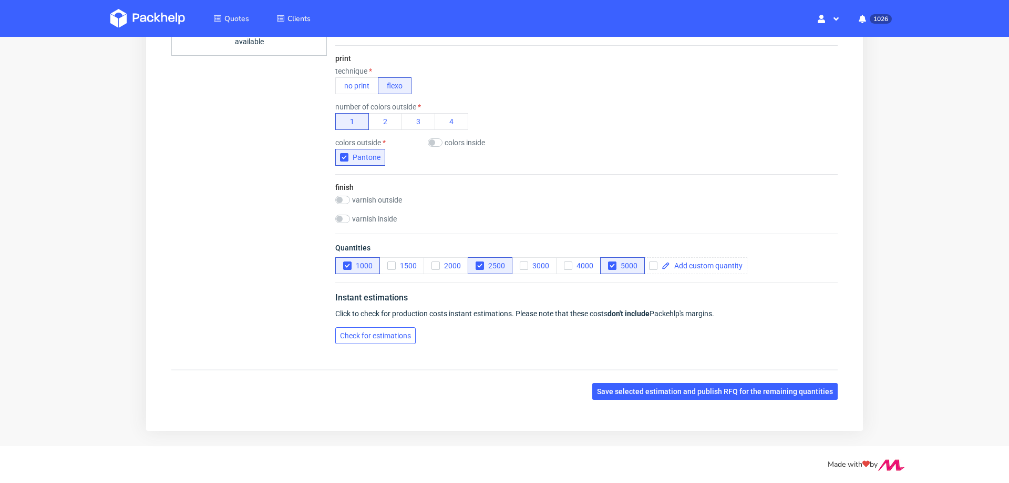
click at [386, 332] on span "Check for estimations" at bounding box center [375, 335] width 71 height 7
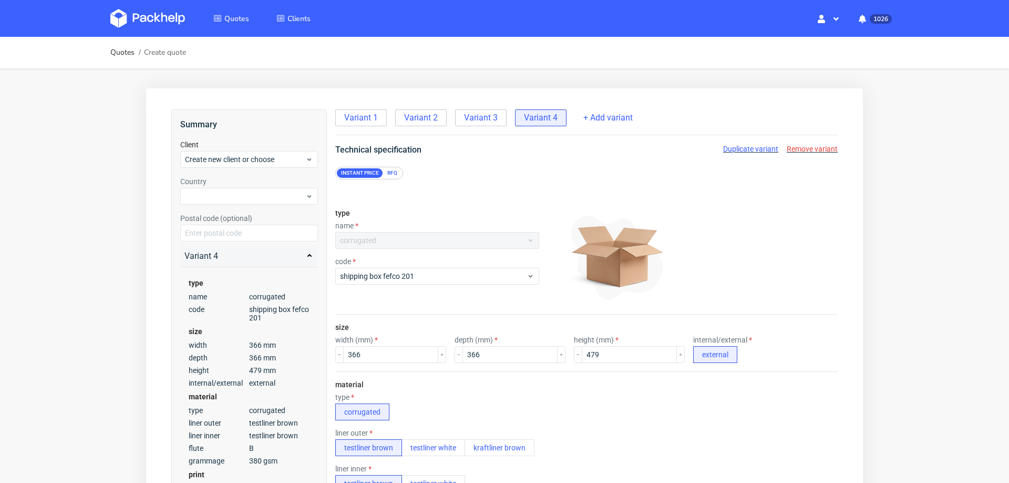
scroll to position [4, 0]
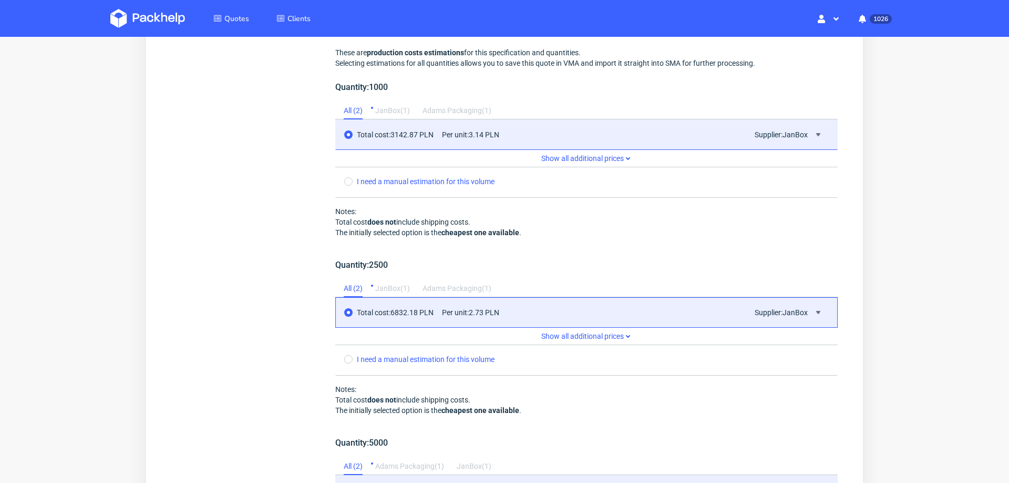
click at [695, 297] on div "Total cost: 6832.18 PLN Per unit: 2.73 PLN Supplier: JanBox" at bounding box center [586, 312] width 503 height 30
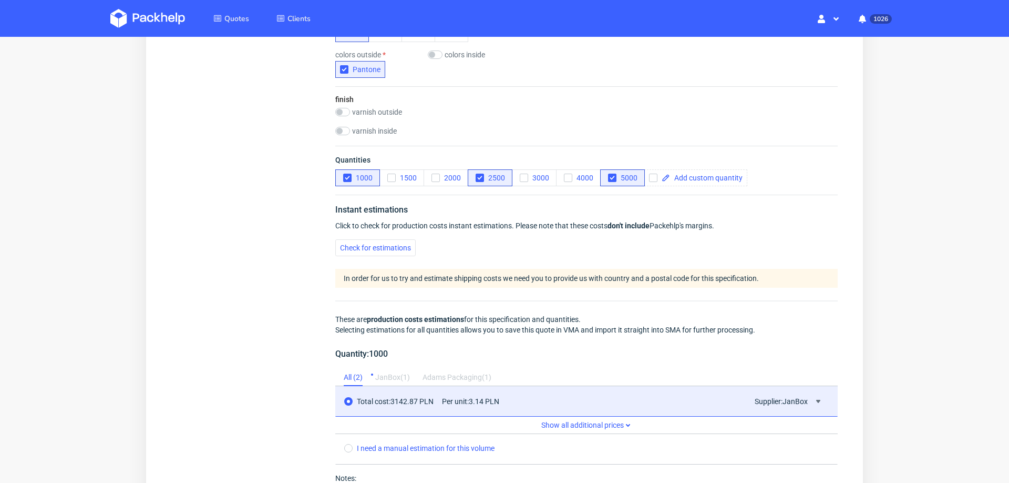
scroll to position [453, 0]
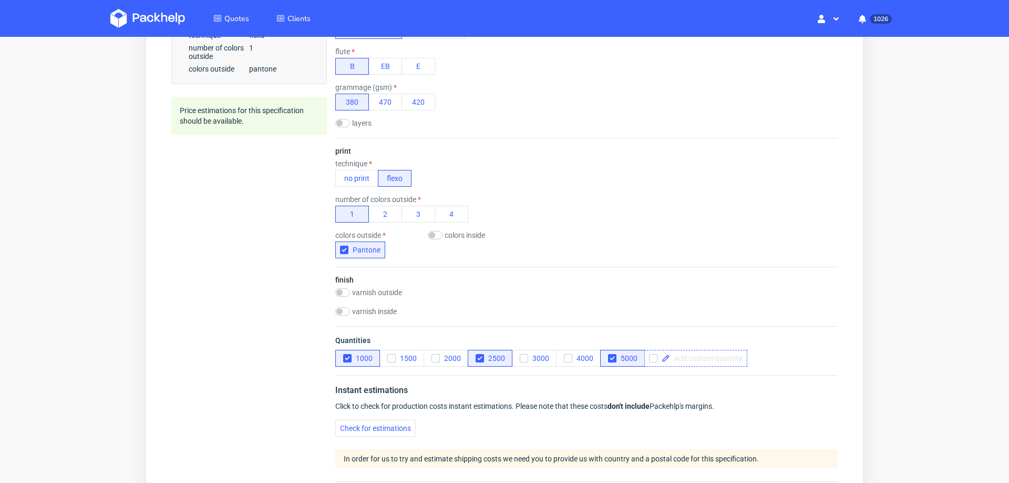
click at [691, 355] on span at bounding box center [706, 357] width 73 height 7
click at [801, 346] on span "Quantities" at bounding box center [586, 342] width 503 height 15
checkbox input "true"
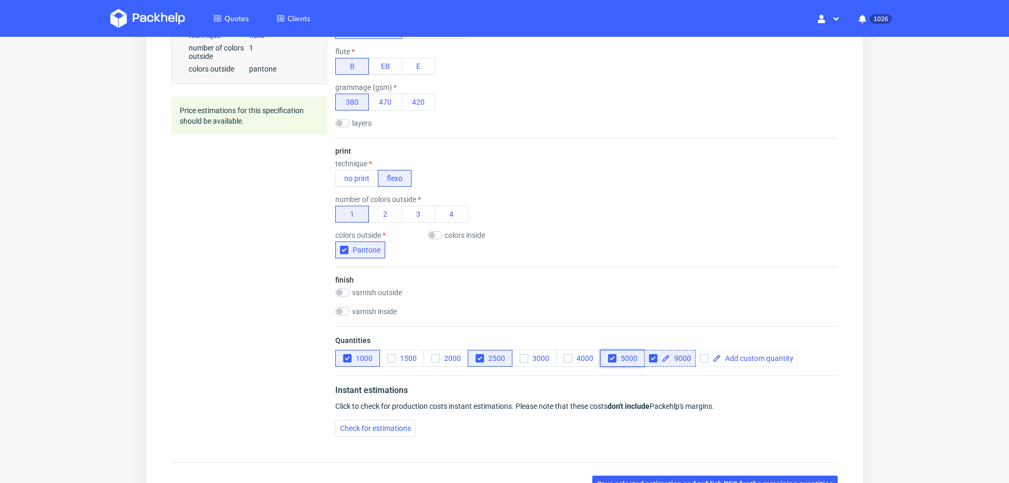
click at [609, 356] on icon "button" at bounding box center [612, 357] width 7 height 7
click at [397, 427] on span "Check for estimations" at bounding box center [375, 427] width 71 height 7
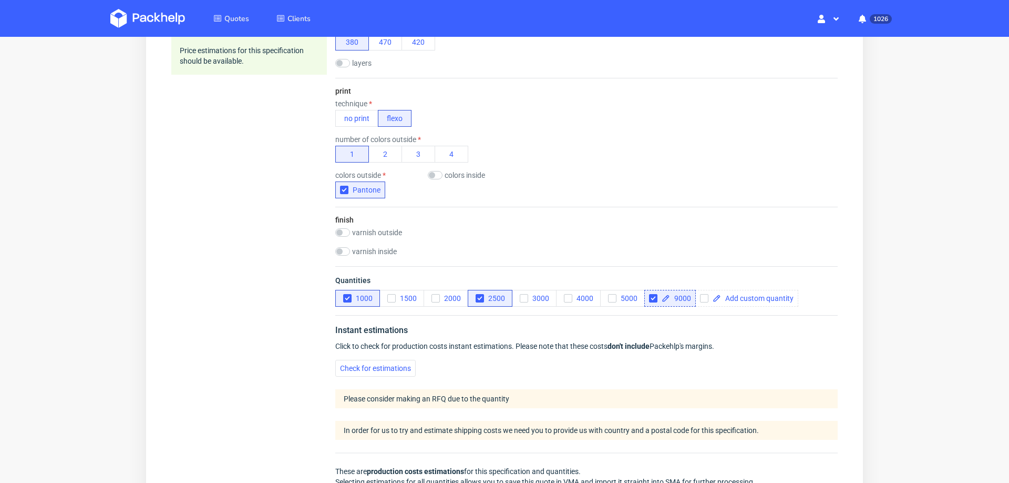
scroll to position [0, 0]
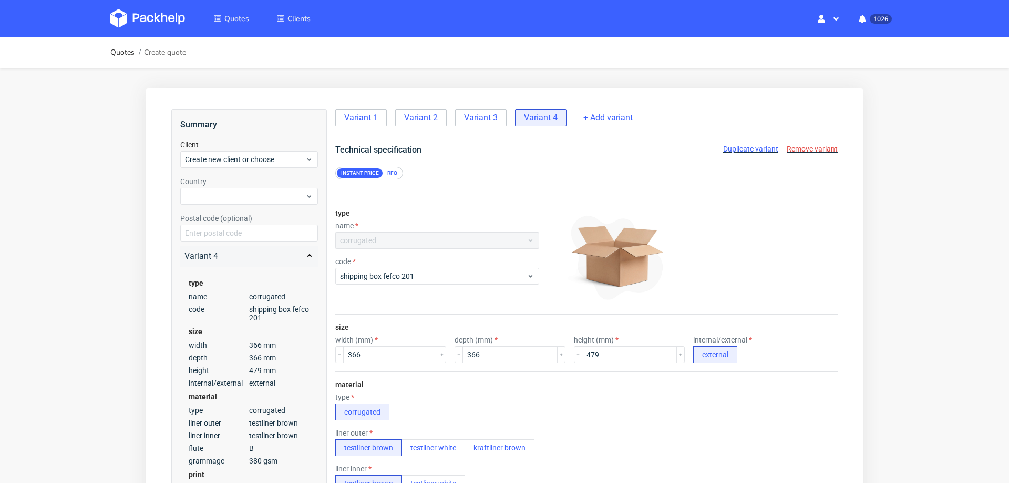
click at [730, 149] on span "Duplicate variant" at bounding box center [750, 149] width 55 height 8
click at [362, 357] on input "366" at bounding box center [390, 354] width 95 height 17
click at [517, 358] on input "366" at bounding box center [510, 354] width 95 height 17
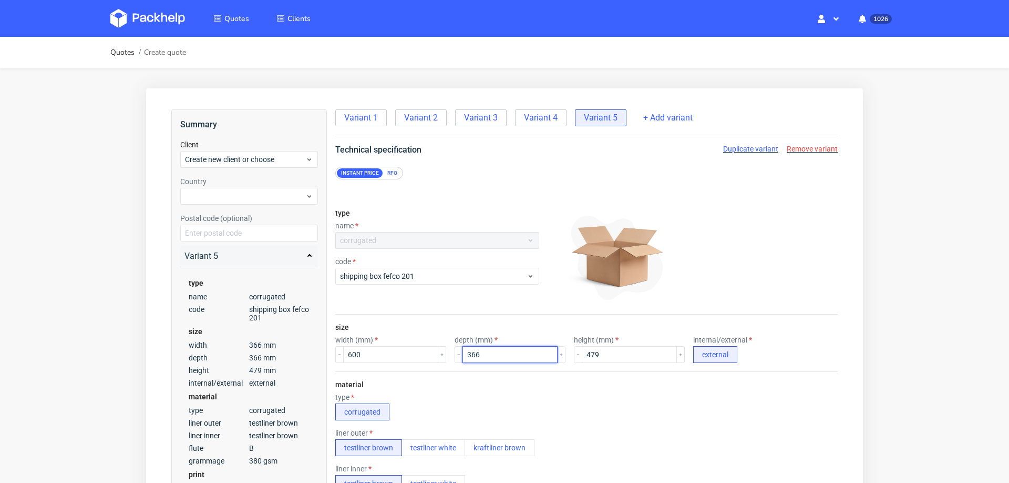
click at [517, 358] on input "366" at bounding box center [510, 354] width 95 height 17
click at [384, 353] on input "600" at bounding box center [390, 354] width 95 height 17
type input "609"
click at [482, 351] on input "366" at bounding box center [510, 354] width 95 height 17
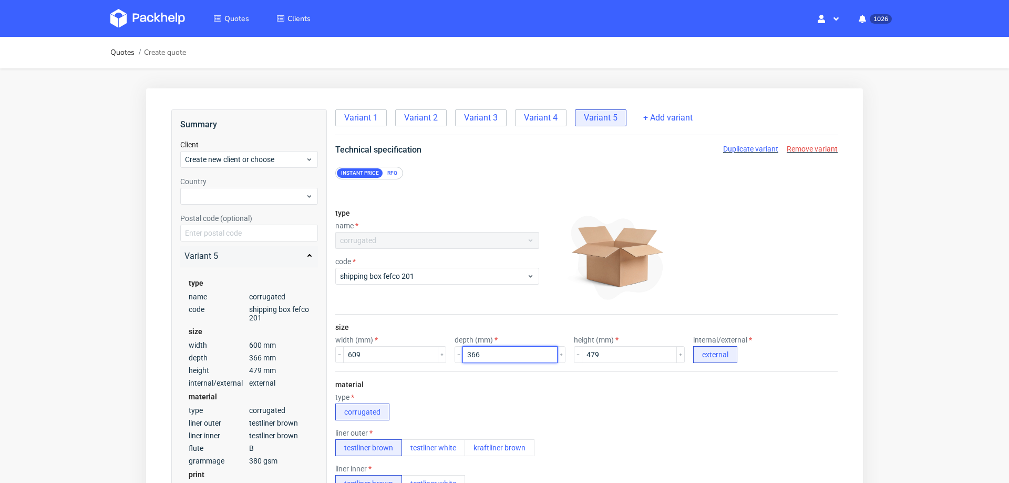
click at [482, 351] on input "366" at bounding box center [510, 354] width 95 height 17
click at [467, 356] on input "3009" at bounding box center [510, 354] width 95 height 17
type input "309"
click at [589, 352] on input "479" at bounding box center [629, 354] width 95 height 17
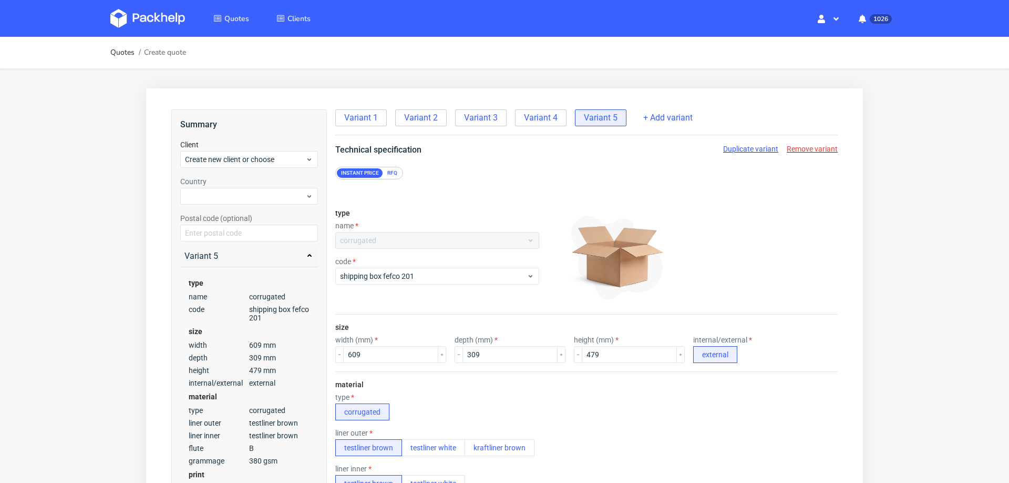
click at [740, 299] on div at bounding box center [691, 257] width 294 height 105
click at [597, 350] on input "479" at bounding box center [629, 354] width 95 height 17
click at [596, 354] on input "479" at bounding box center [629, 354] width 95 height 17
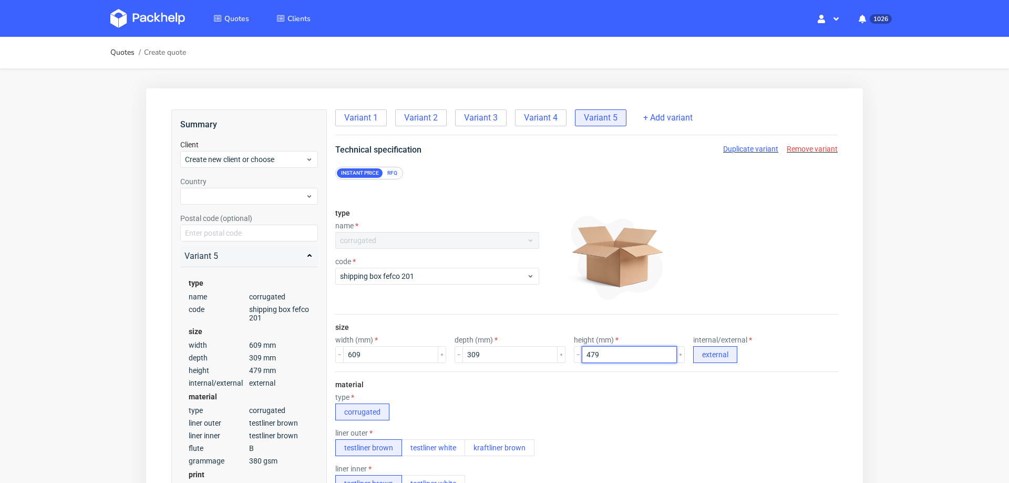
type input "2"
type input "424"
click at [587, 398] on div "type corrugated" at bounding box center [586, 406] width 503 height 27
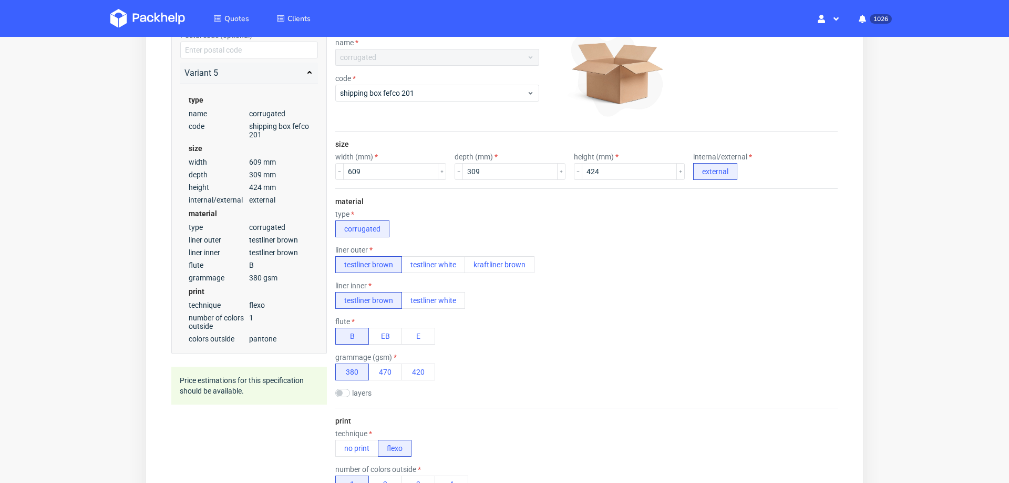
scroll to position [188, 0]
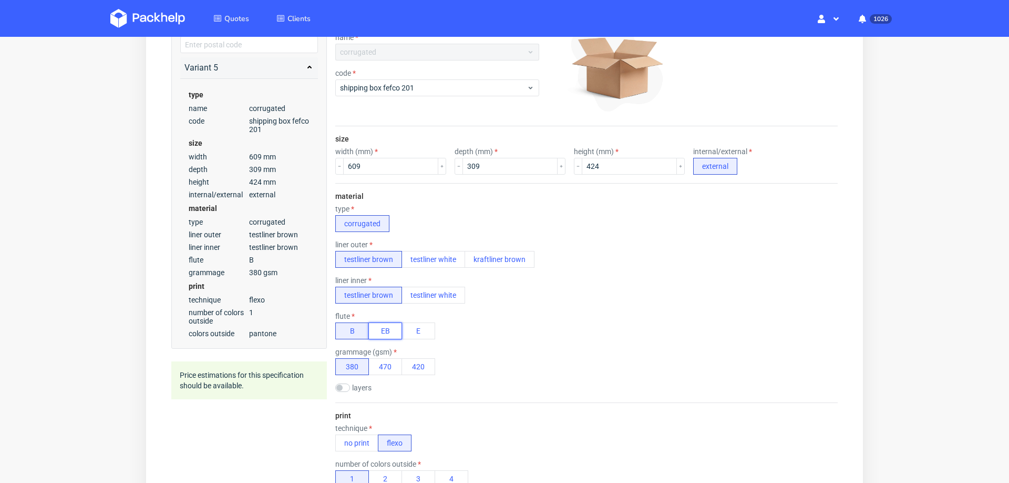
click at [389, 325] on button "EB" at bounding box center [386, 330] width 34 height 17
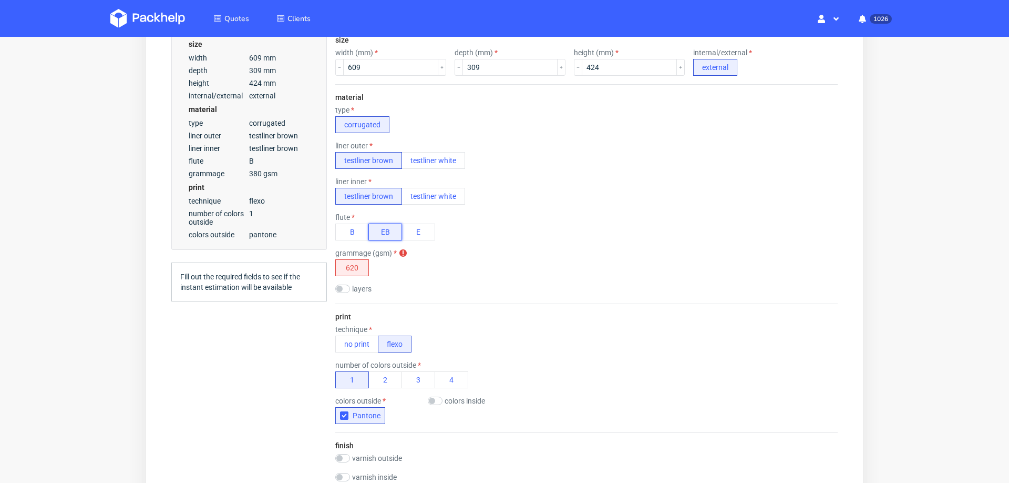
scroll to position [312, 0]
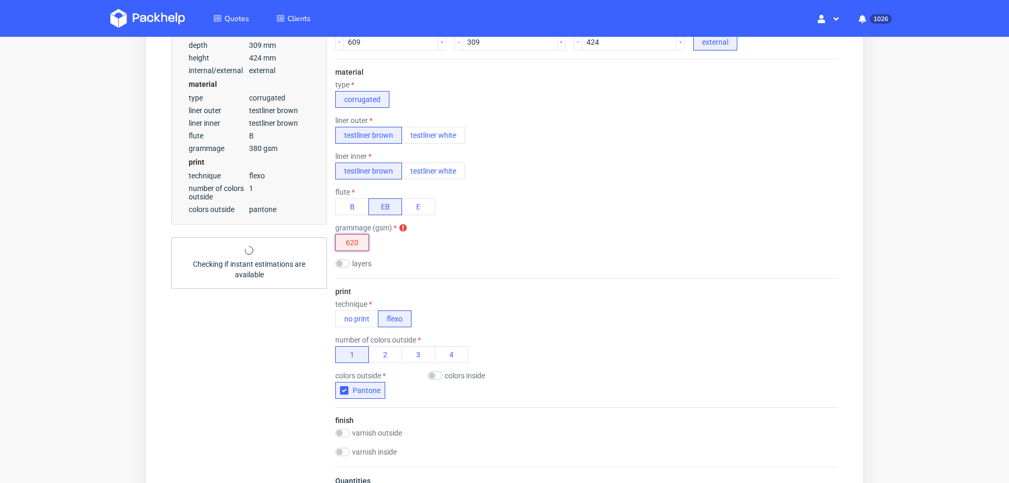
click at [350, 239] on button "620" at bounding box center [352, 242] width 34 height 17
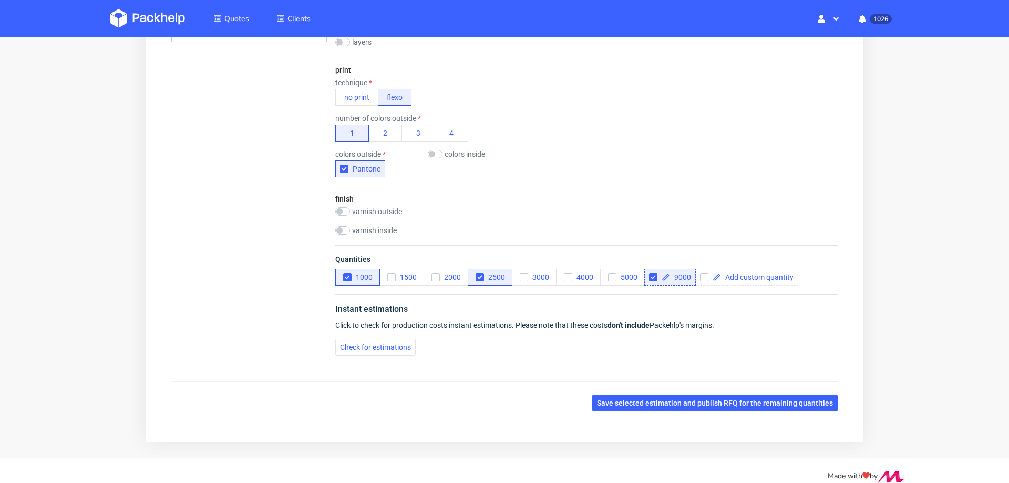
scroll to position [535, 0]
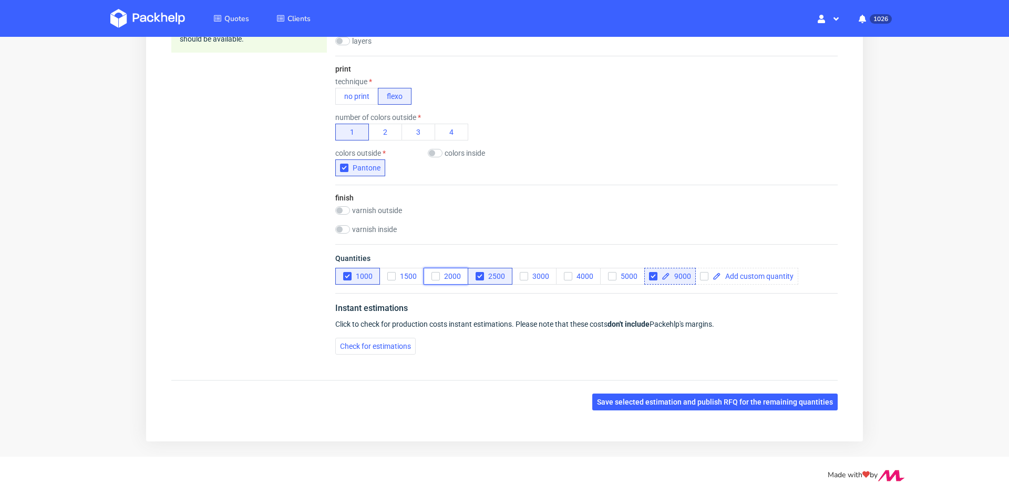
click at [432, 272] on icon "button" at bounding box center [435, 275] width 7 height 7
click at [482, 272] on icon "button" at bounding box center [479, 275] width 7 height 7
click at [652, 272] on input "checkbox" at bounding box center [653, 276] width 8 height 8
checkbox input "false"
click at [384, 342] on span "Check for estimations" at bounding box center [375, 345] width 71 height 7
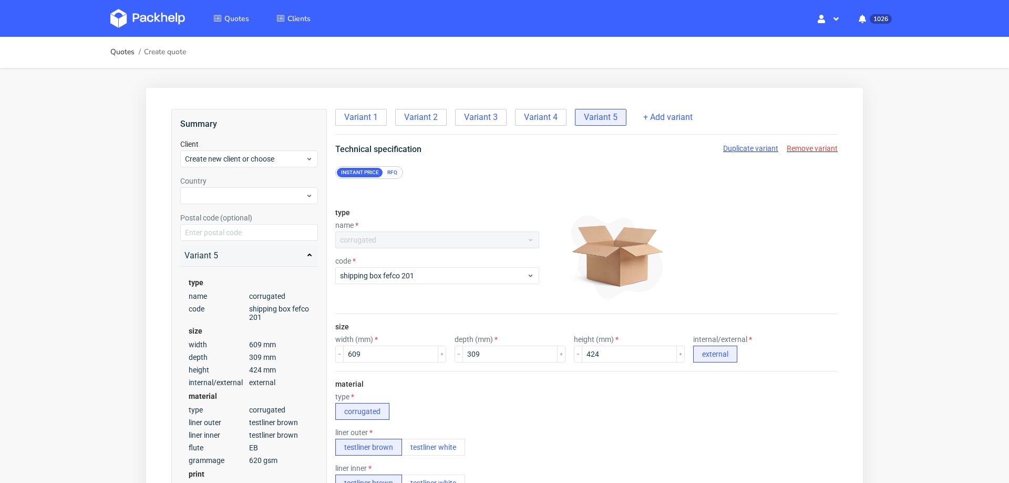
scroll to position [0, 0]
click at [737, 147] on span "Duplicate variant" at bounding box center [750, 149] width 55 height 8
click at [488, 362] on input "309" at bounding box center [510, 354] width 95 height 17
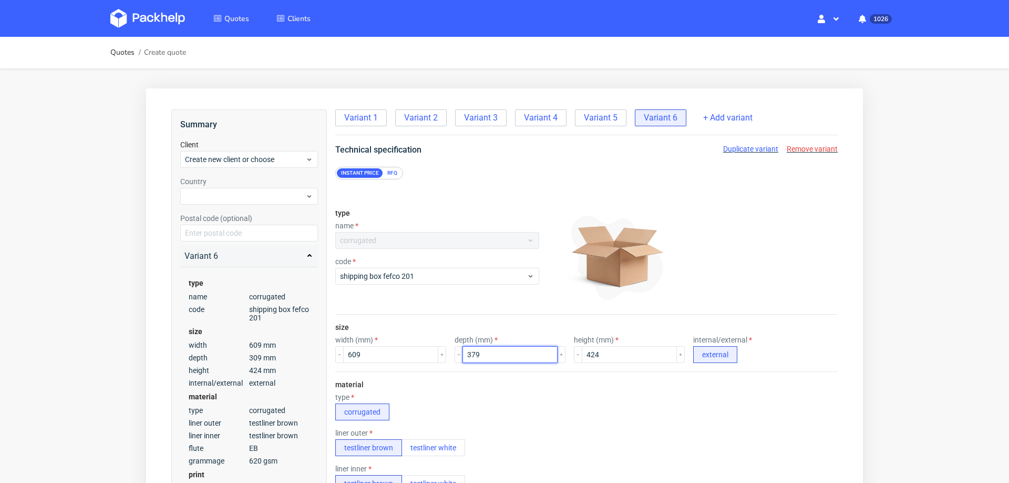
type input "379"
click at [610, 406] on div "type corrugated" at bounding box center [586, 406] width 503 height 27
click at [590, 356] on input "424" at bounding box center [629, 354] width 95 height 17
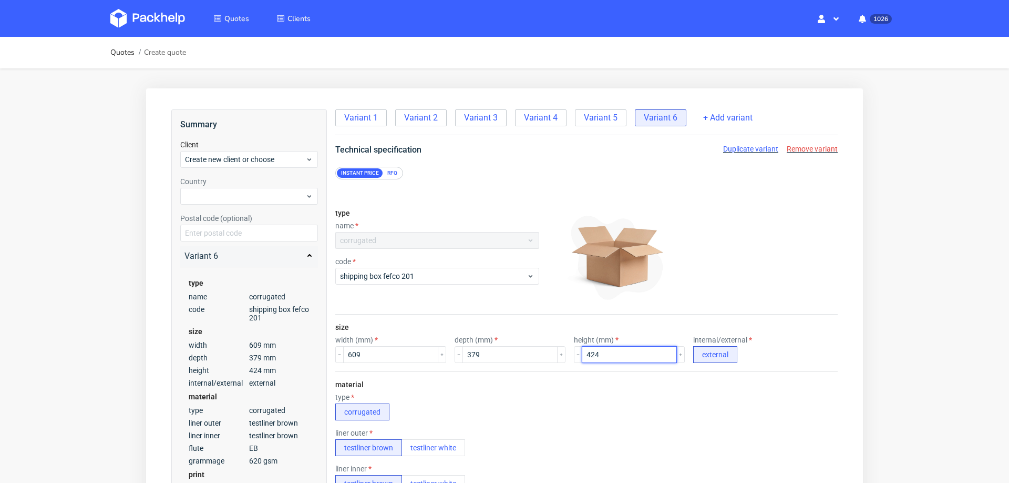
click at [590, 356] on input "424" at bounding box center [629, 354] width 95 height 17
type input "484"
click at [607, 403] on div "type corrugated" at bounding box center [586, 406] width 503 height 27
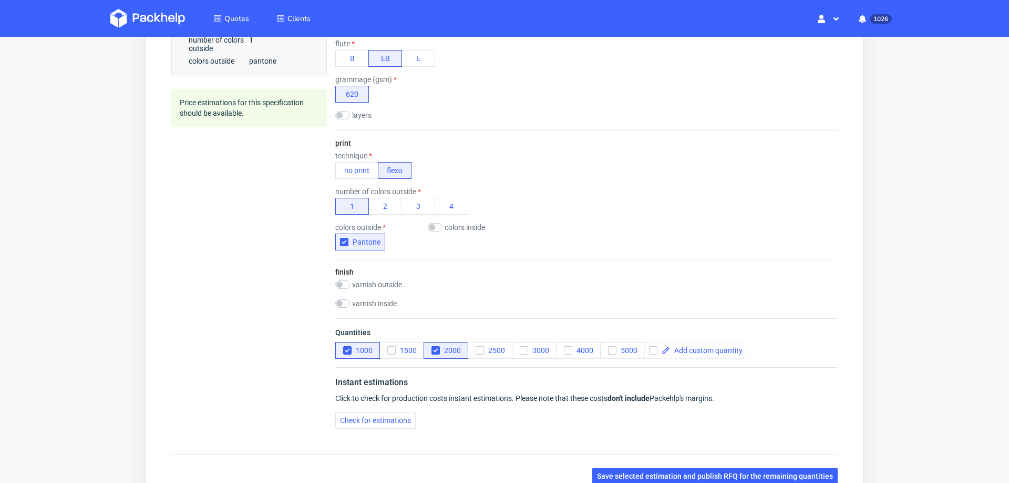
scroll to position [515, 0]
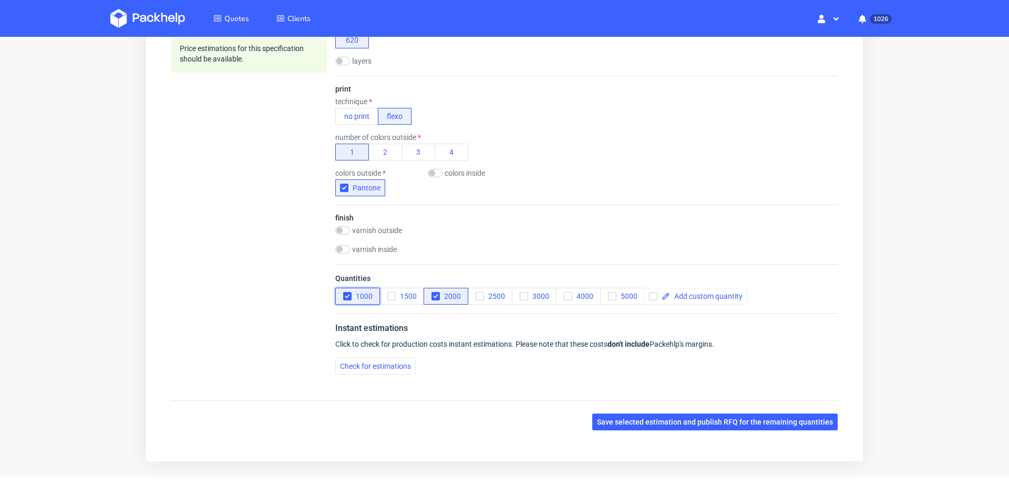
click at [344, 292] on icon "button" at bounding box center [347, 295] width 7 height 7
click at [612, 292] on icon "button" at bounding box center [612, 295] width 7 height 7
click at [705, 292] on span at bounding box center [706, 295] width 73 height 7
checkbox input "true"
click at [757, 287] on div "Quantities 1000 1500 2000 2500 3000 4000 5000 10000" at bounding box center [586, 288] width 503 height 49
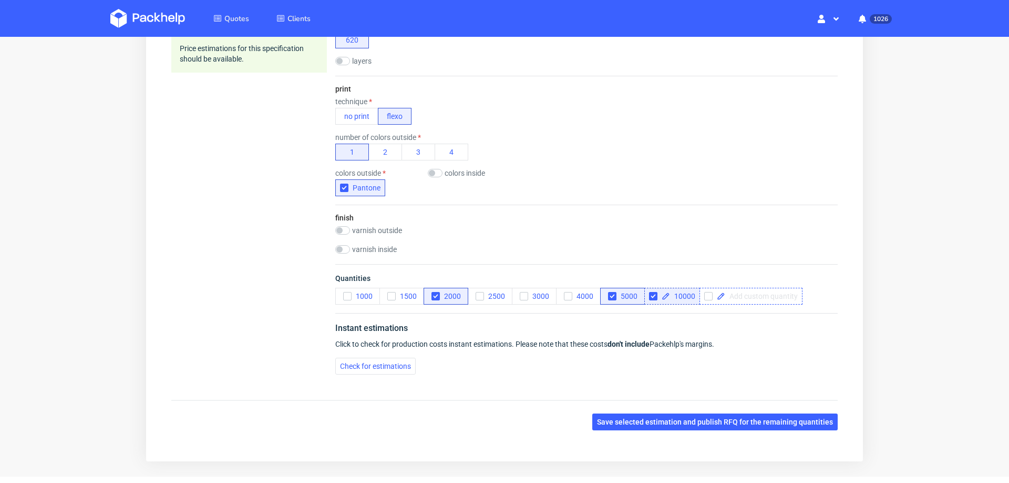
click at [750, 292] on span at bounding box center [762, 295] width 73 height 7
click at [791, 348] on div "Instant estimations Click to check for production costs instant estimations. Pl…" at bounding box center [586, 348] width 503 height 70
checkbox input "true"
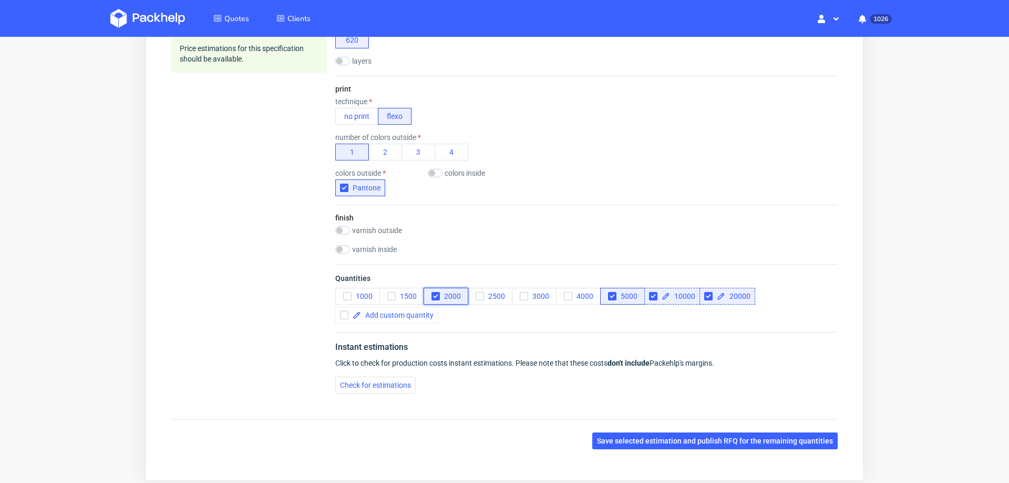
click at [433, 292] on div "button" at bounding box center [436, 296] width 8 height 8
click at [373, 381] on span "Check for estimations" at bounding box center [375, 384] width 71 height 7
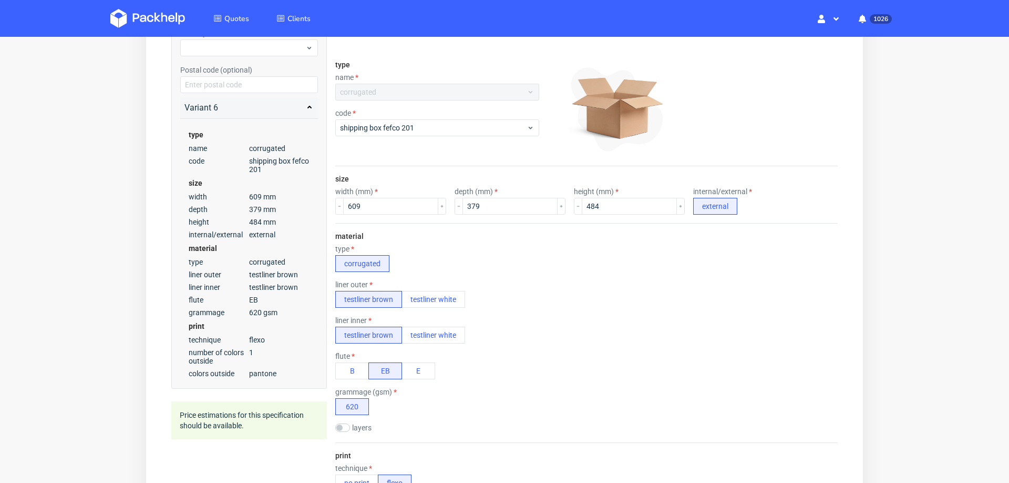
scroll to position [0, 0]
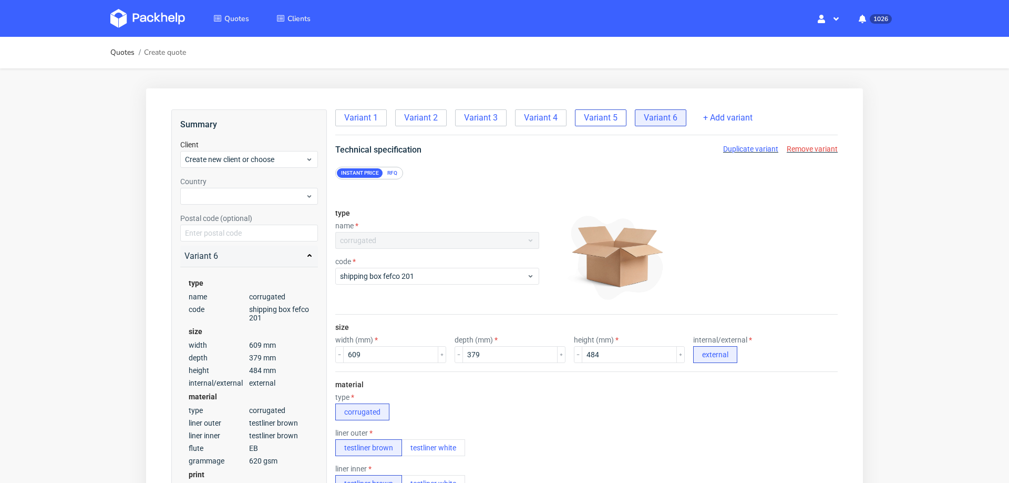
click at [593, 120] on span "Variant 5" at bounding box center [601, 118] width 34 height 12
click at [660, 122] on span "Variant 6" at bounding box center [661, 118] width 34 height 12
click at [731, 148] on span "Duplicate variant" at bounding box center [750, 149] width 55 height 8
click at [383, 354] on input "609" at bounding box center [390, 354] width 95 height 17
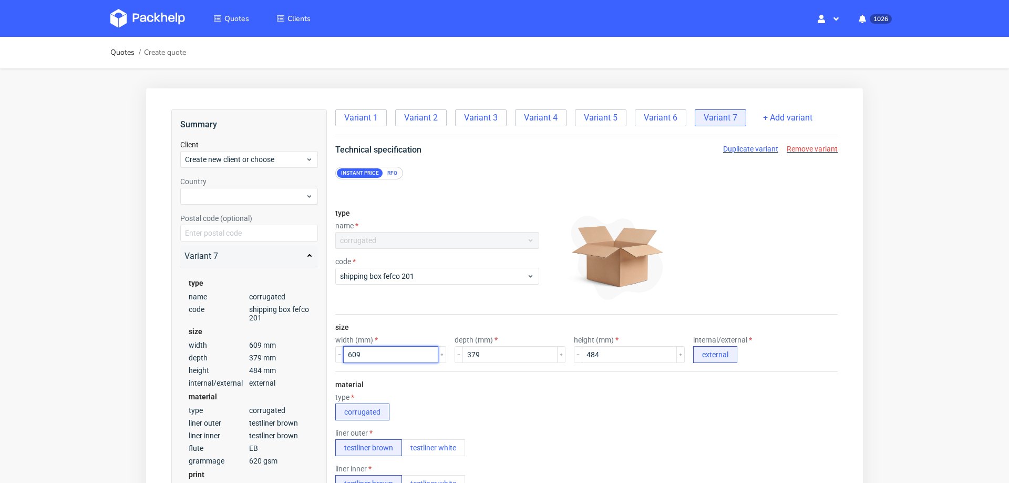
click at [383, 354] on input "609" at bounding box center [390, 354] width 95 height 17
type input "476"
click at [496, 357] on input "379" at bounding box center [510, 354] width 95 height 17
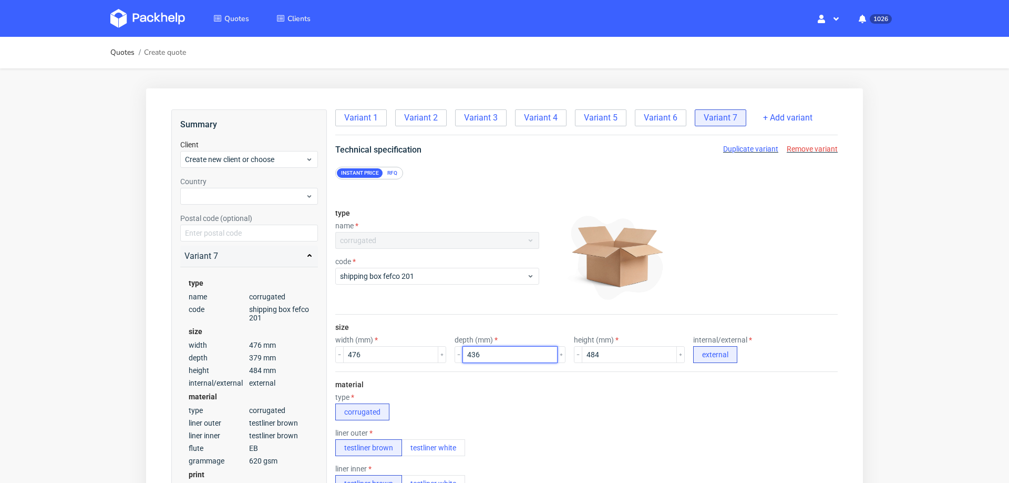
type input "436"
click at [582, 358] on input "484" at bounding box center [629, 354] width 95 height 17
type input "749"
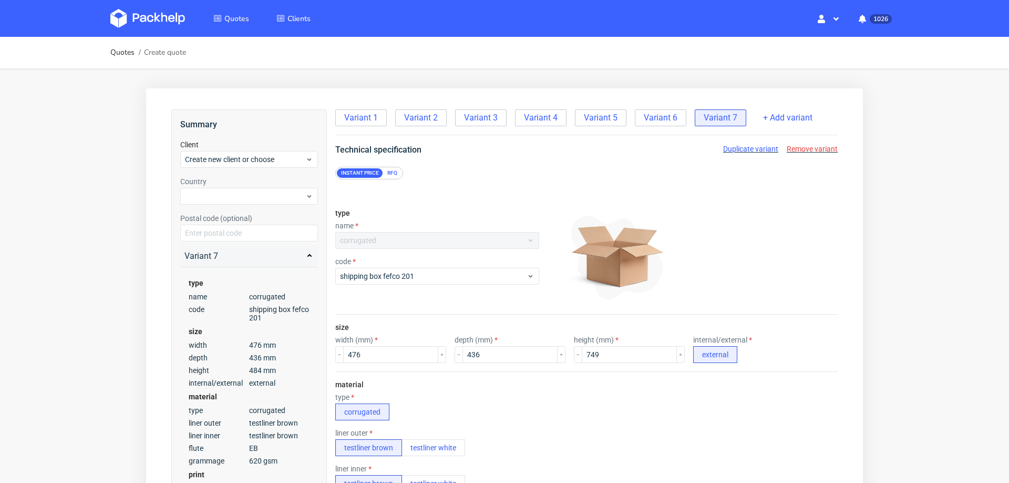
click at [572, 399] on div "type corrugated" at bounding box center [586, 406] width 503 height 27
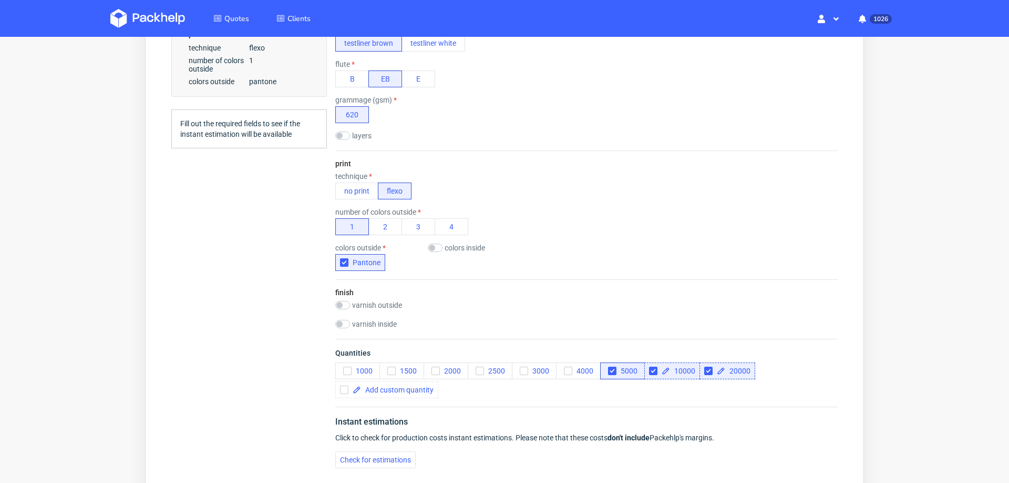
scroll to position [473, 0]
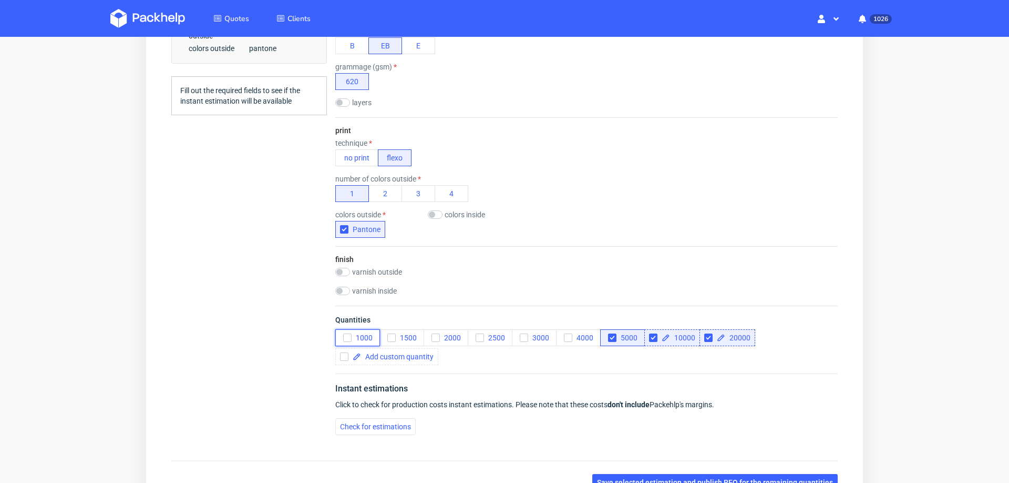
click at [345, 334] on icon "button" at bounding box center [347, 337] width 7 height 7
click at [619, 333] on span "5000" at bounding box center [627, 337] width 21 height 8
click at [661, 329] on div "10000" at bounding box center [673, 337] width 56 height 17
click at [708, 329] on div "20000" at bounding box center [728, 337] width 56 height 17
click at [654, 333] on input "checkbox" at bounding box center [653, 337] width 8 height 8
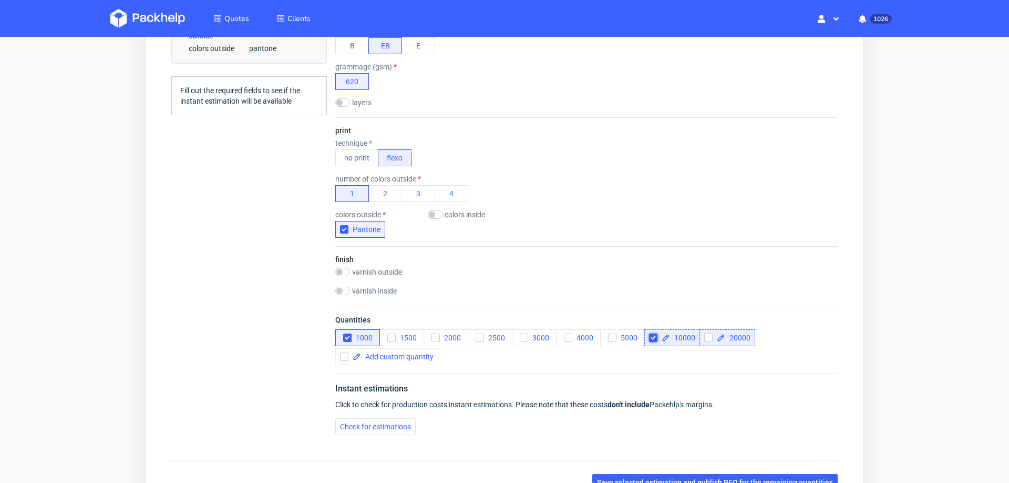
checkbox input "true"
checkbox input "false"
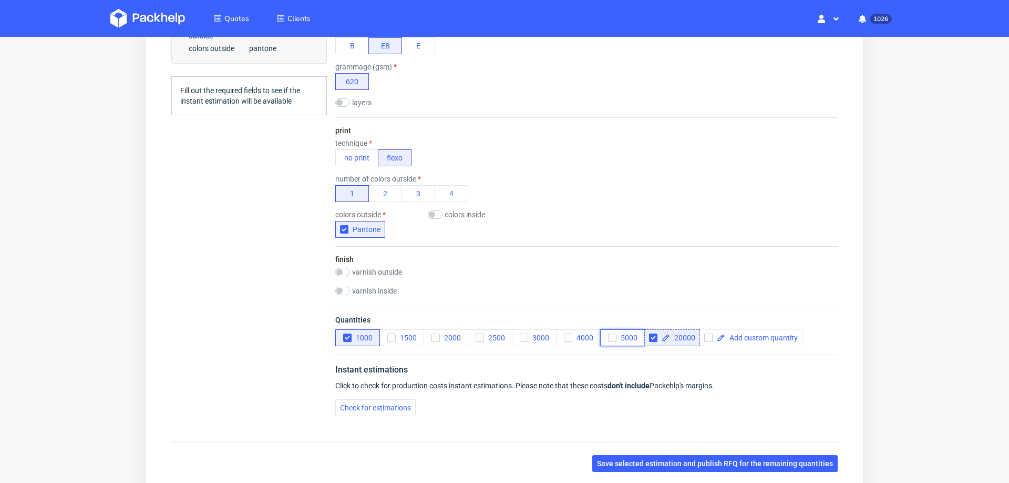
click at [643, 333] on button "5000" at bounding box center [622, 337] width 45 height 17
click at [652, 333] on input "checkbox" at bounding box center [653, 337] width 8 height 8
checkbox input "false"
click at [607, 333] on button "5000" at bounding box center [622, 337] width 45 height 17
click at [383, 411] on button "Check for estimations" at bounding box center [375, 407] width 80 height 17
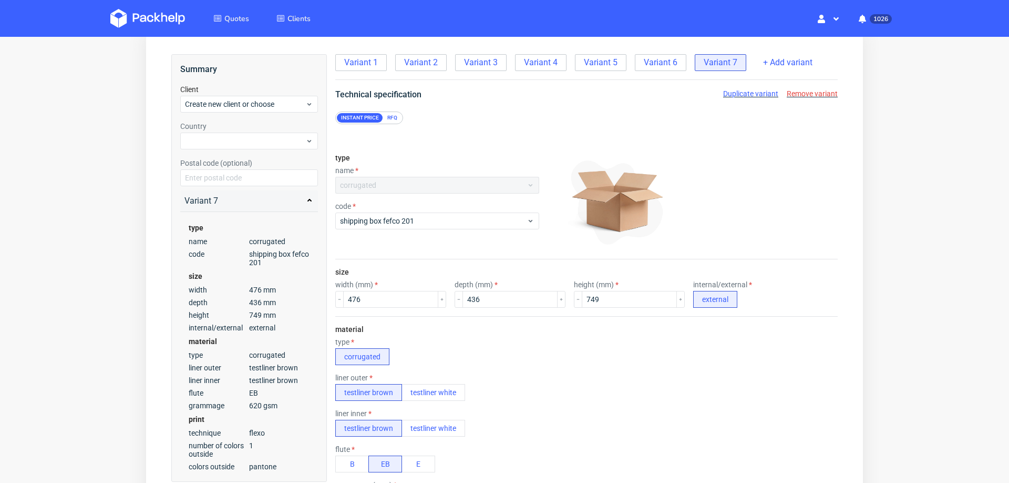
scroll to position [45, 0]
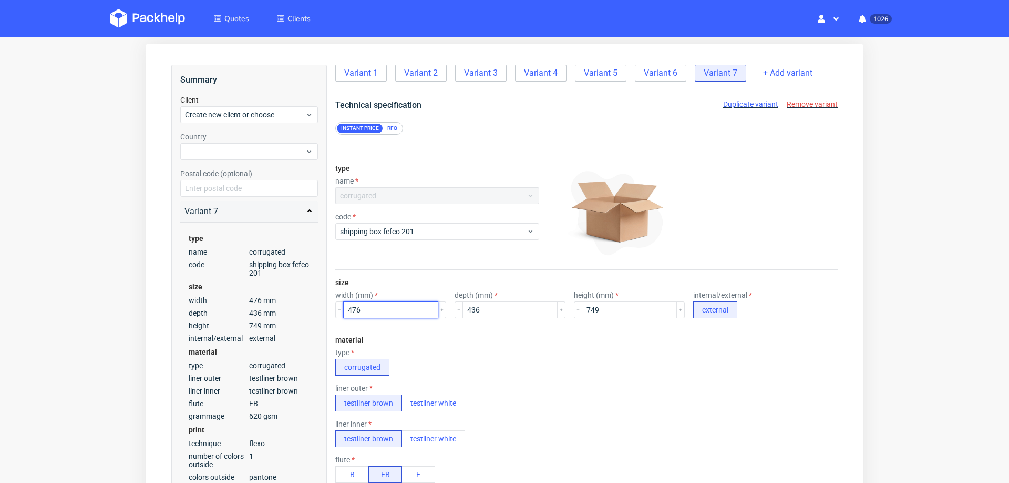
click at [393, 311] on input "476" at bounding box center [390, 309] width 95 height 17
type input "436"
click at [509, 308] on input "436" at bounding box center [510, 309] width 95 height 17
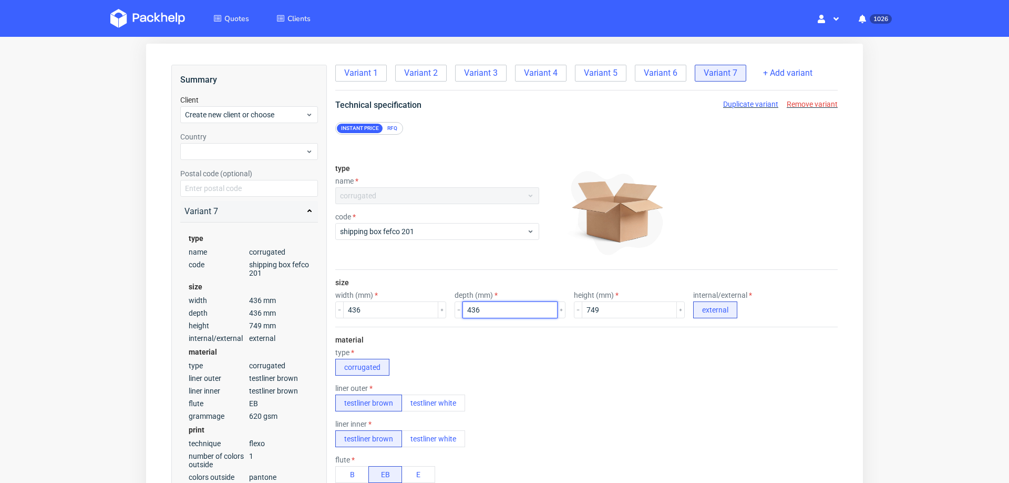
click at [509, 308] on input "436" at bounding box center [510, 309] width 95 height 17
type input "476"
click at [618, 314] on input "749" at bounding box center [629, 309] width 95 height 17
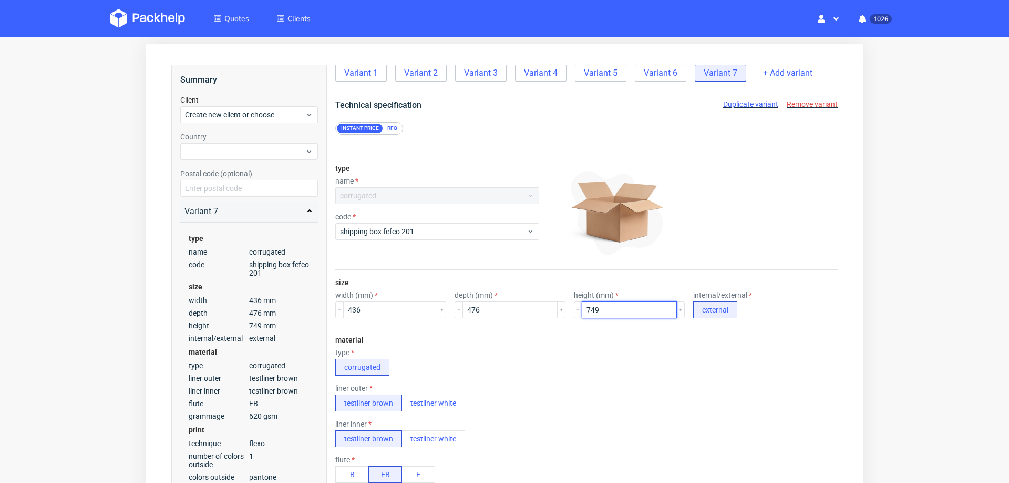
click at [618, 314] on input "749" at bounding box center [629, 309] width 95 height 17
click at [609, 370] on div "type corrugated" at bounding box center [586, 361] width 503 height 27
type input "749"
type input "436"
type input "476"
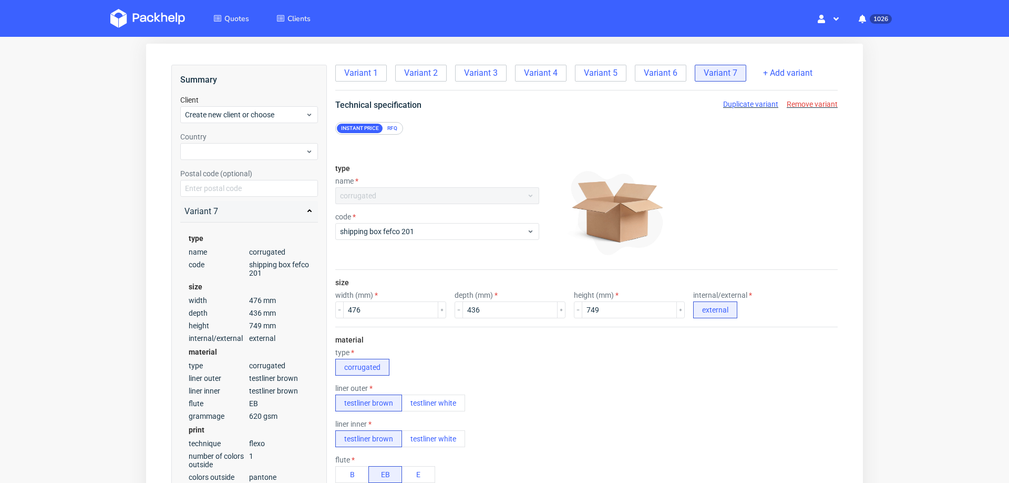
click at [693, 195] on div at bounding box center [691, 212] width 294 height 105
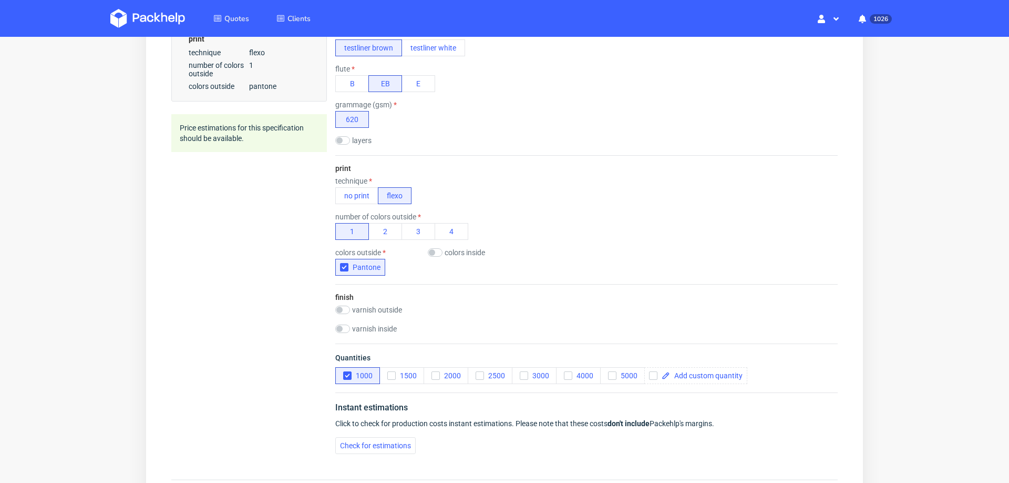
scroll to position [545, 0]
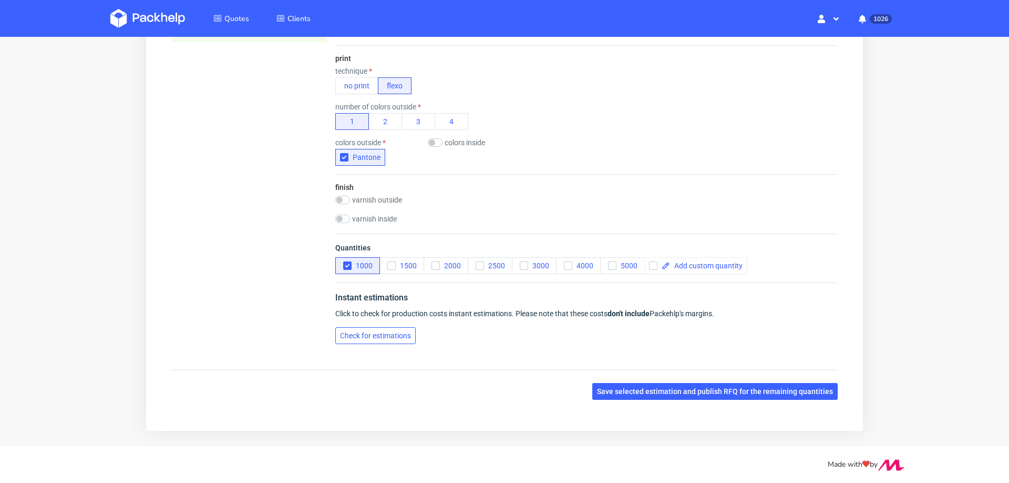
click at [390, 333] on span "Check for estimations" at bounding box center [375, 335] width 71 height 7
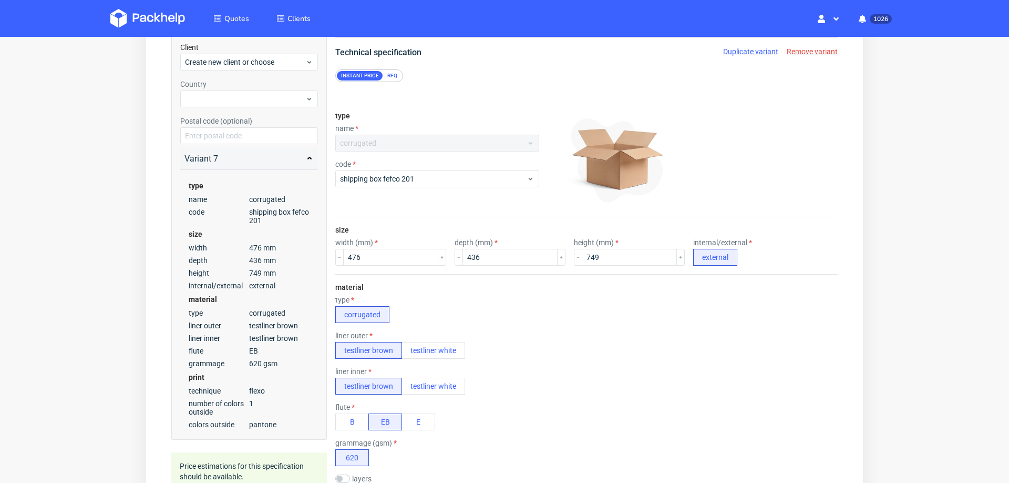
scroll to position [0, 0]
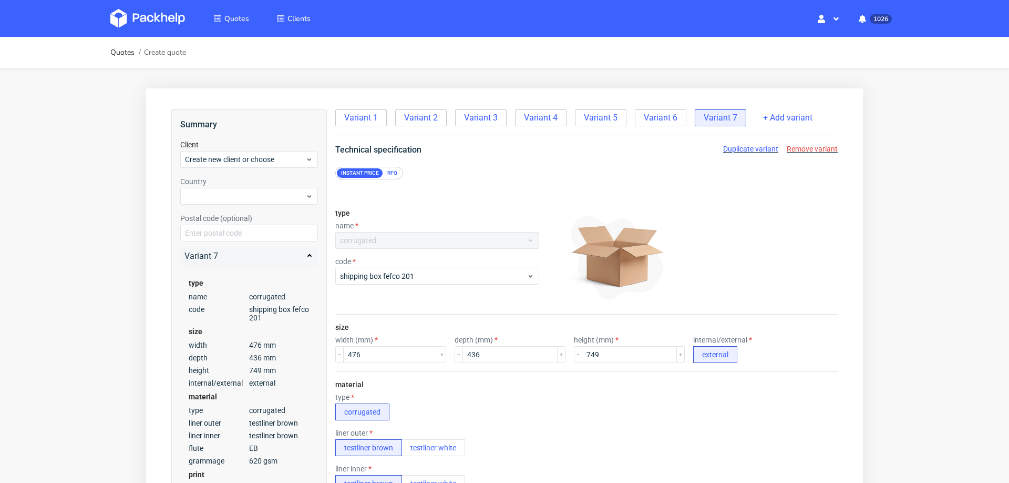
click at [741, 149] on span "Duplicate variant" at bounding box center [750, 149] width 55 height 8
click at [582, 358] on input "749" at bounding box center [629, 354] width 95 height 17
click at [596, 356] on input "749" at bounding box center [629, 354] width 95 height 17
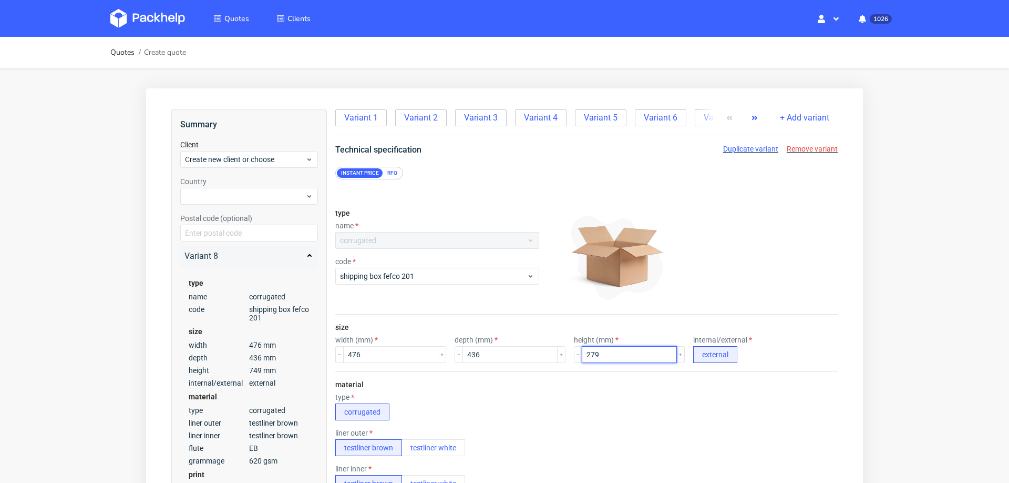
type input "279"
click at [581, 410] on div "type corrugated" at bounding box center [586, 406] width 503 height 27
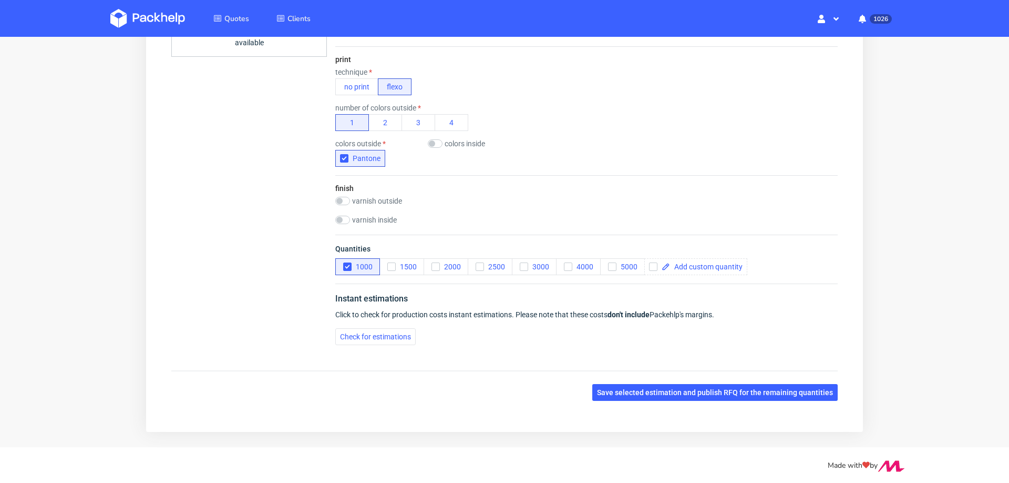
scroll to position [545, 0]
click at [381, 332] on span "Check for estimations" at bounding box center [375, 335] width 71 height 7
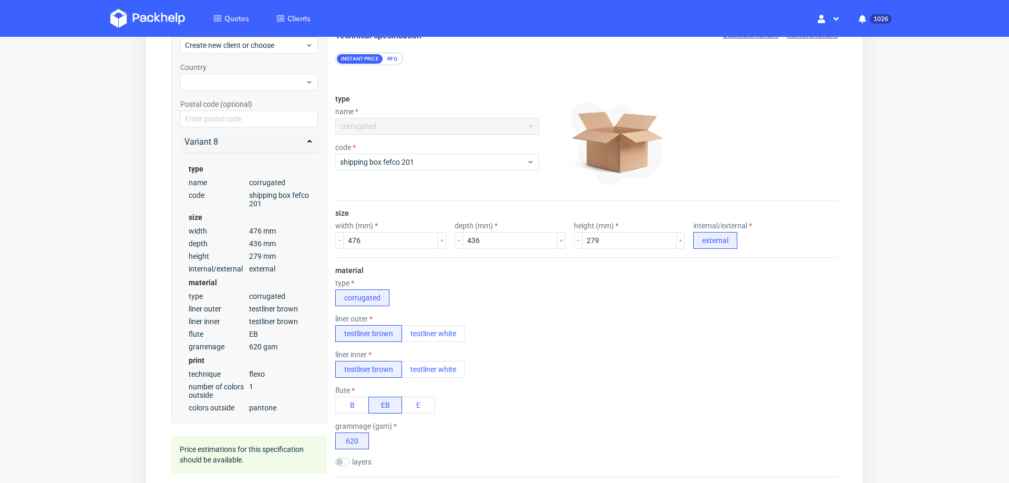
scroll to position [0, 0]
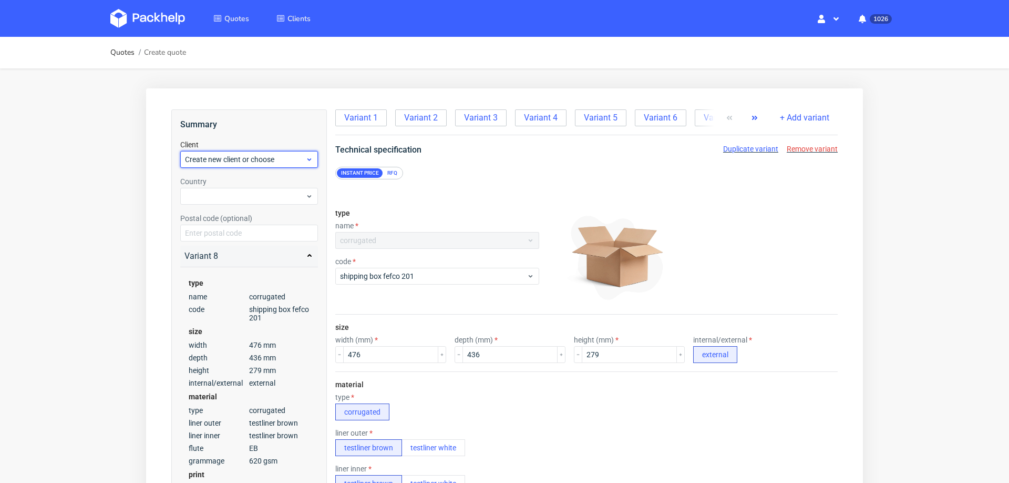
click at [261, 164] on span "Create new client or choose" at bounding box center [245, 159] width 120 height 11
type input "[EMAIL_ADDRESS][DOMAIN_NAME]"
click at [245, 187] on div "Add new client" at bounding box center [250, 183] width 130 height 19
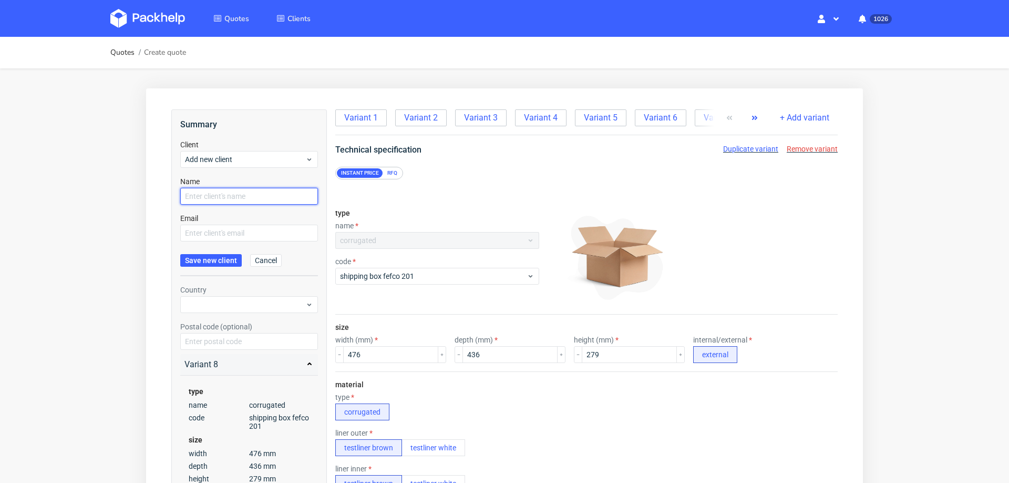
click at [244, 201] on input "text" at bounding box center [249, 196] width 138 height 17
paste input "[EMAIL_ADDRESS][DOMAIN_NAME]"
type input "[EMAIL_ADDRESS][DOMAIN_NAME]"
click at [235, 228] on input "text" at bounding box center [249, 233] width 138 height 17
paste input "[EMAIL_ADDRESS][DOMAIN_NAME]"
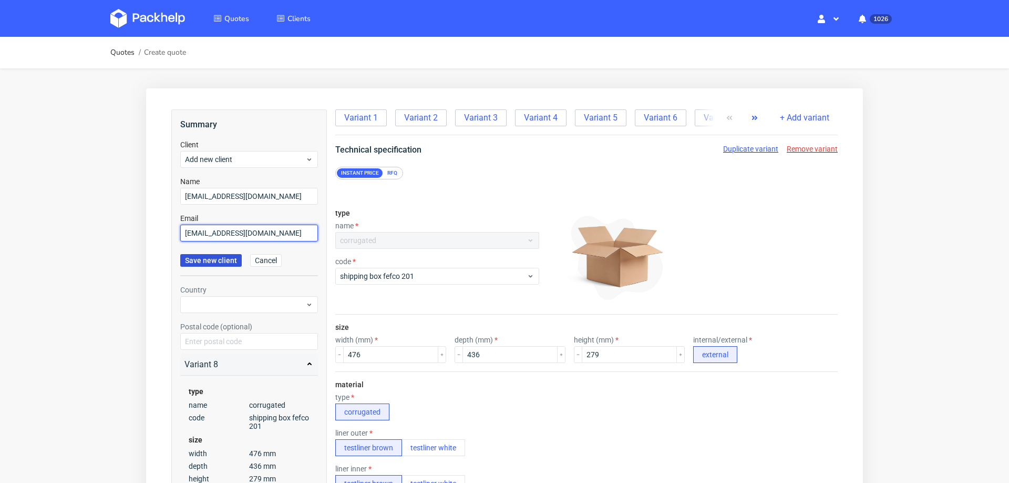
type input "[EMAIL_ADDRESS][DOMAIN_NAME]"
click at [218, 263] on span "Save new client" at bounding box center [211, 260] width 52 height 7
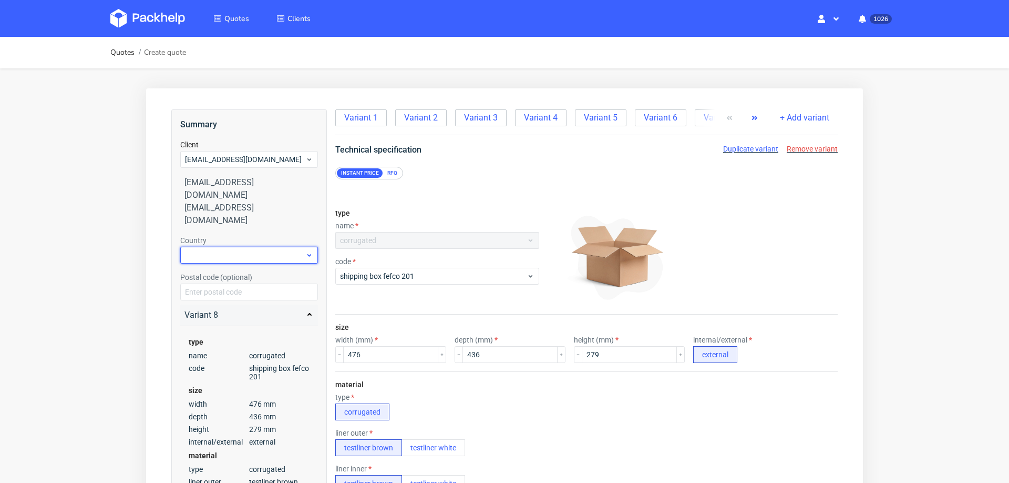
click at [233, 247] on div at bounding box center [249, 255] width 138 height 17
type input "ger"
click at [205, 273] on div "Germany" at bounding box center [250, 273] width 130 height 19
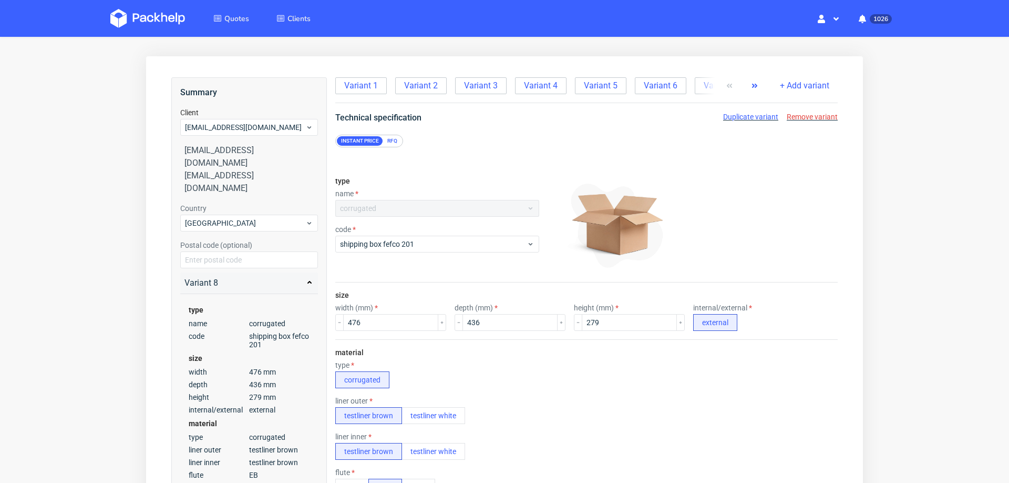
click at [352, 95] on div "Variant 1 Variant 2 Variant 3 Variant 4 Variant 5 Variant 6 Variant 7 Variant 8…" at bounding box center [586, 90] width 503 height 26
click at [358, 88] on span "Variant 1" at bounding box center [361, 86] width 34 height 12
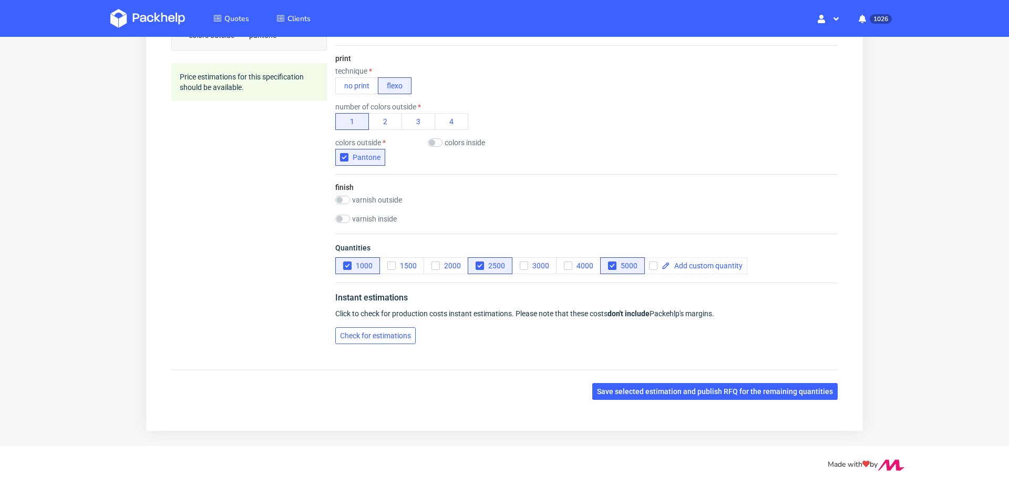
click at [381, 333] on span "Check for estimations" at bounding box center [375, 335] width 71 height 7
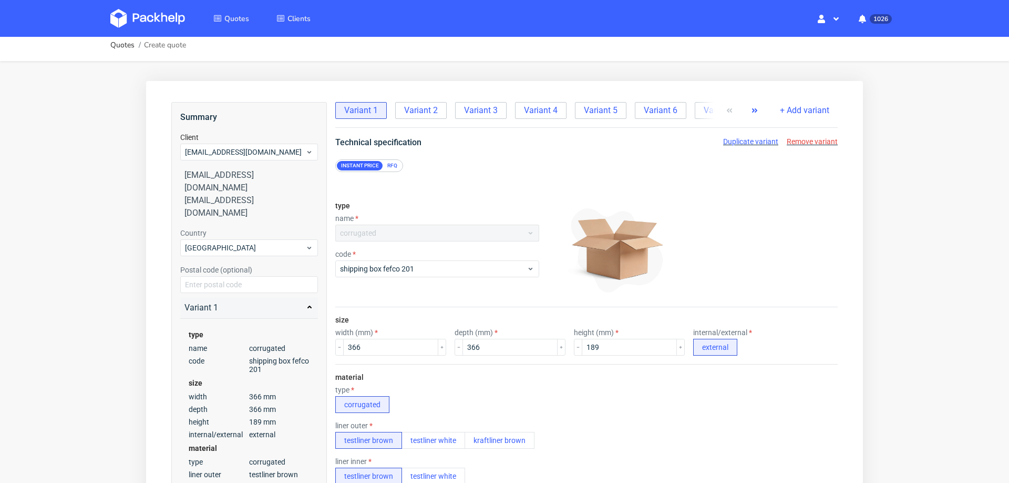
scroll to position [0, 0]
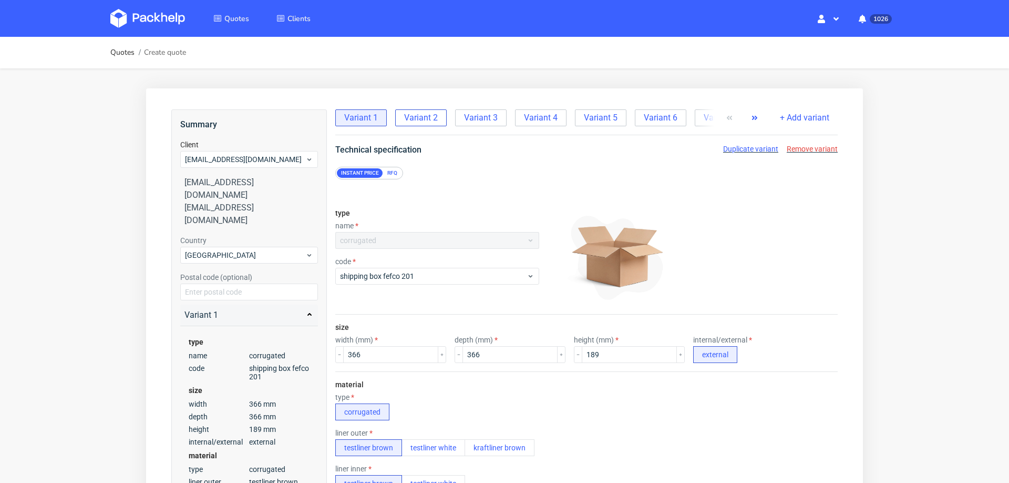
click at [421, 119] on span "Variant 2" at bounding box center [421, 118] width 34 height 12
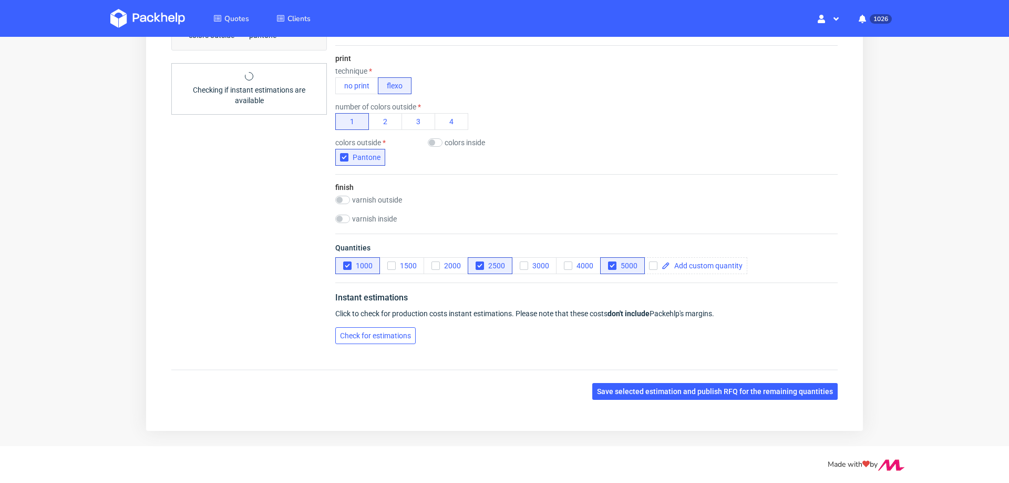
click at [381, 332] on span "Check for estimations" at bounding box center [375, 335] width 71 height 7
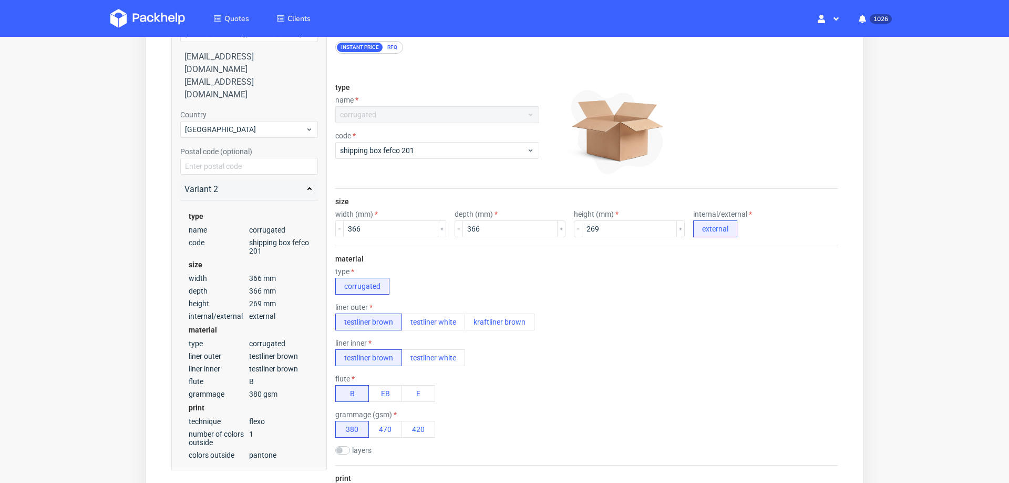
scroll to position [0, 0]
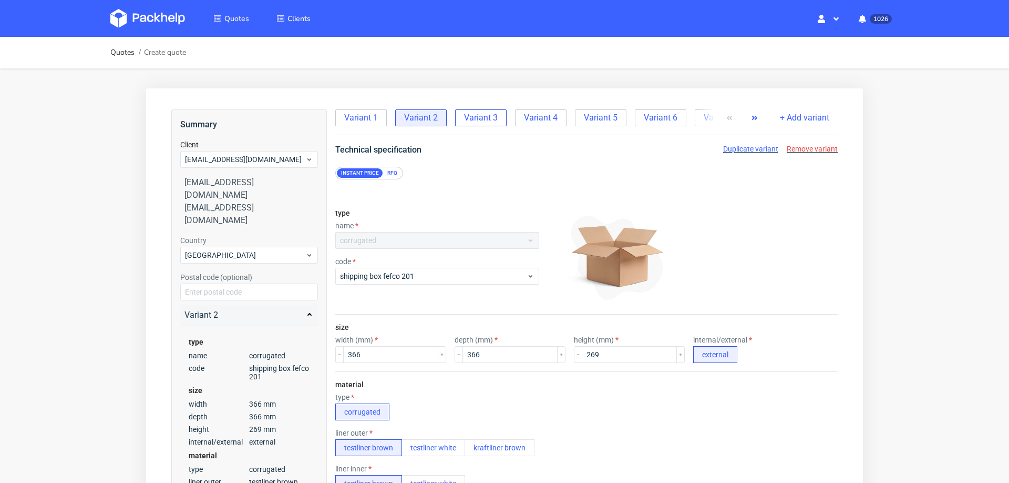
click at [468, 118] on span "Variant 3" at bounding box center [481, 118] width 34 height 12
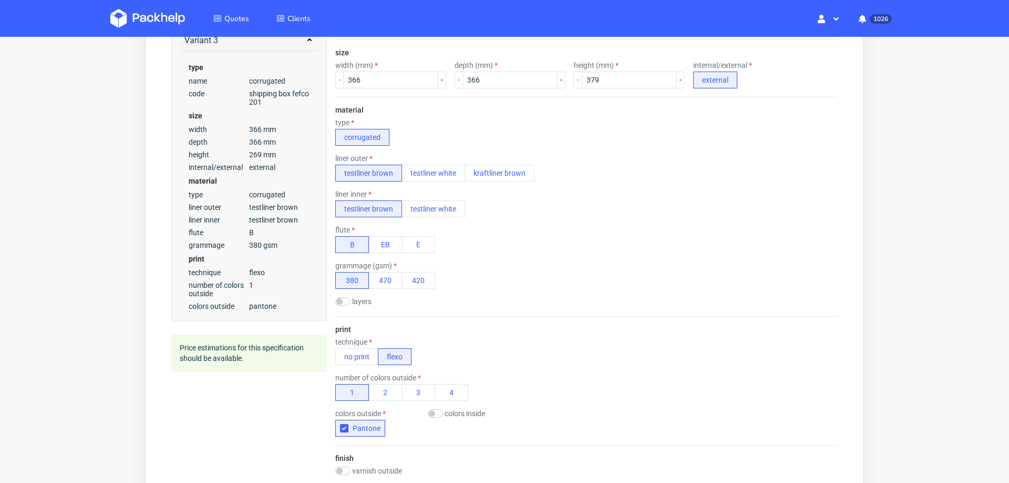
scroll to position [545, 0]
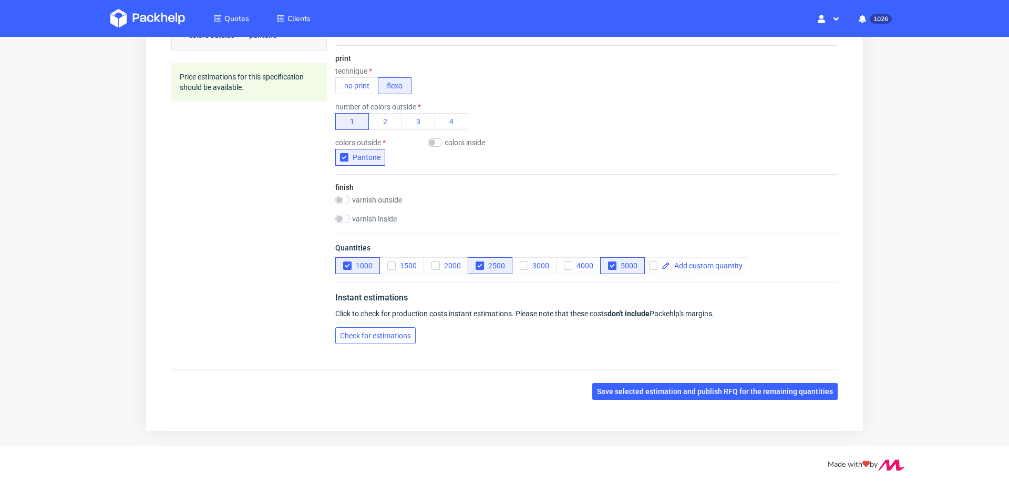
click at [398, 332] on span "Check for estimations" at bounding box center [375, 335] width 71 height 7
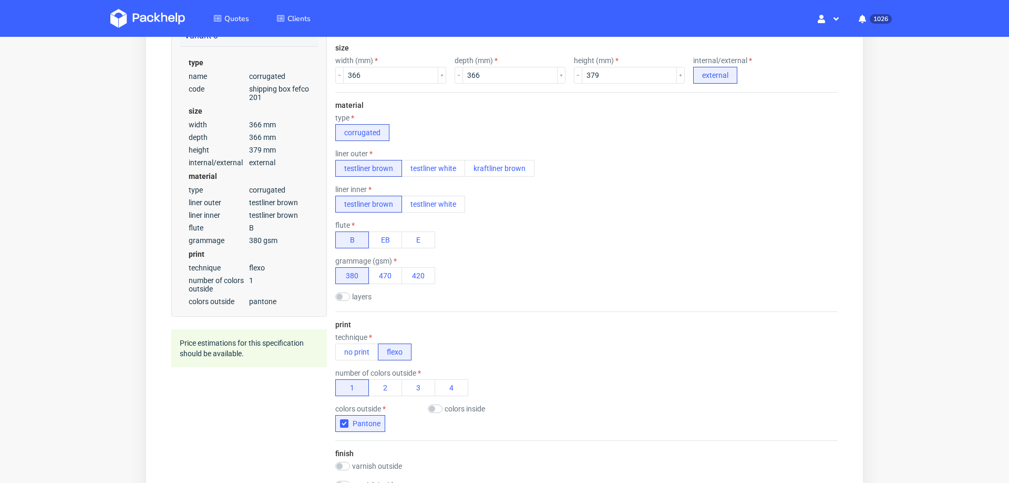
scroll to position [0, 0]
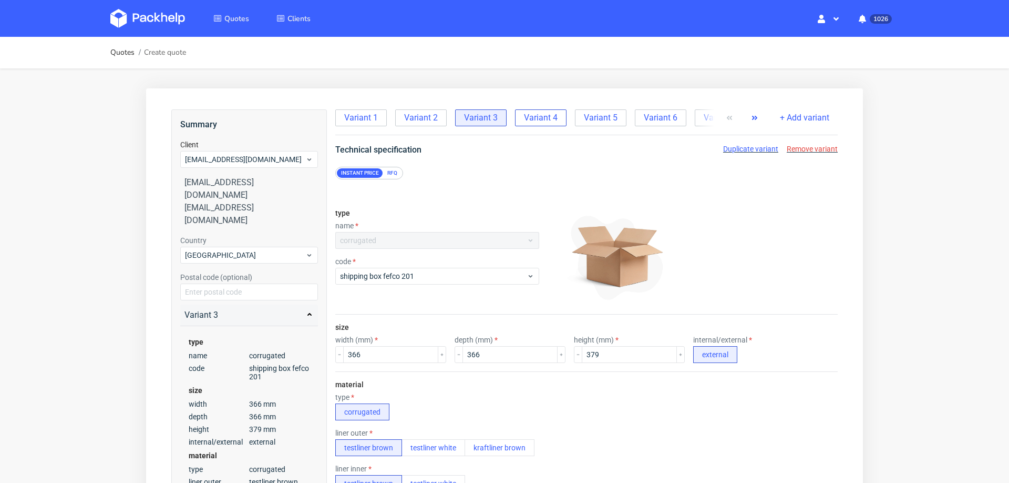
click at [530, 117] on span "Variant 4" at bounding box center [541, 118] width 34 height 12
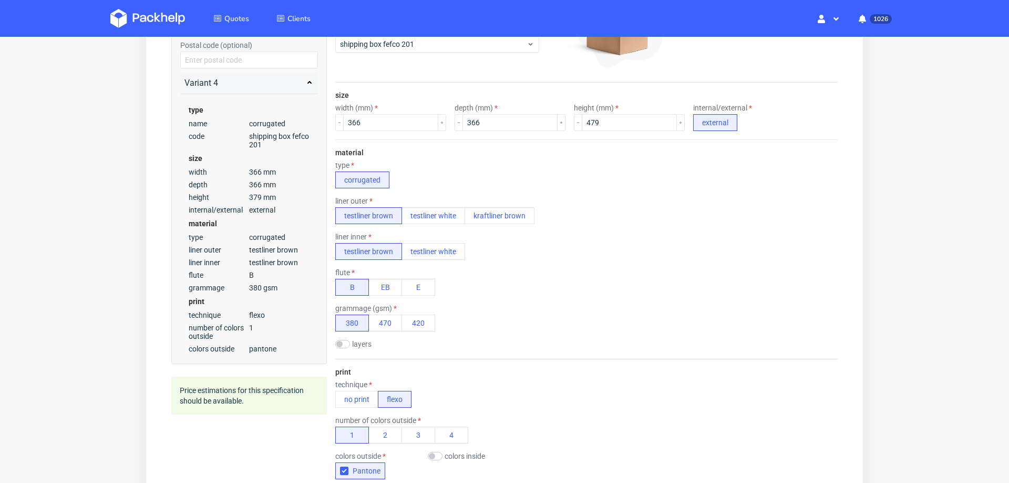
scroll to position [545, 0]
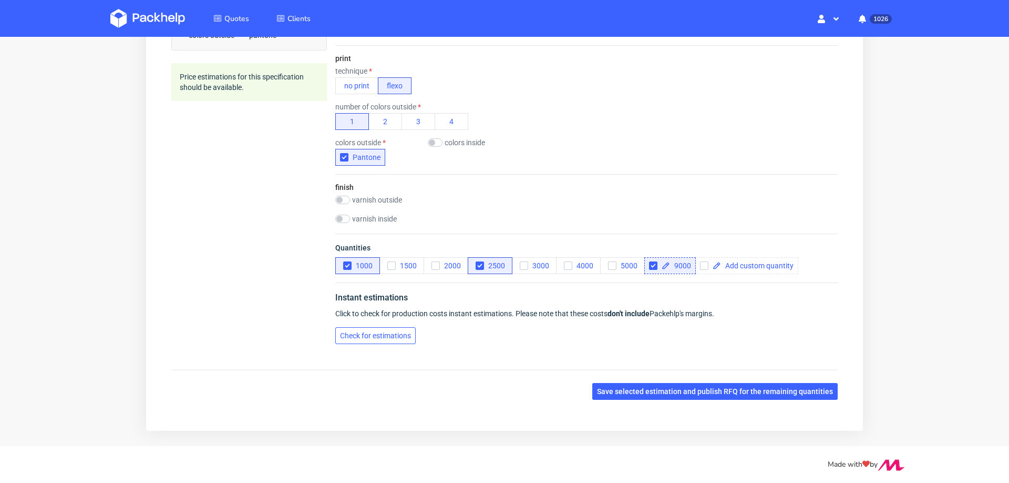
click at [399, 334] on span "Check for estimations" at bounding box center [375, 335] width 71 height 7
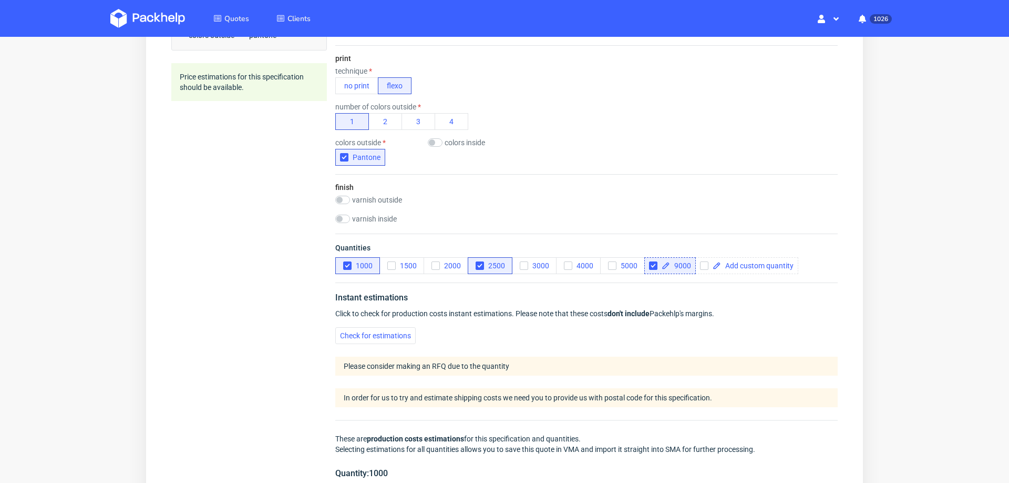
scroll to position [0, 0]
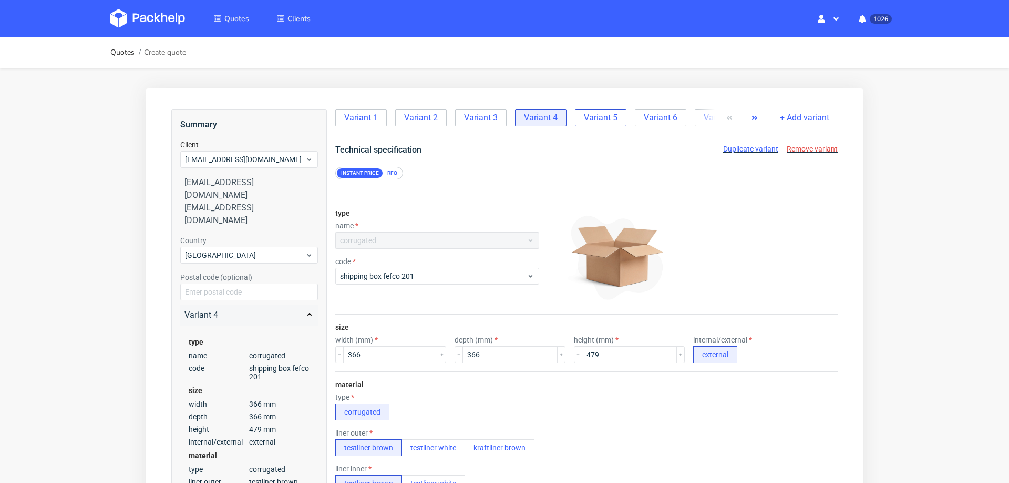
click at [596, 121] on span "Variant 5" at bounding box center [601, 118] width 34 height 12
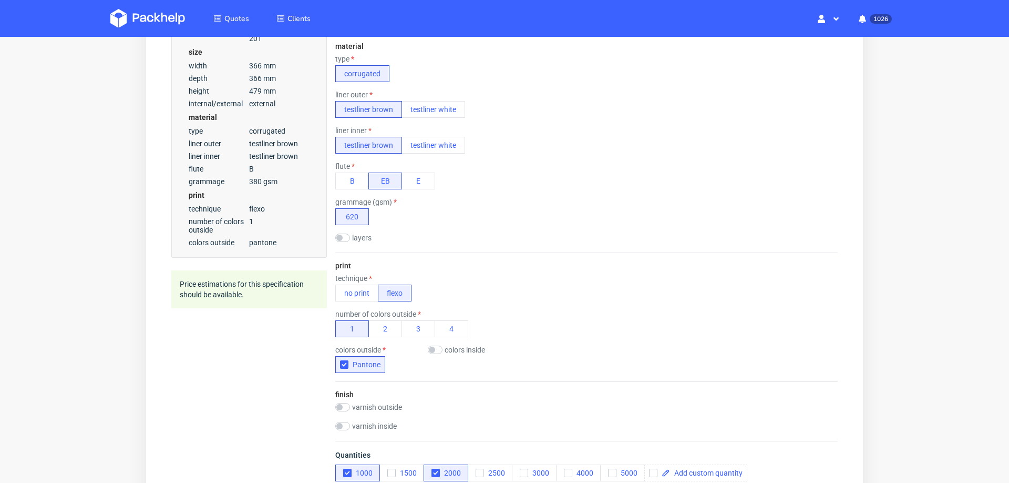
scroll to position [545, 0]
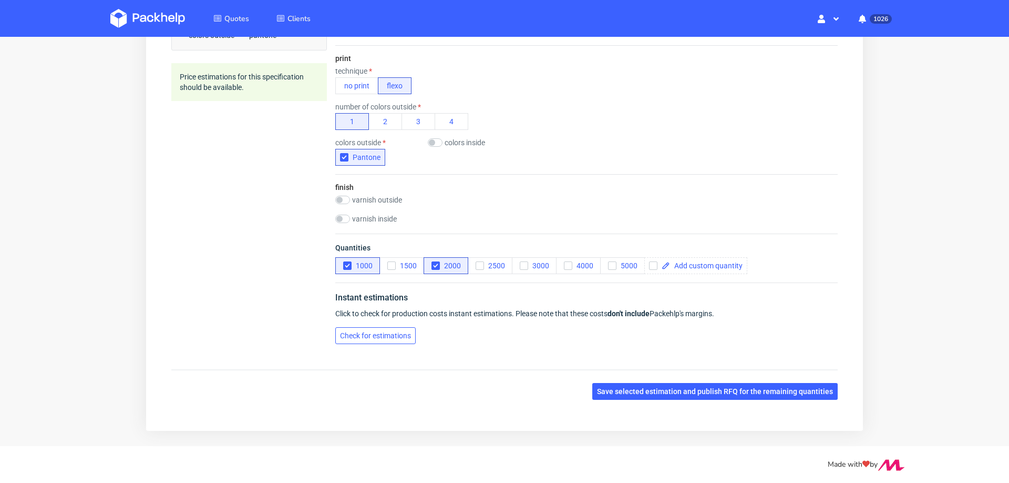
click at [406, 332] on span "Check for estimations" at bounding box center [375, 335] width 71 height 7
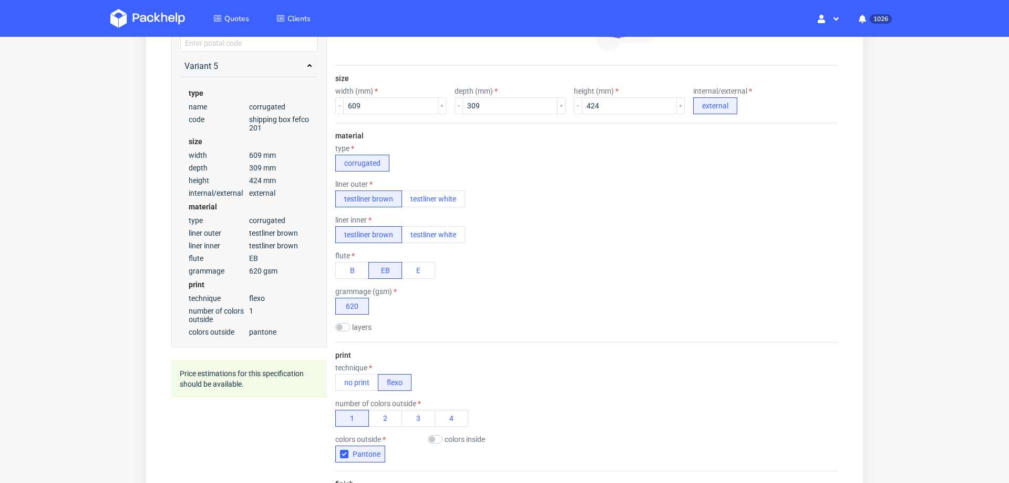
scroll to position [0, 0]
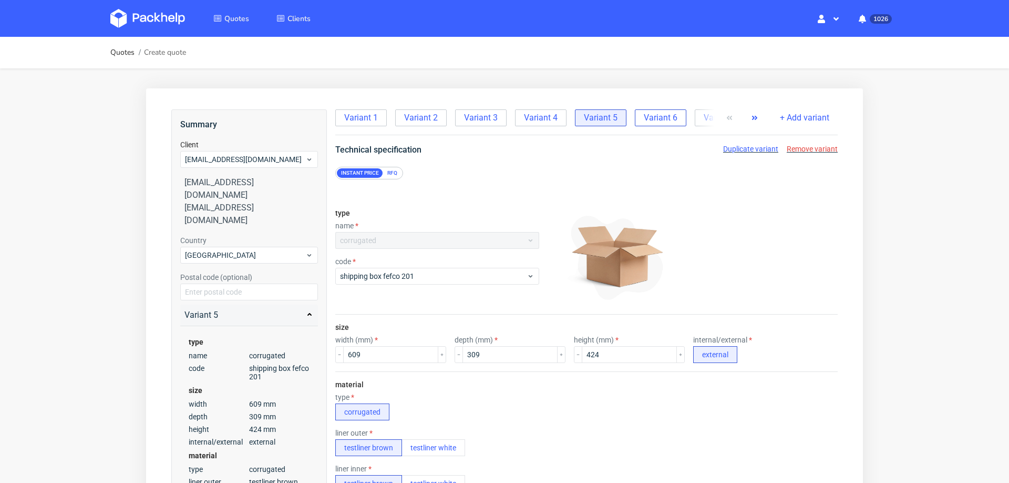
click at [659, 118] on span "Variant 6" at bounding box center [661, 118] width 34 height 12
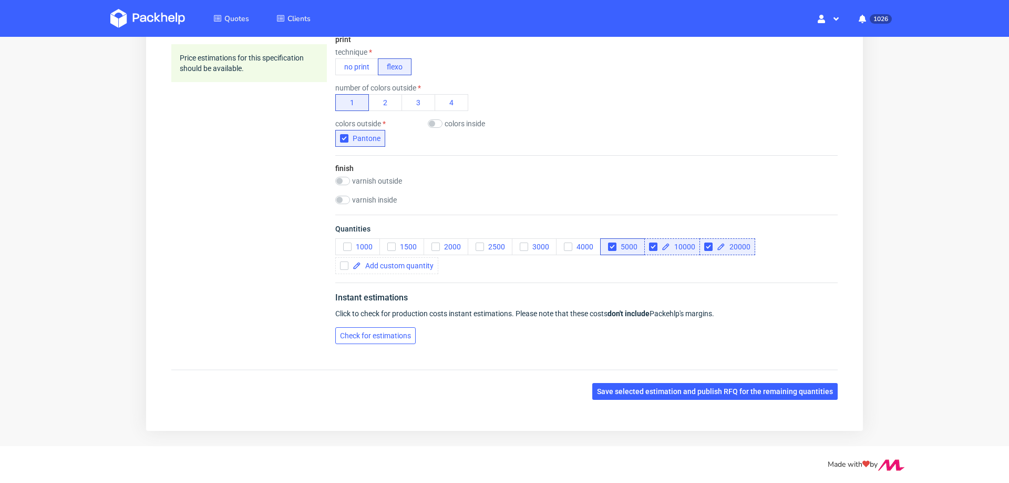
click at [390, 332] on span "Check for estimations" at bounding box center [375, 335] width 71 height 7
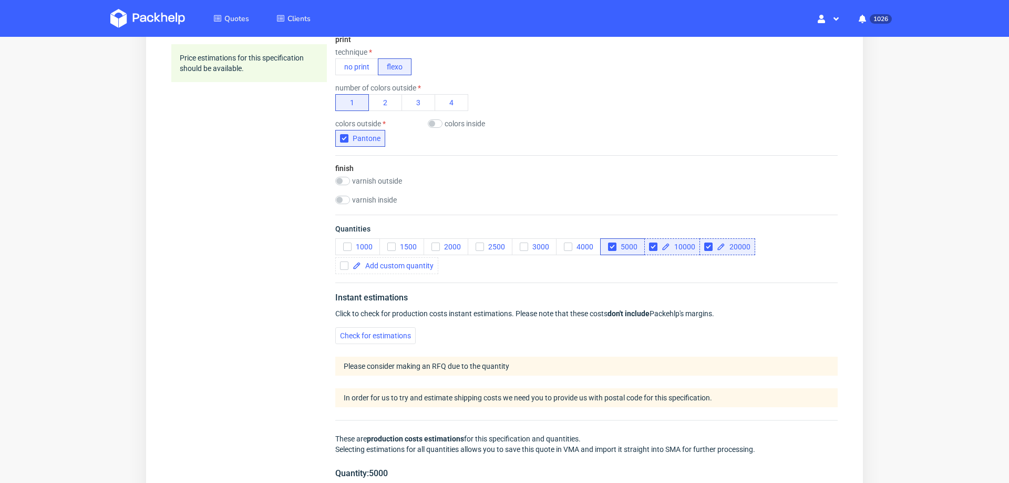
scroll to position [0, 0]
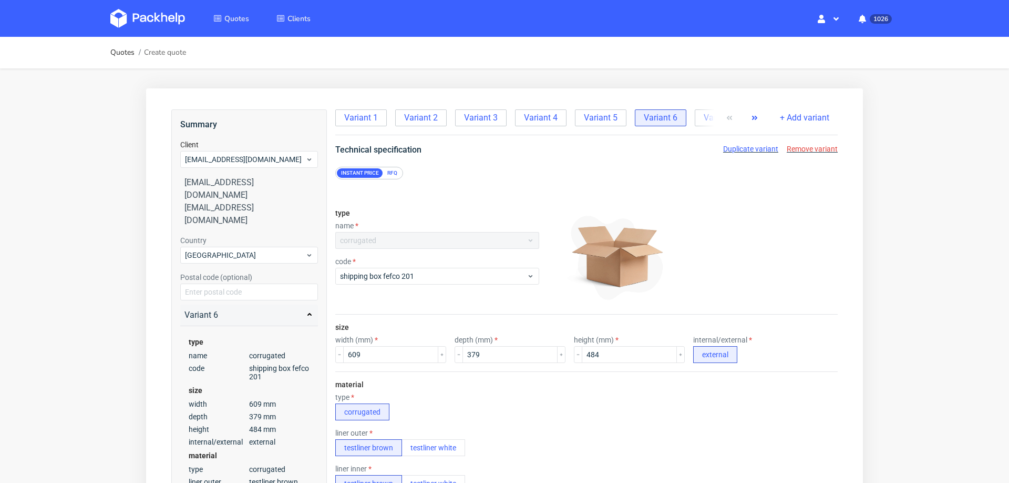
click at [751, 114] on icon "button" at bounding box center [755, 118] width 8 height 8
click at [635, 121] on span "Variant 7" at bounding box center [651, 118] width 34 height 12
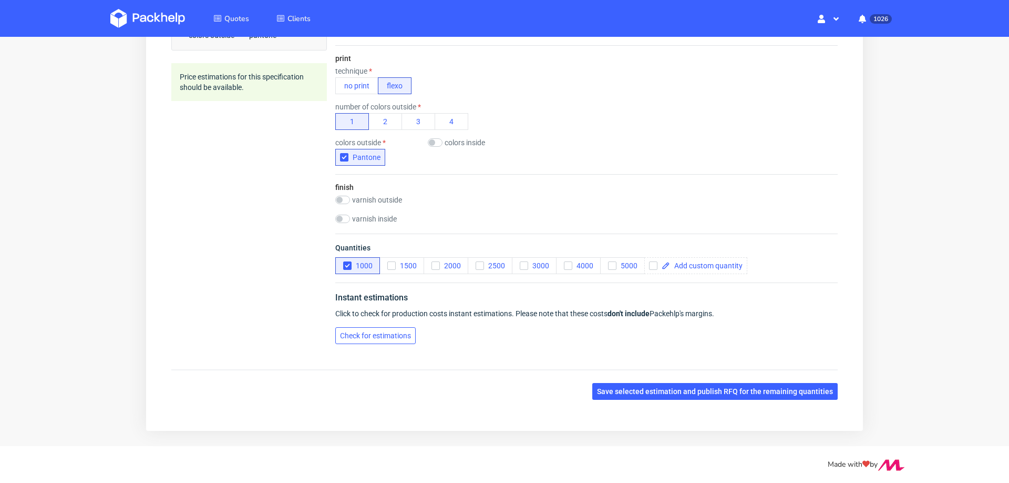
click at [385, 338] on button "Check for estimations" at bounding box center [375, 335] width 80 height 17
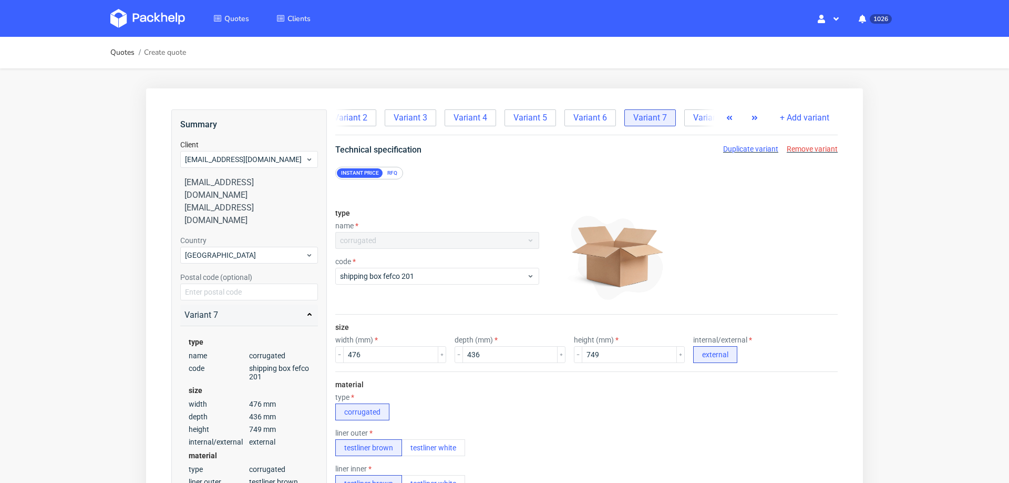
click at [751, 115] on icon "button" at bounding box center [755, 118] width 8 height 8
click at [671, 115] on span "Variant 8" at bounding box center [687, 118] width 34 height 12
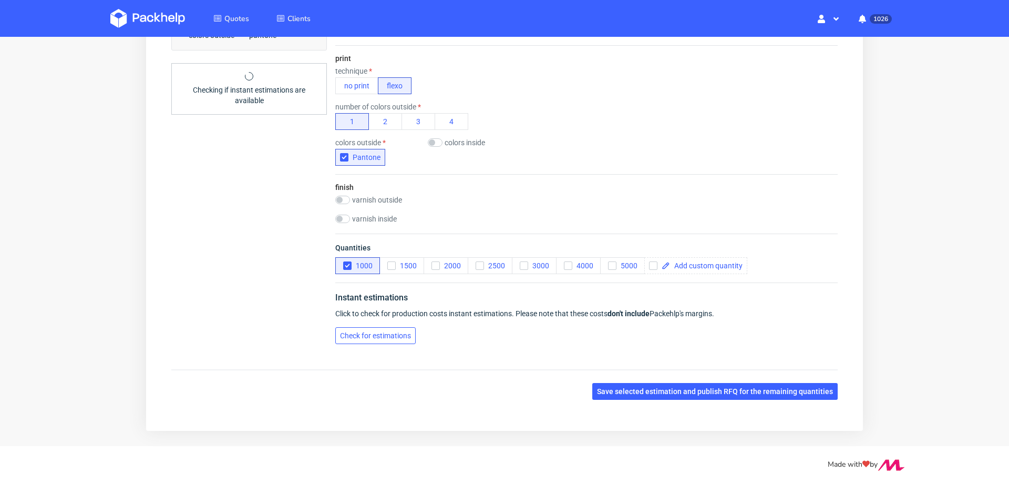
click at [379, 332] on span "Check for estimations" at bounding box center [375, 335] width 71 height 7
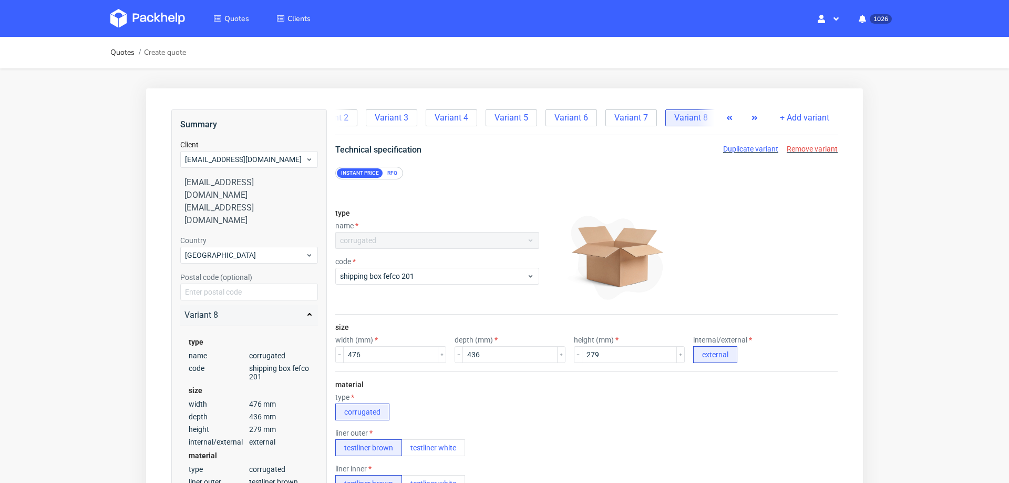
click at [751, 115] on icon "button" at bounding box center [755, 118] width 8 height 8
click at [742, 115] on div at bounding box center [742, 117] width 42 height 17
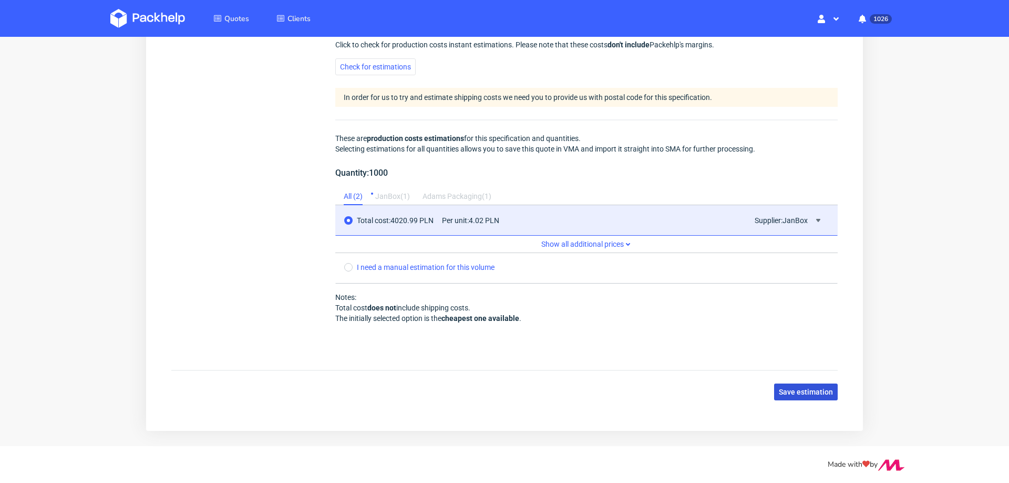
click at [807, 383] on button "Save estimation" at bounding box center [806, 391] width 64 height 17
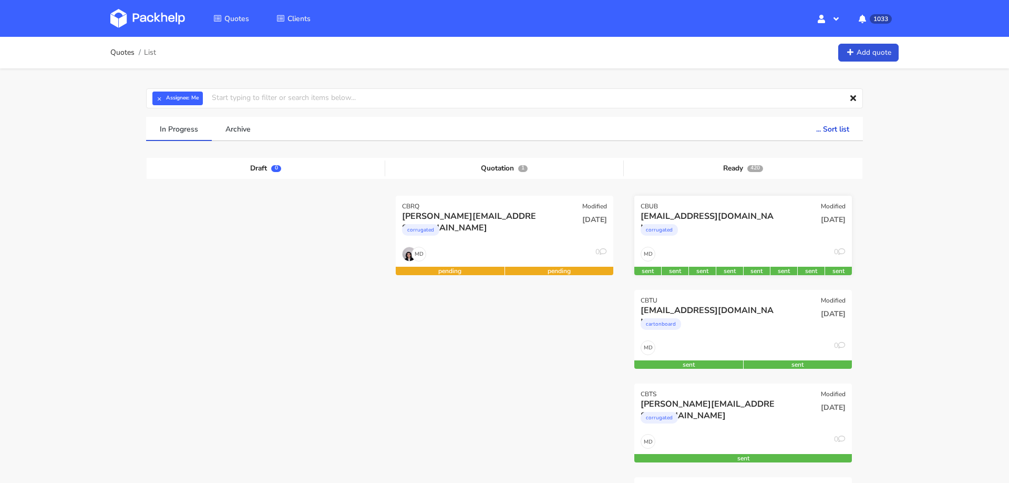
click at [732, 229] on div "corrugated" at bounding box center [710, 232] width 139 height 21
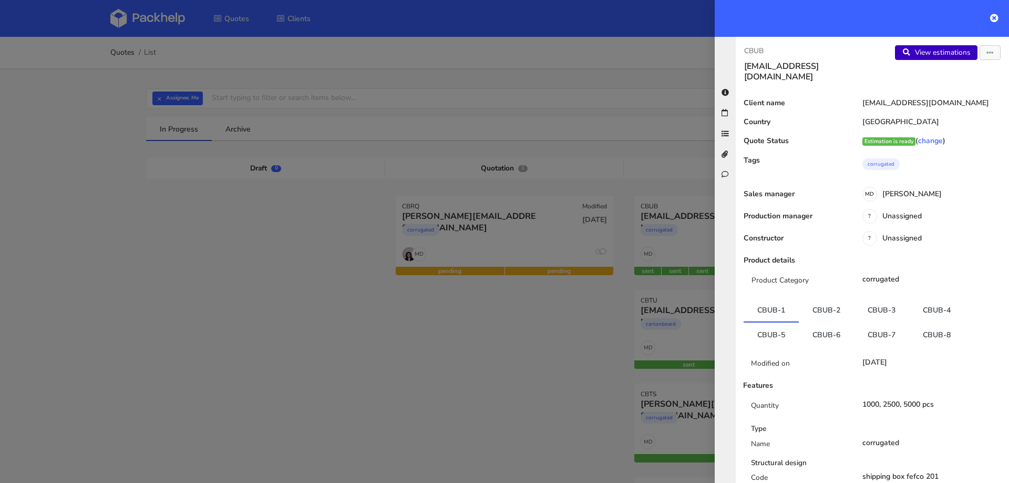
click at [947, 56] on link "View estimations" at bounding box center [936, 52] width 83 height 15
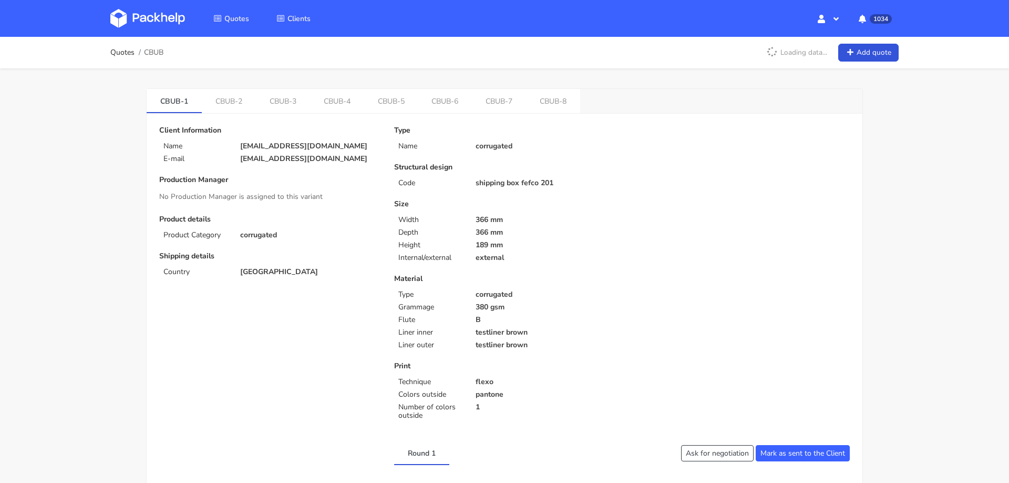
click at [162, 54] on span "CBUB" at bounding box center [153, 52] width 19 height 8
click at [153, 56] on span "CBUB" at bounding box center [153, 52] width 19 height 8
copy span "CBUB"
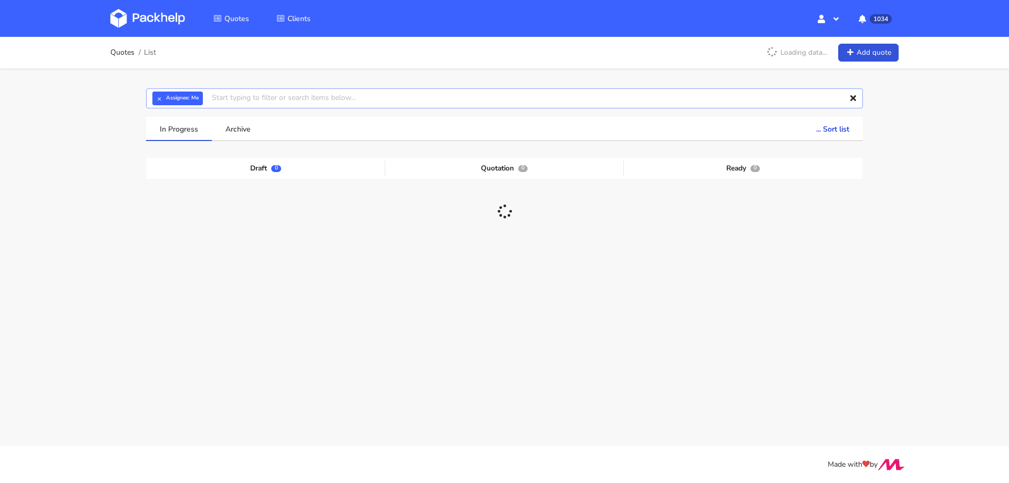
click at [344, 96] on input "text" at bounding box center [504, 98] width 717 height 20
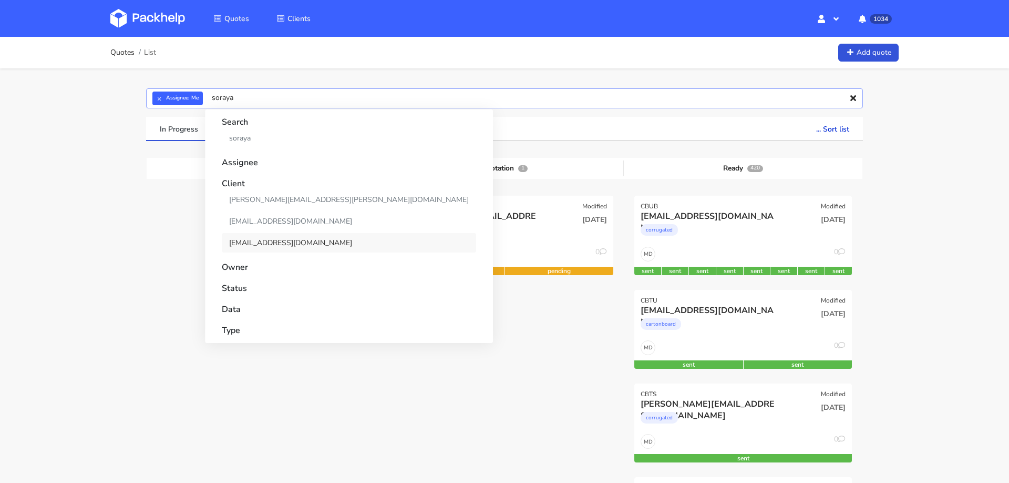
type input "soraya"
click at [264, 243] on link "[EMAIL_ADDRESS][DOMAIN_NAME]" at bounding box center [349, 242] width 254 height 19
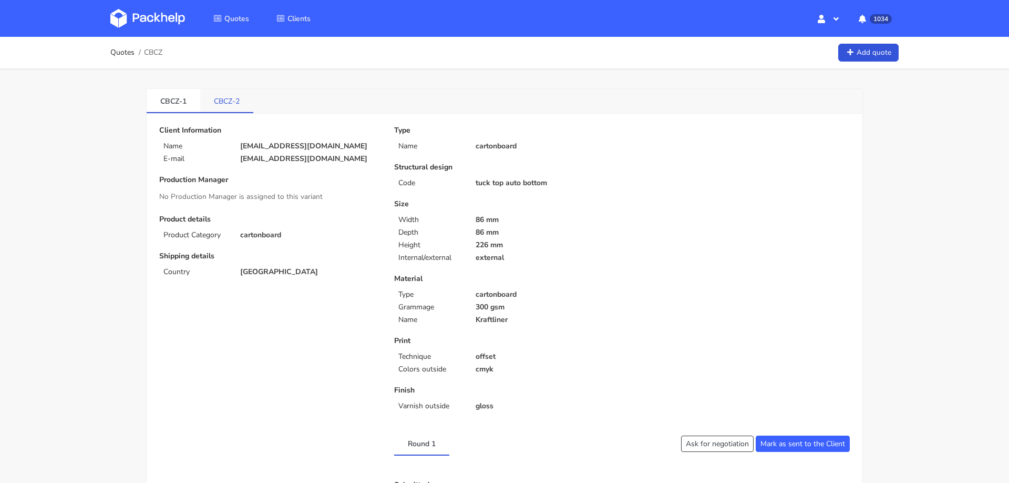
click at [240, 106] on link "CBCZ-2" at bounding box center [226, 100] width 53 height 23
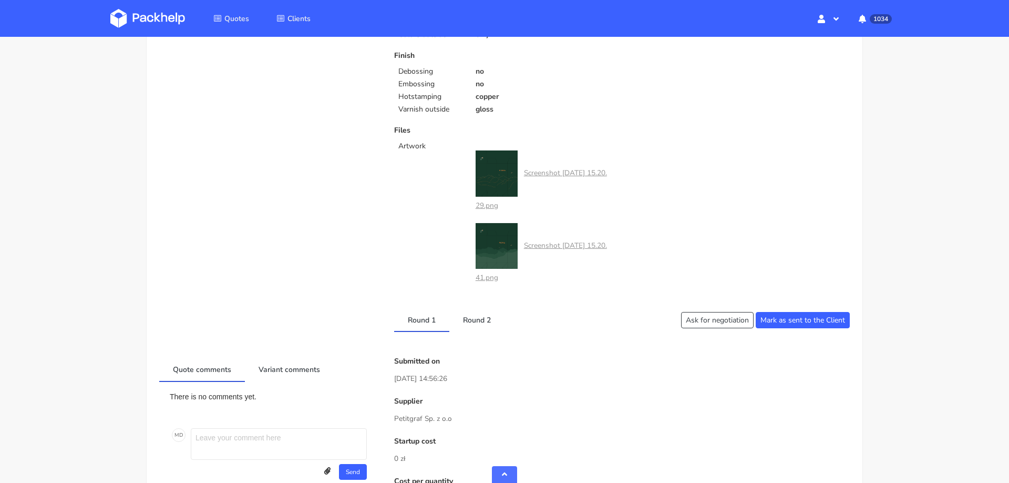
scroll to position [333, 0]
click at [488, 189] on img at bounding box center [497, 175] width 42 height 46
click at [498, 183] on img at bounding box center [497, 175] width 42 height 46
click at [493, 244] on img at bounding box center [497, 248] width 42 height 46
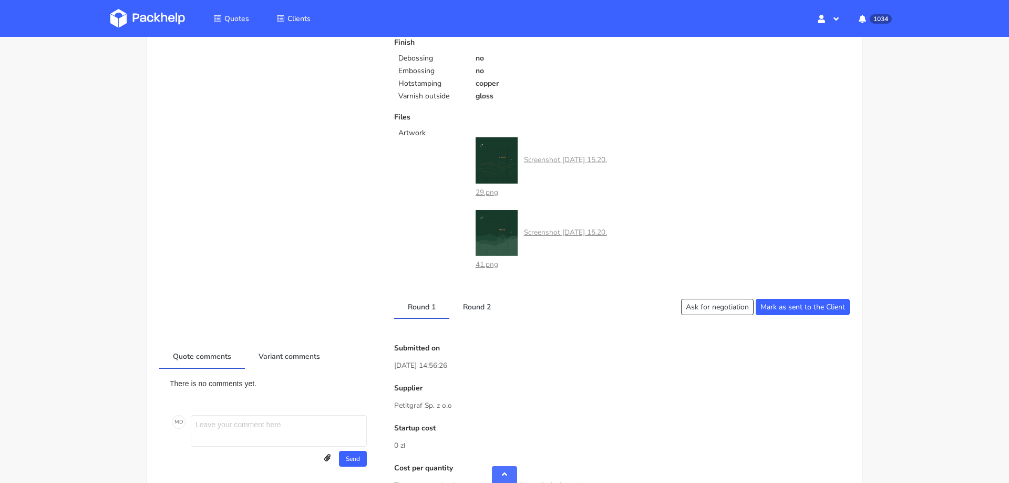
scroll to position [349, 0]
click at [477, 300] on link "Round 2" at bounding box center [477, 304] width 55 height 23
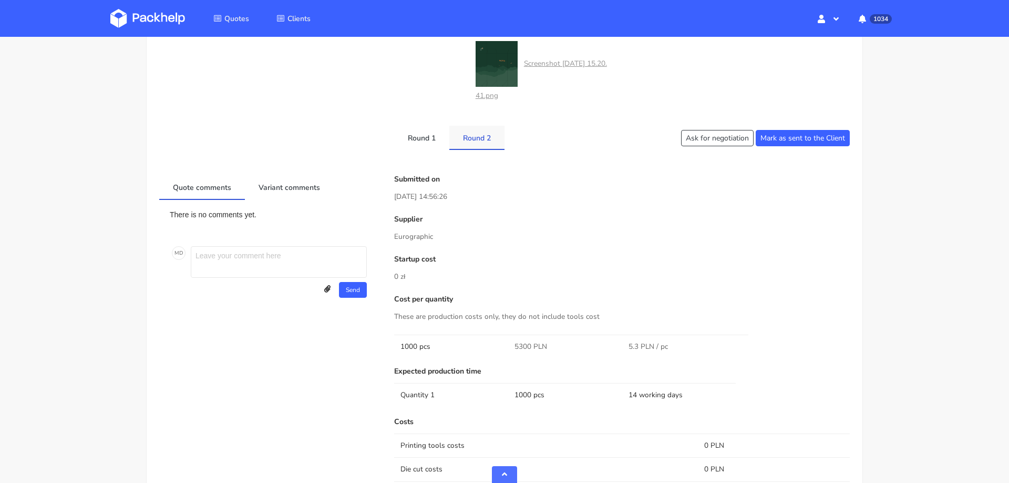
scroll to position [519, 0]
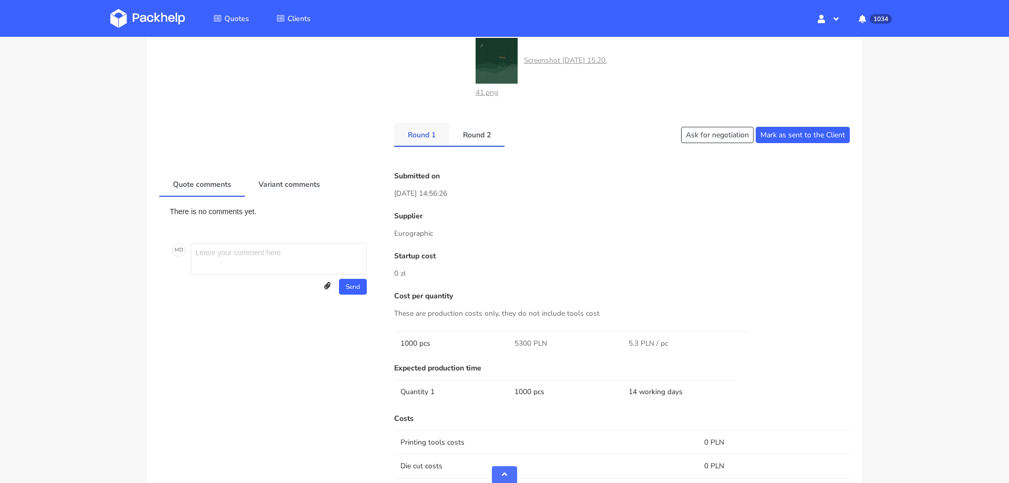
click at [419, 133] on link "Round 1" at bounding box center [421, 134] width 55 height 23
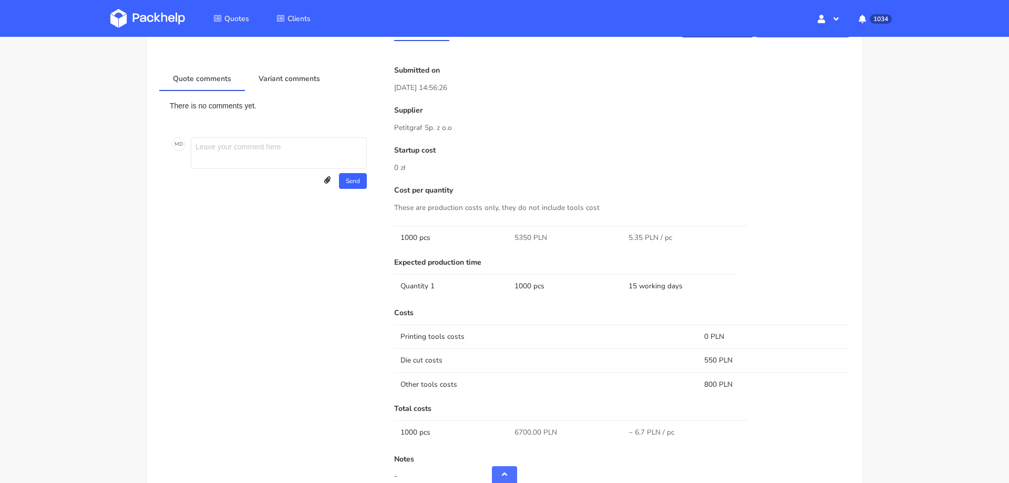
scroll to position [573, 0]
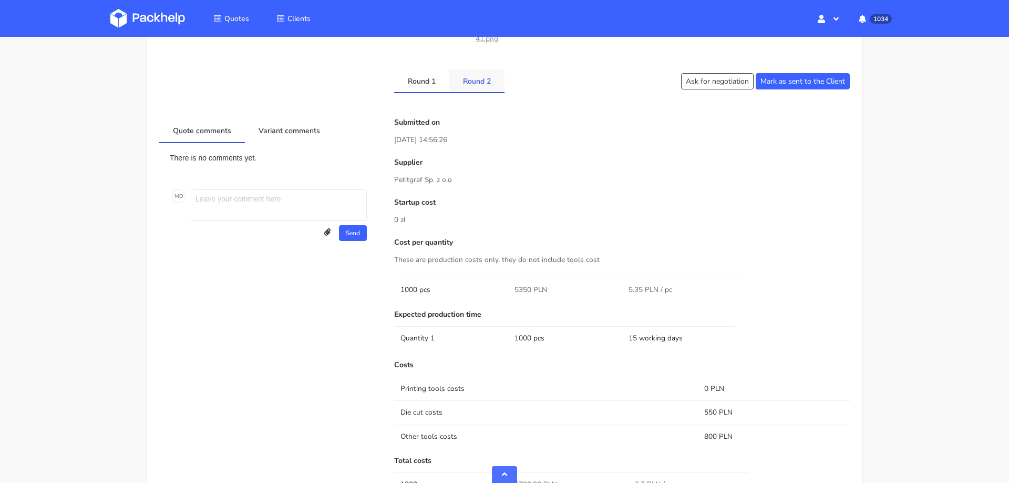
click at [472, 77] on link "Round 2" at bounding box center [477, 80] width 55 height 23
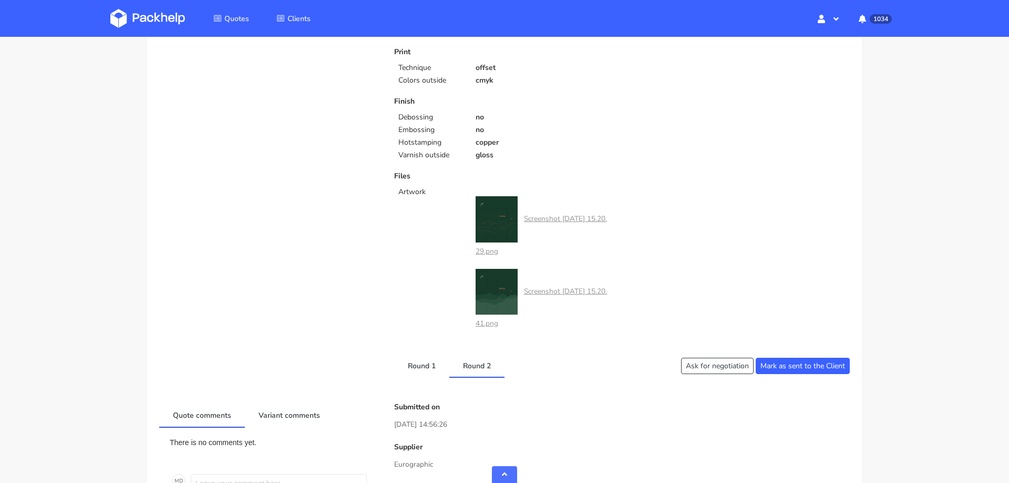
scroll to position [267, 0]
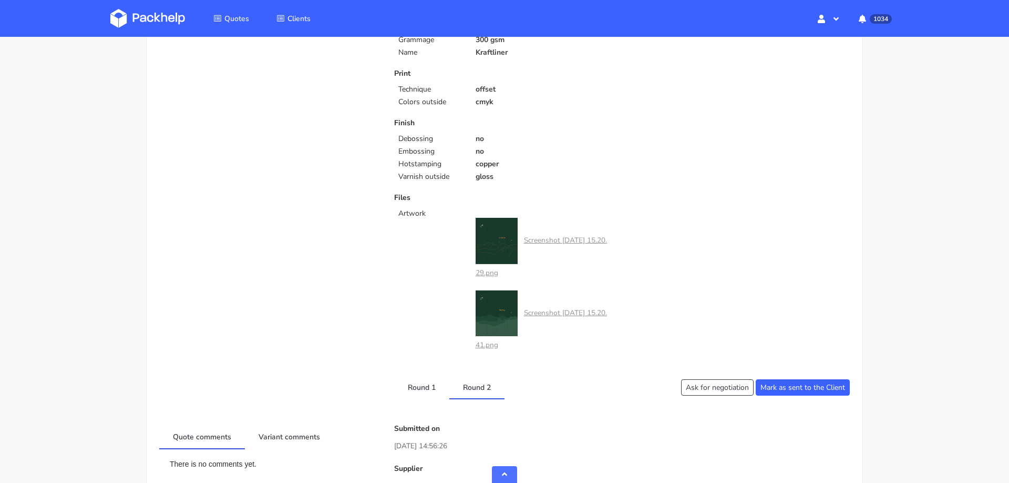
click at [497, 254] on img at bounding box center [497, 241] width 42 height 46
click at [496, 244] on img at bounding box center [497, 241] width 42 height 46
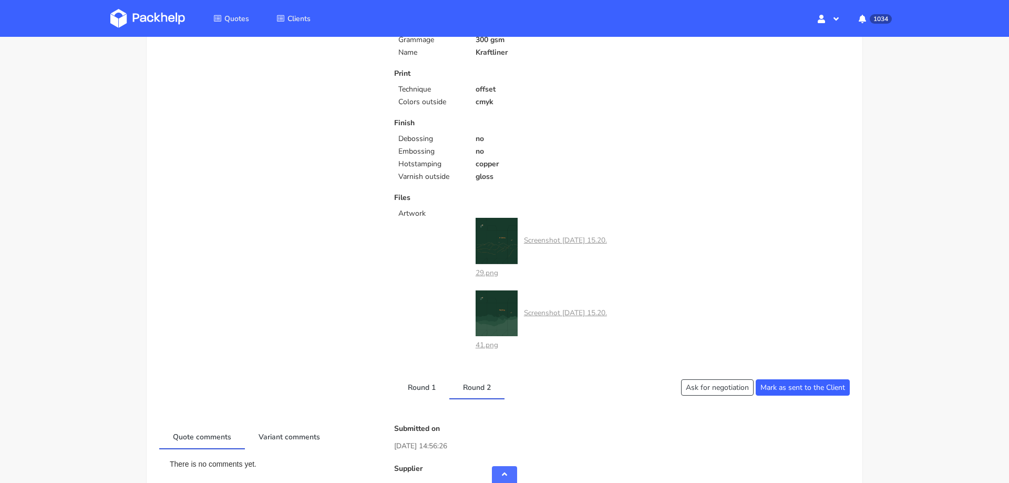
click at [496, 244] on img at bounding box center [497, 241] width 42 height 46
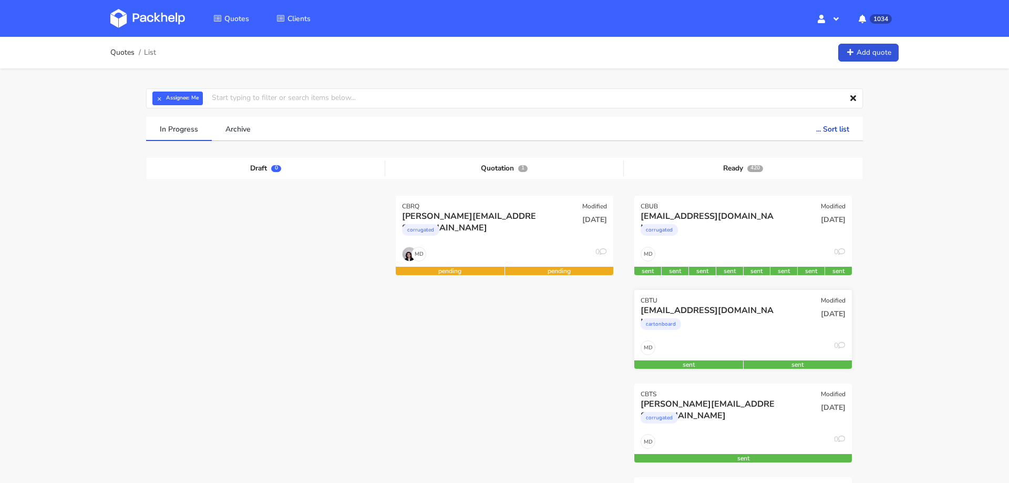
click at [733, 309] on div "[EMAIL_ADDRESS][DOMAIN_NAME]" at bounding box center [710, 310] width 139 height 12
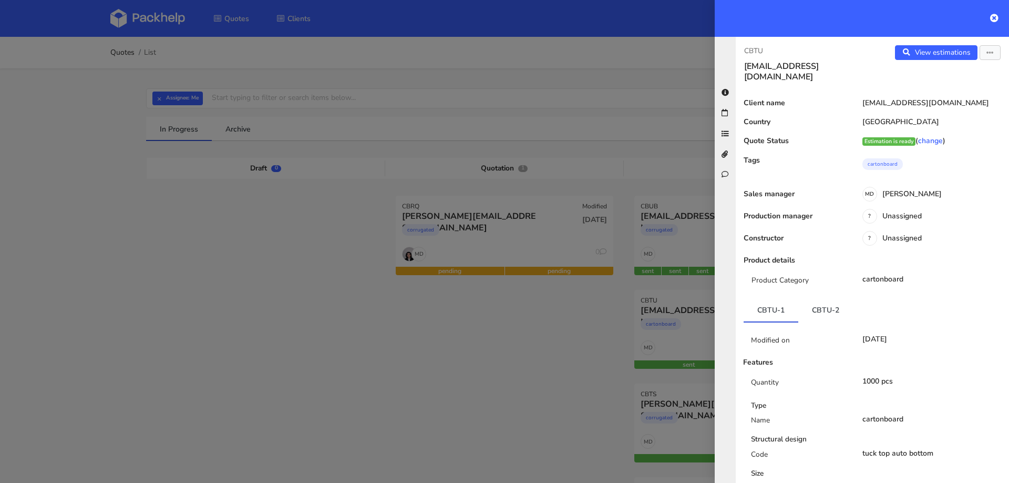
click at [800, 63] on h3 "[EMAIL_ADDRESS][DOMAIN_NAME]" at bounding box center [804, 71] width 120 height 21
copy div "[EMAIL_ADDRESS][DOMAIN_NAME] View estimations"
click at [919, 48] on link "View estimations" at bounding box center [936, 52] width 83 height 15
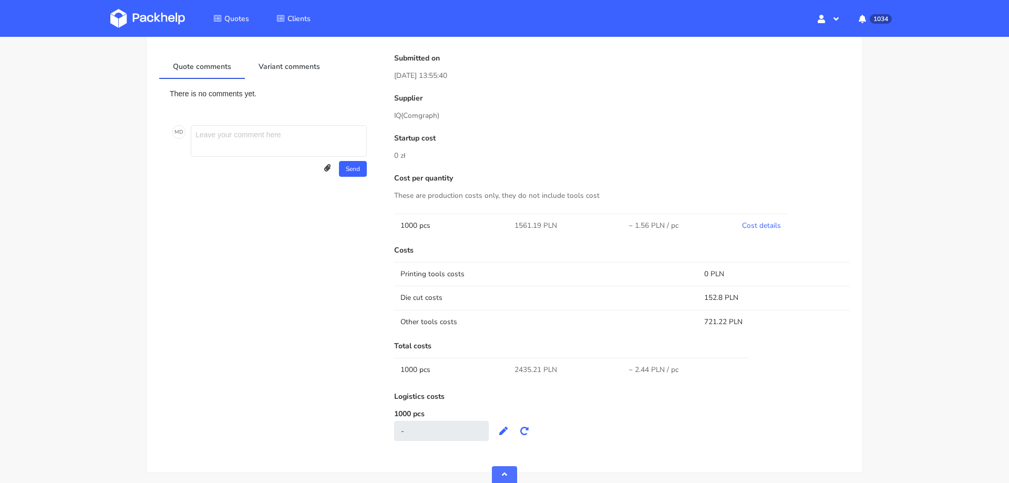
scroll to position [417, 0]
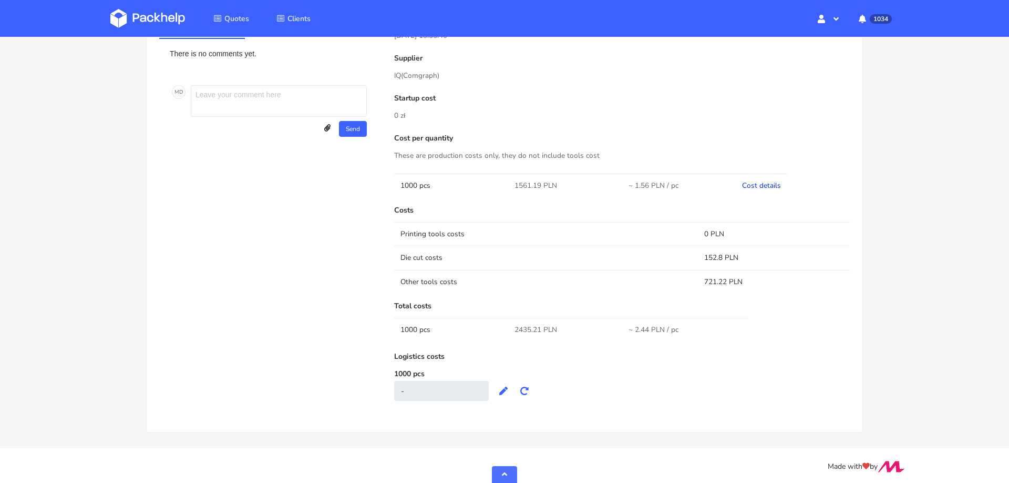
click at [772, 183] on link "Cost details" at bounding box center [761, 185] width 39 height 10
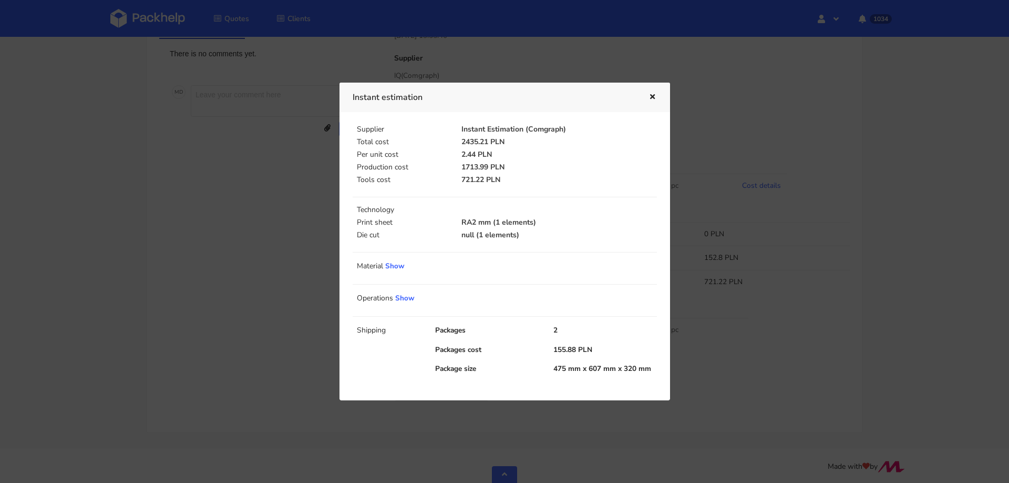
click at [796, 213] on div at bounding box center [504, 241] width 1009 height 483
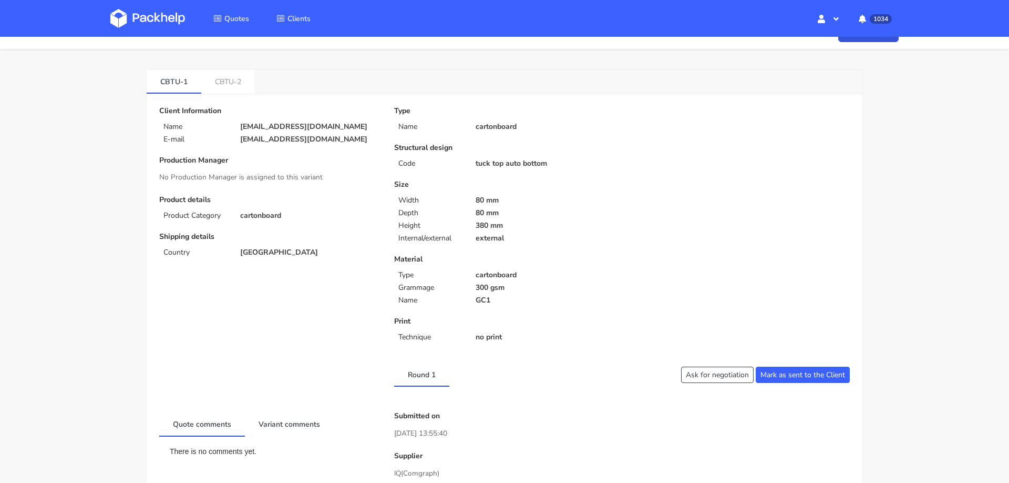
scroll to position [0, 0]
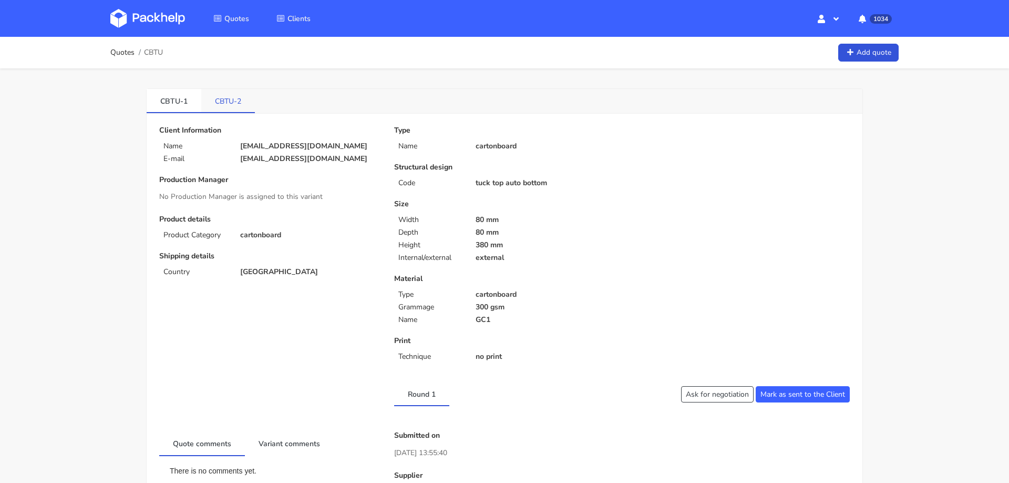
click at [238, 103] on link "CBTU-2" at bounding box center [228, 100] width 54 height 23
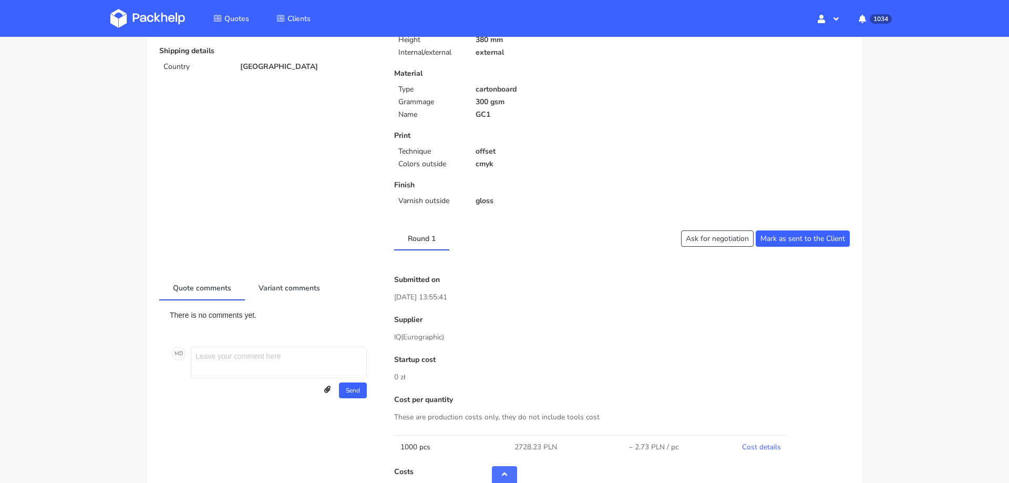
scroll to position [467, 0]
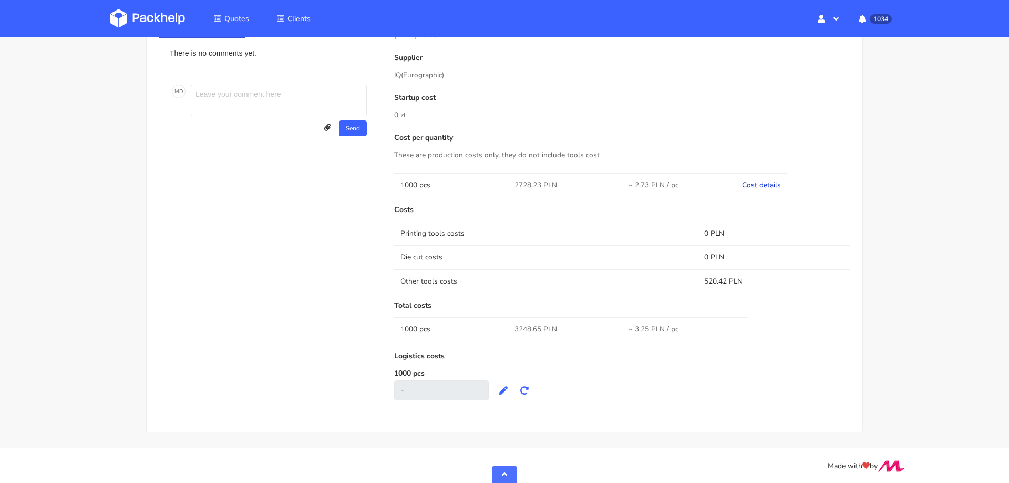
click at [763, 182] on link "Cost details" at bounding box center [761, 185] width 39 height 10
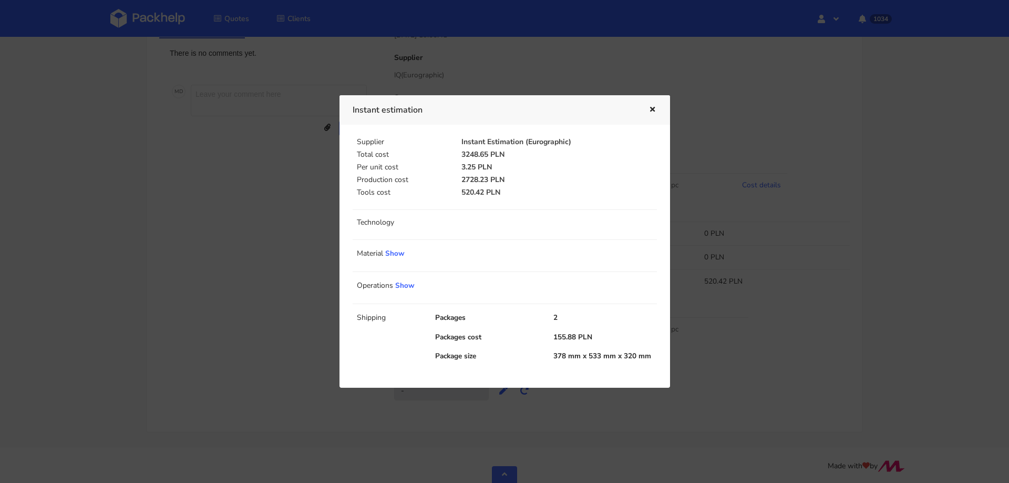
click at [742, 289] on div at bounding box center [504, 241] width 1009 height 483
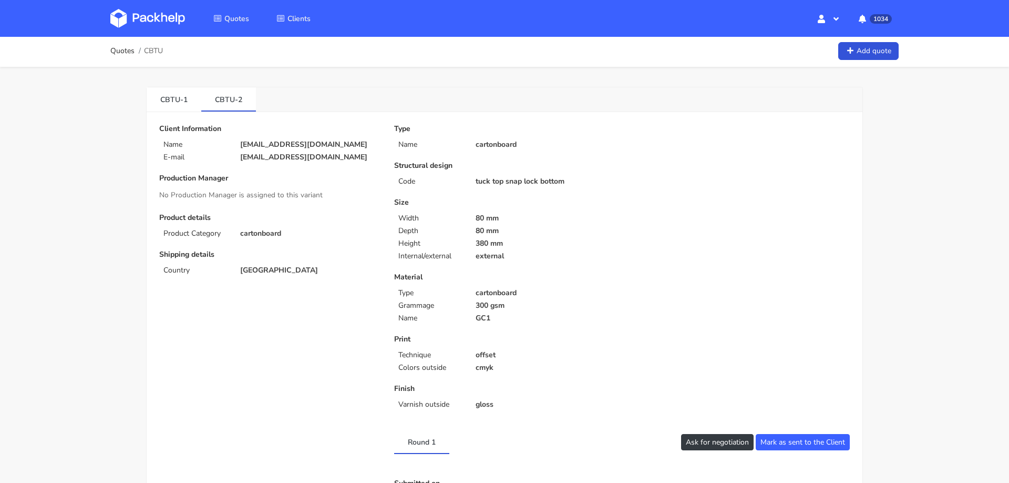
scroll to position [0, 0]
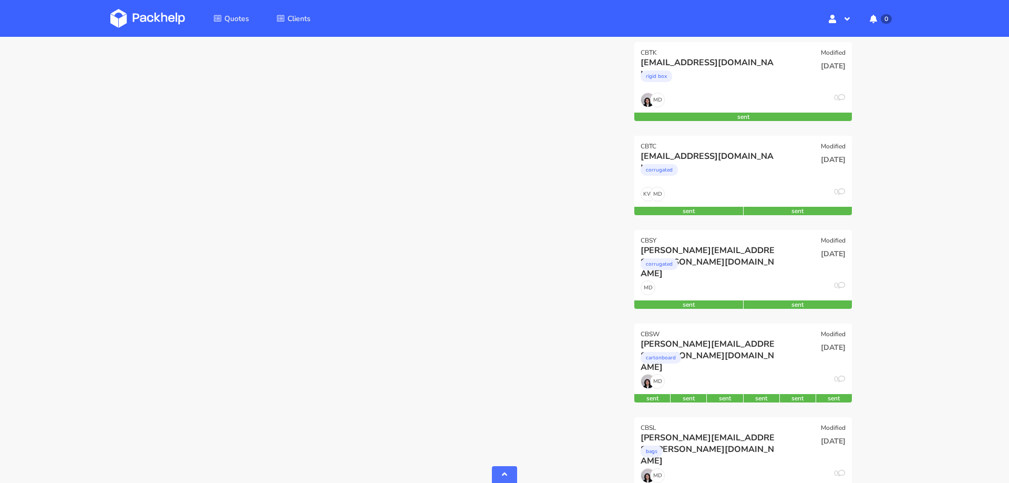
scroll to position [614, 0]
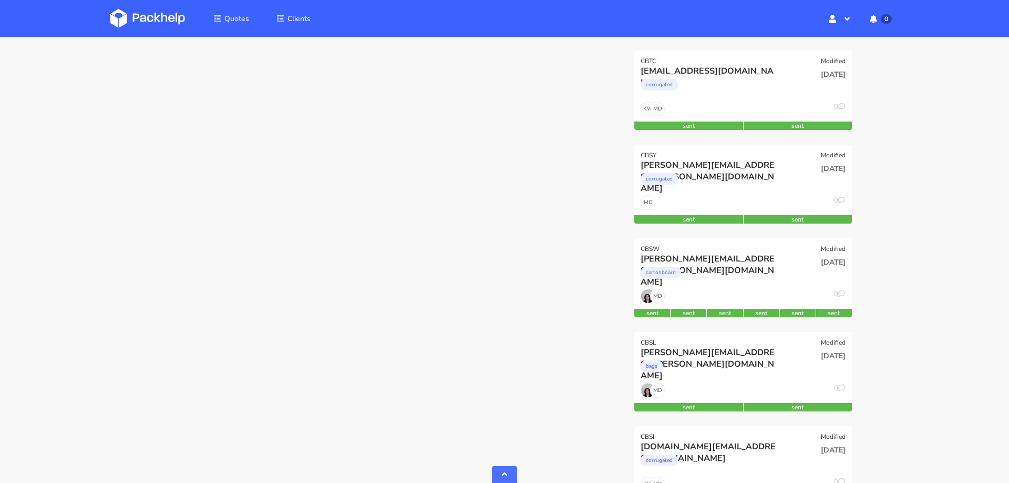
click at [746, 293] on div "MD 0" at bounding box center [744, 299] width 218 height 20
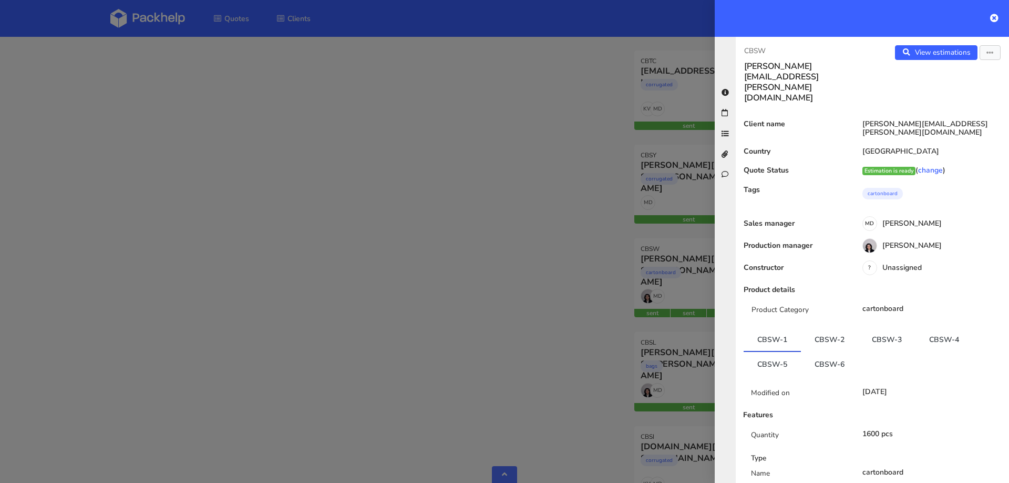
click at [757, 50] on p "CBSW" at bounding box center [804, 51] width 120 height 12
copy p "CBSW"
click at [826, 328] on link "CBSW-2" at bounding box center [829, 339] width 57 height 23
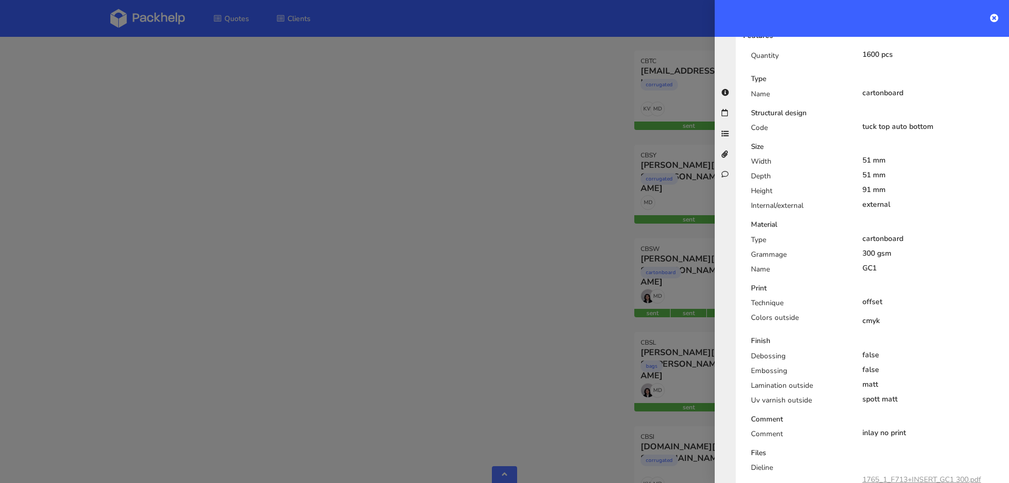
scroll to position [381, 0]
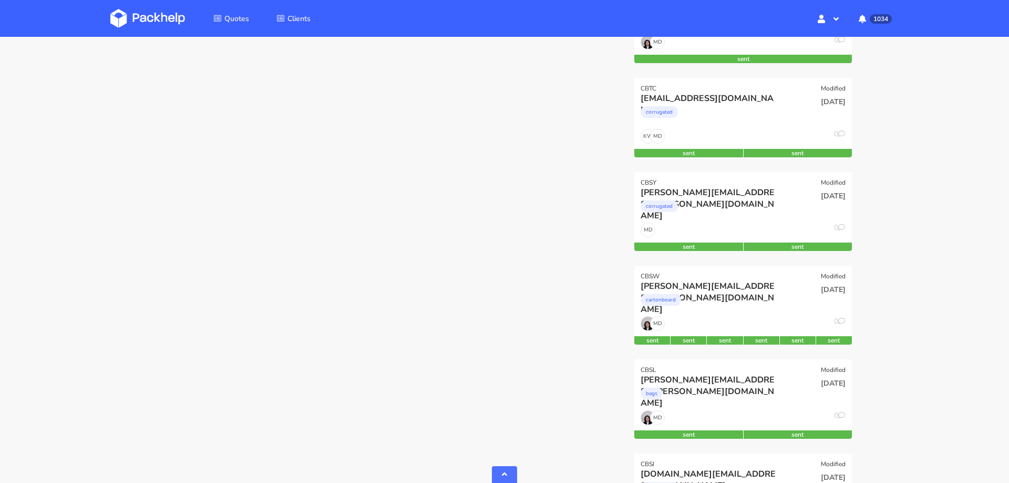
scroll to position [605, 0]
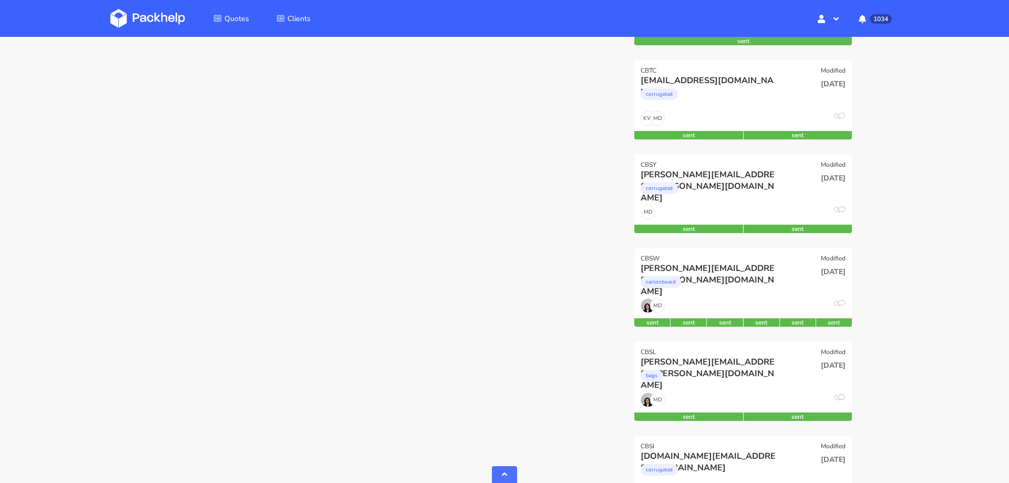
click at [693, 307] on div "MD 0" at bounding box center [744, 308] width 218 height 20
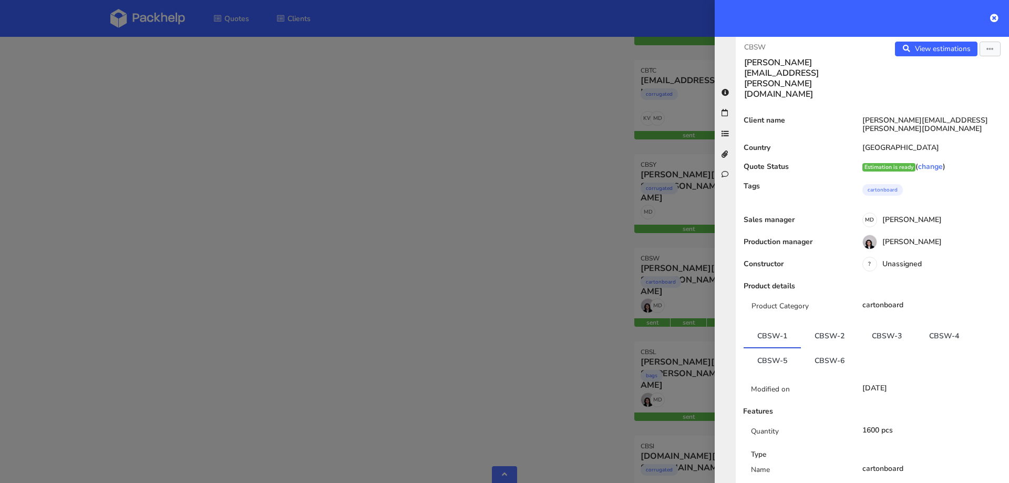
scroll to position [0, 0]
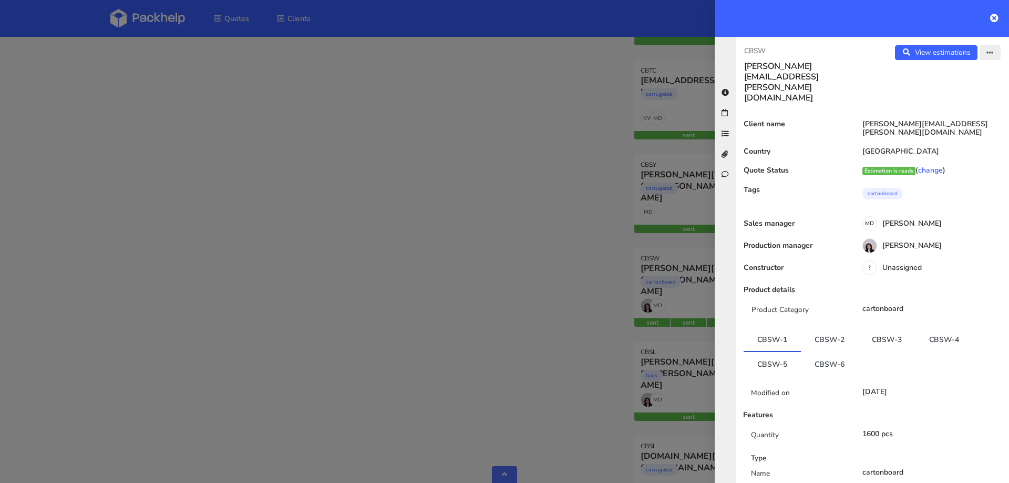
click at [987, 51] on icon "button" at bounding box center [990, 52] width 7 height 7
click at [947, 92] on link "Edit quote" at bounding box center [956, 93] width 93 height 17
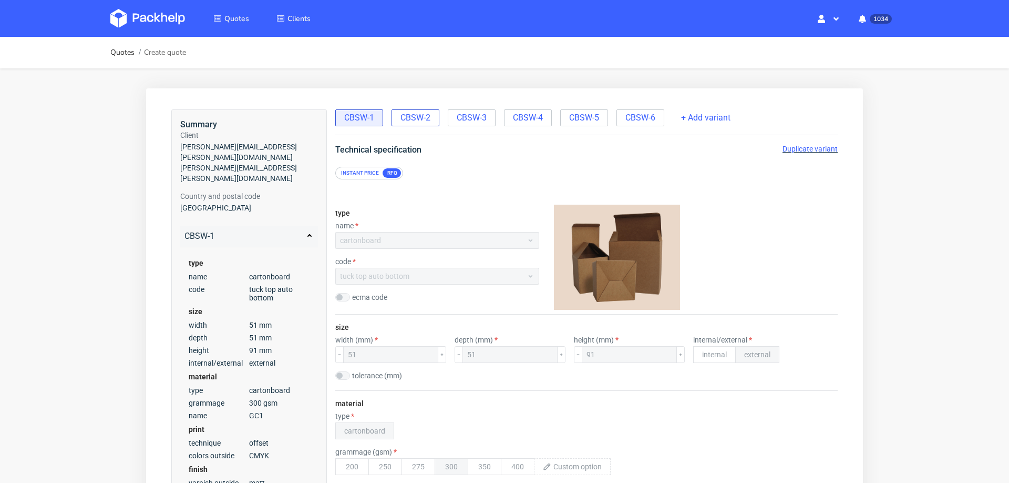
click at [416, 121] on span "CBSW-2" at bounding box center [416, 118] width 30 height 12
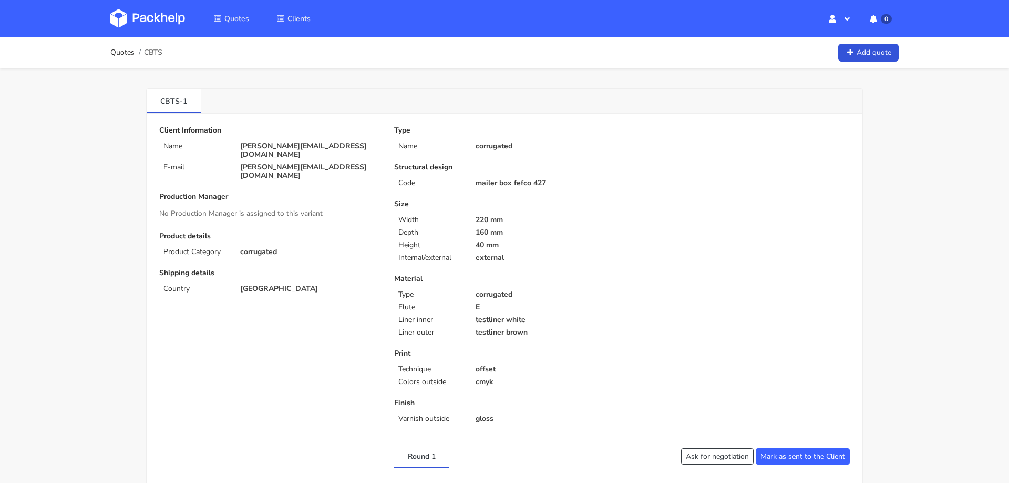
click at [154, 53] on span "CBTS" at bounding box center [153, 52] width 18 height 8
copy span "CBTS"
